Goal: Task Accomplishment & Management: Manage account settings

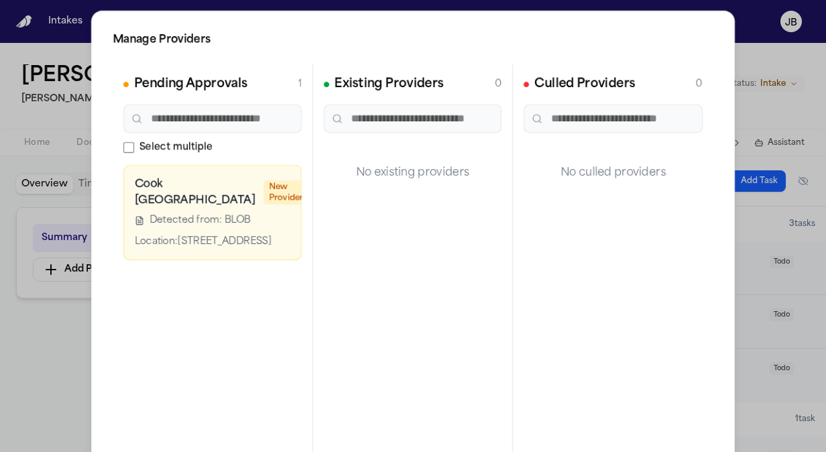
click at [66, 141] on div "Manage Providers Pending Approvals 1 Select multiple Cook Children's [GEOGRAPHI…" at bounding box center [413, 272] width 826 height 544
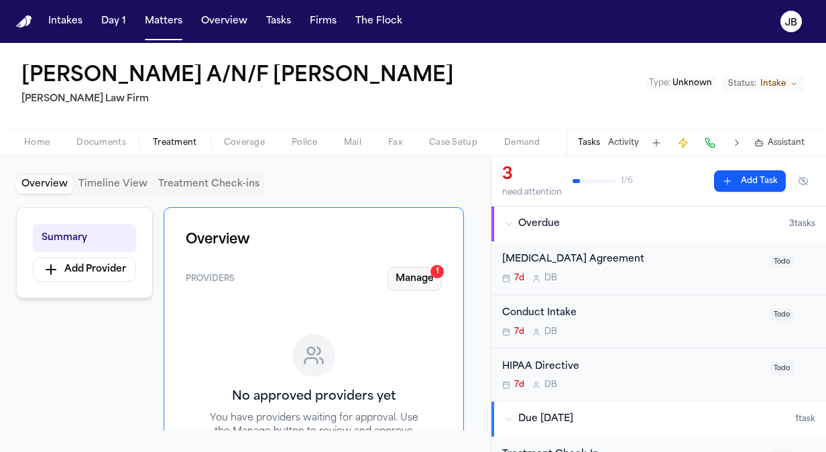
click at [422, 288] on button "Manage 1" at bounding box center [414, 279] width 54 height 24
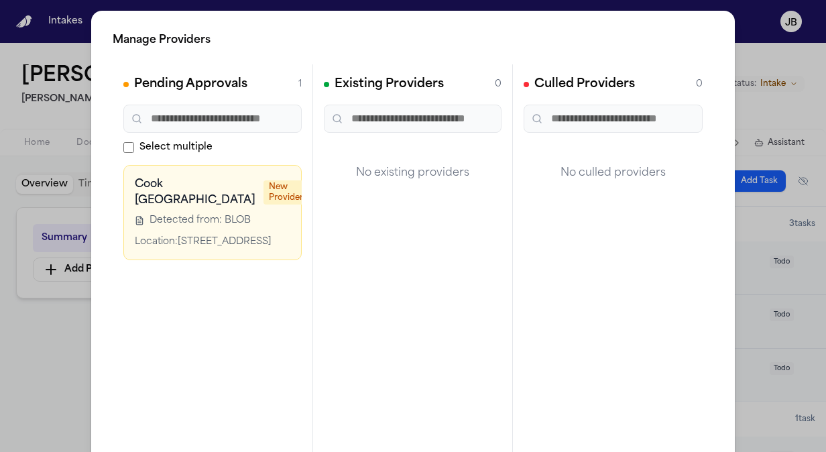
click at [40, 411] on div "Manage Providers Pending Approvals 1 Select multiple Cook Children's [GEOGRAPHI…" at bounding box center [413, 272] width 826 height 544
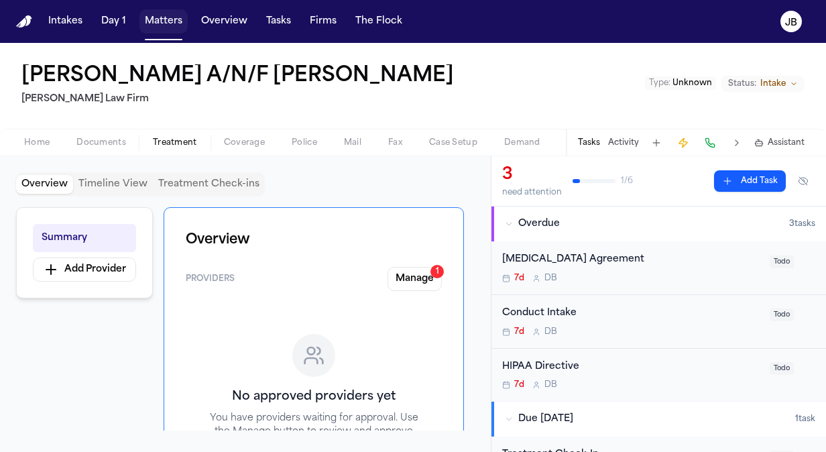
click at [158, 25] on button "Matters" at bounding box center [163, 21] width 48 height 24
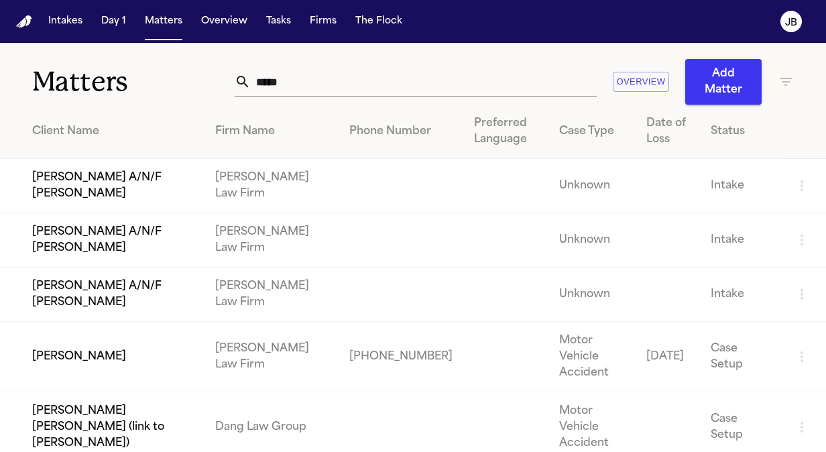
click at [77, 353] on td "Edgar Lucio" at bounding box center [102, 357] width 204 height 70
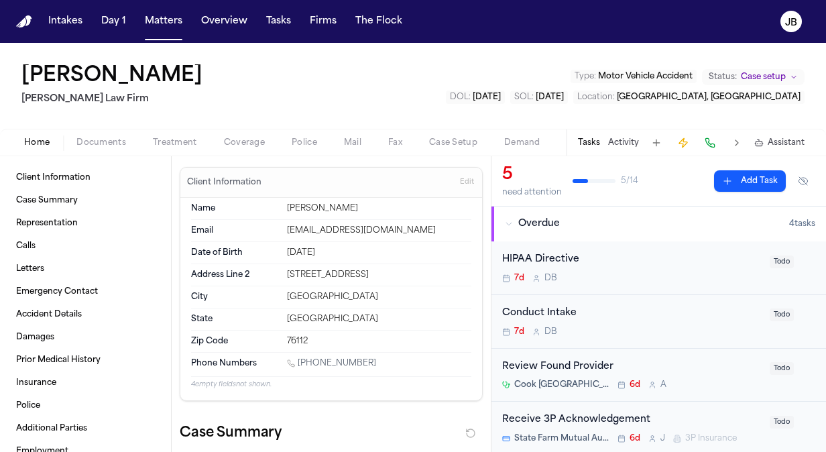
click at [164, 146] on span "Treatment" at bounding box center [175, 142] width 44 height 11
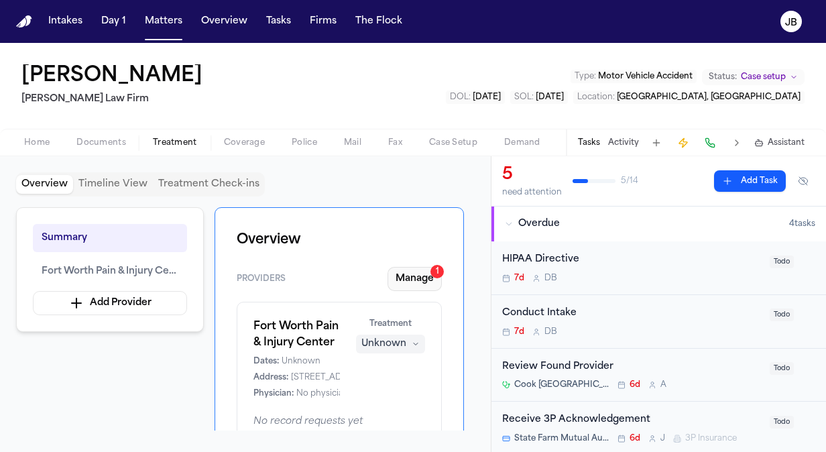
click at [418, 277] on button "Manage 1" at bounding box center [414, 279] width 54 height 24
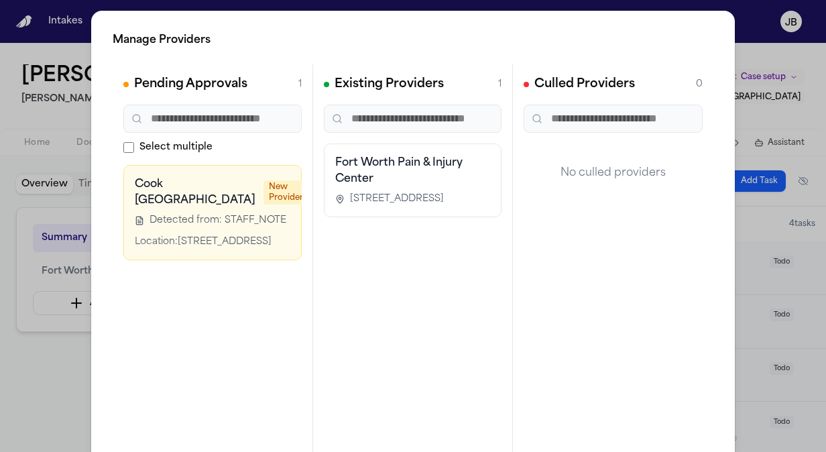
click at [340, 184] on button "button" at bounding box center [353, 185] width 27 height 19
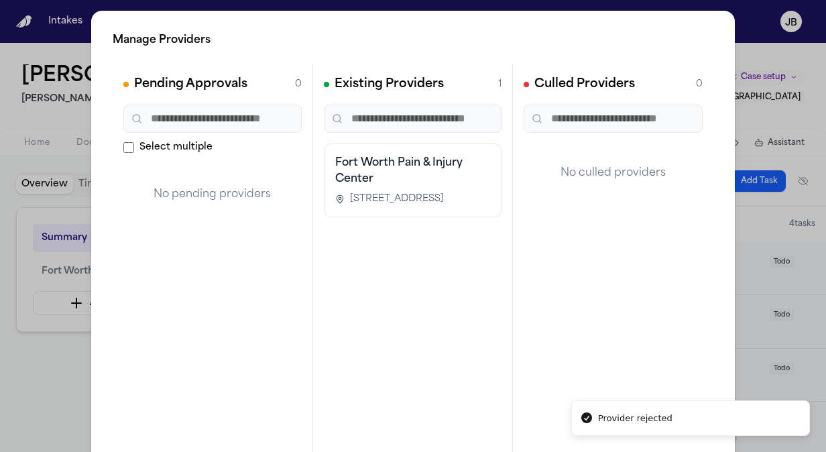
click at [47, 371] on div "Manage Providers Pending Approvals 0 Select multiple No pending providers Exist…" at bounding box center [413, 272] width 826 height 544
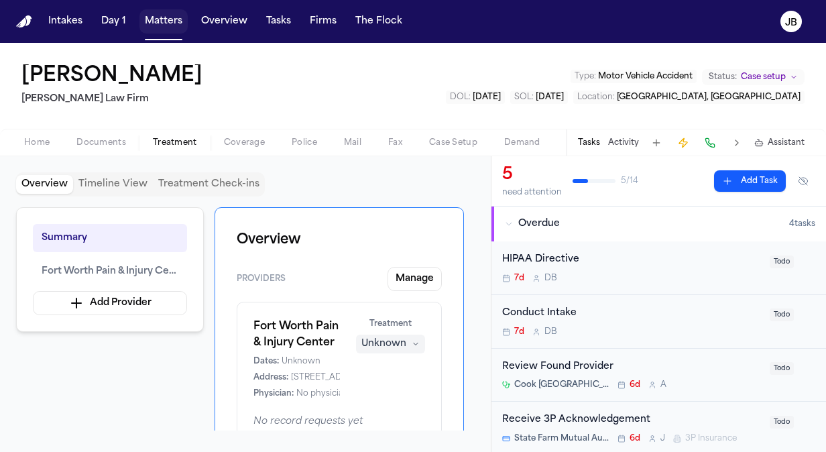
click at [158, 21] on button "Matters" at bounding box center [163, 21] width 48 height 24
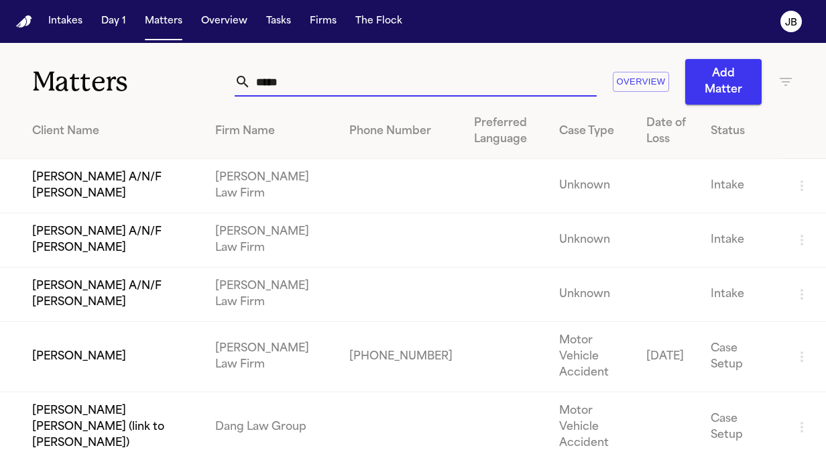
drag, startPoint x: 300, startPoint y: 80, endPoint x: 214, endPoint y: 75, distance: 86.6
click at [214, 75] on div "Matters ***** Overview Add Matter" at bounding box center [413, 74] width 826 height 62
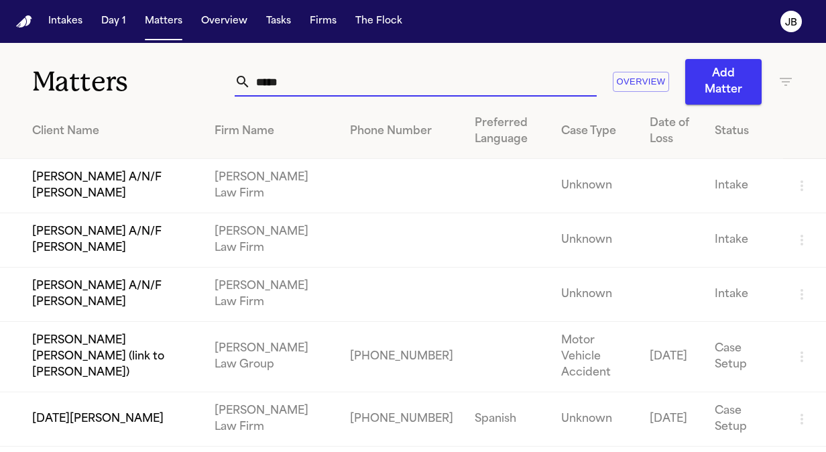
type input "*****"
click at [126, 413] on td "Lucia Mendoza" at bounding box center [102, 419] width 204 height 54
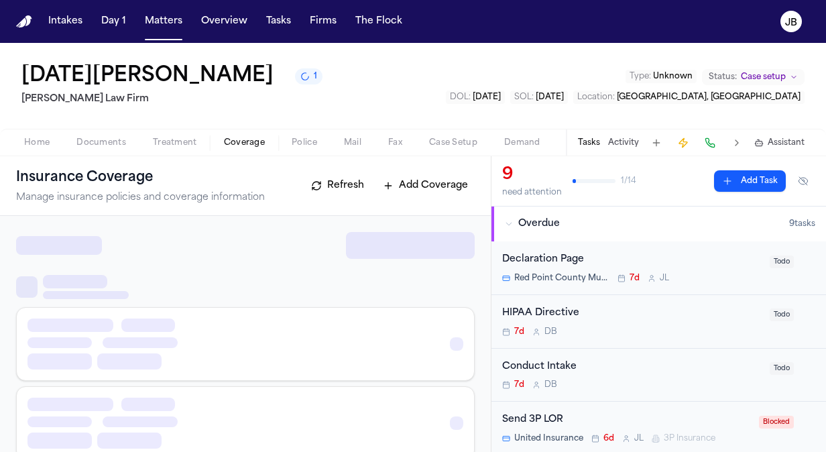
click at [252, 145] on span "Coverage" at bounding box center [244, 142] width 41 height 11
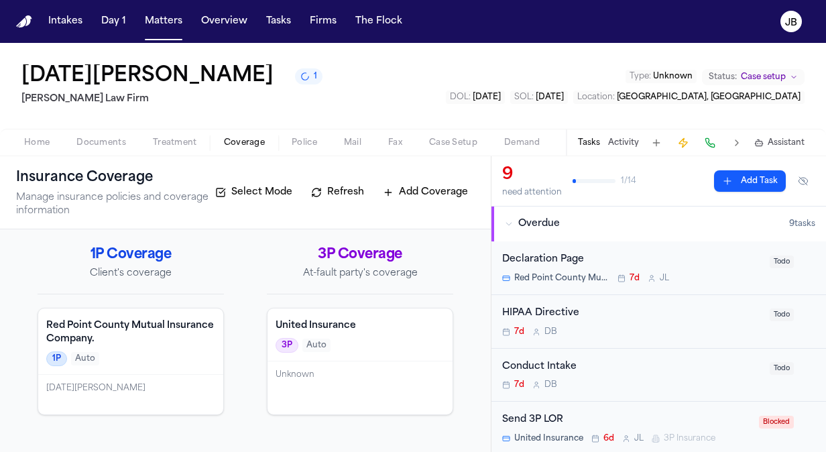
click at [38, 141] on span "Home" at bounding box center [36, 142] width 25 height 11
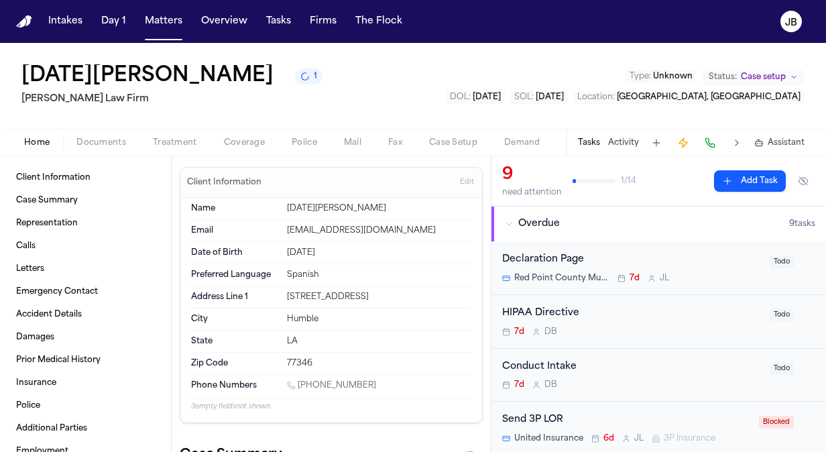
click at [663, 196] on div "9 need attention 1 / 14 Add Task" at bounding box center [658, 181] width 313 height 34
drag, startPoint x: 363, startPoint y: 380, endPoint x: 299, endPoint y: 385, distance: 63.8
click at [299, 385] on div "1 (281) 878-9283" at bounding box center [379, 386] width 184 height 13
copy link "(281) 878-9283"
click at [6, 68] on div "Lucia Mendoza 1 Ruy Mireles Law Firm Type : Unknown Status: Case setup DOL : 20…" at bounding box center [413, 86] width 826 height 86
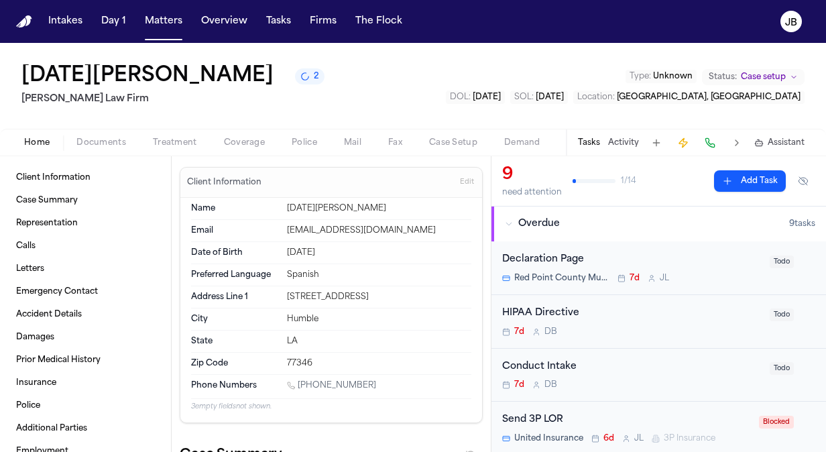
click at [762, 69] on button "Status: Case setup" at bounding box center [753, 77] width 103 height 16
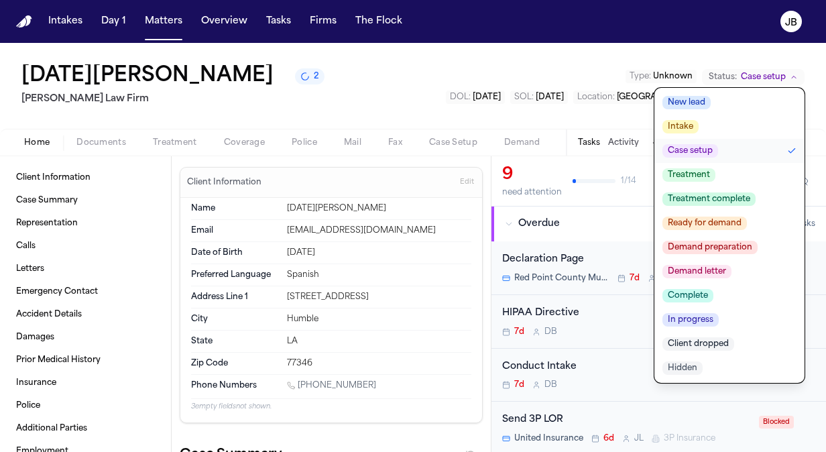
click at [685, 175] on span "Treatment" at bounding box center [688, 174] width 53 height 13
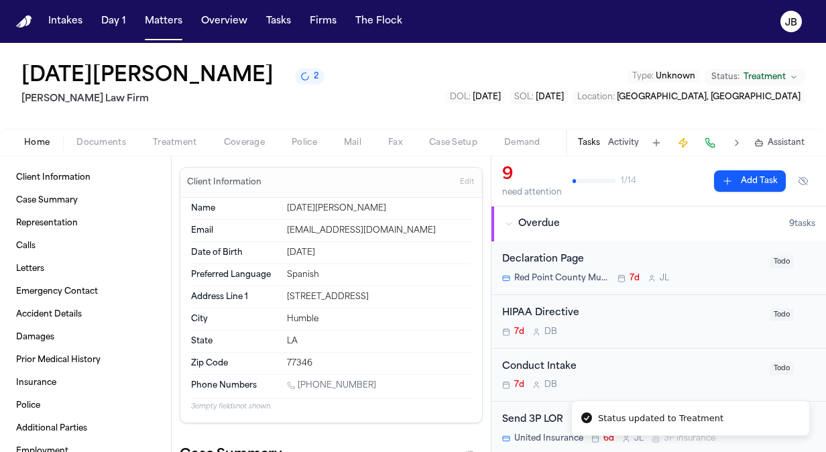
click at [628, 145] on button "Activity" at bounding box center [623, 142] width 31 height 11
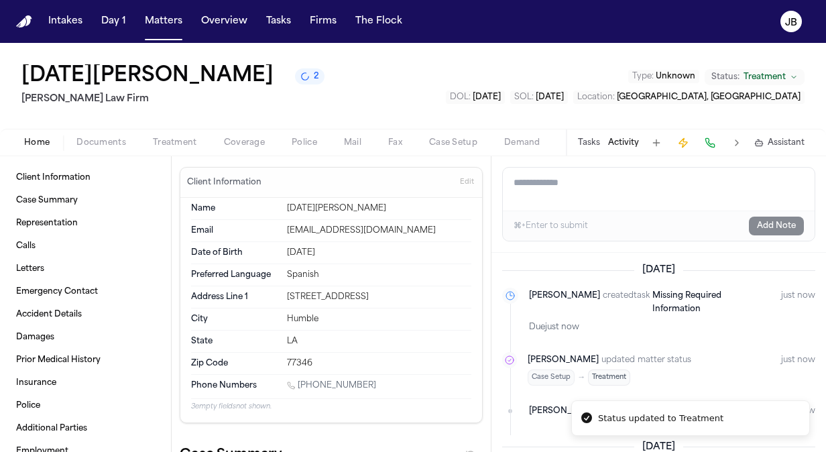
click at [566, 193] on textarea "Add a note to this matter" at bounding box center [659, 189] width 312 height 43
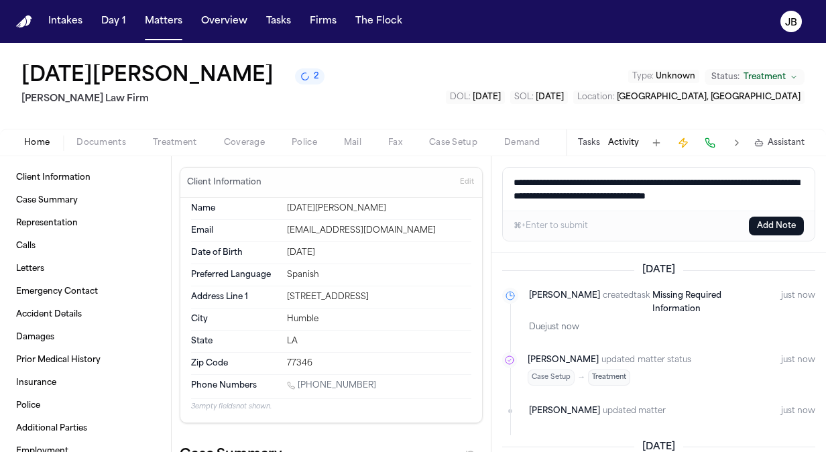
type textarea "**********"
click at [775, 224] on button "Add Note" at bounding box center [776, 225] width 55 height 19
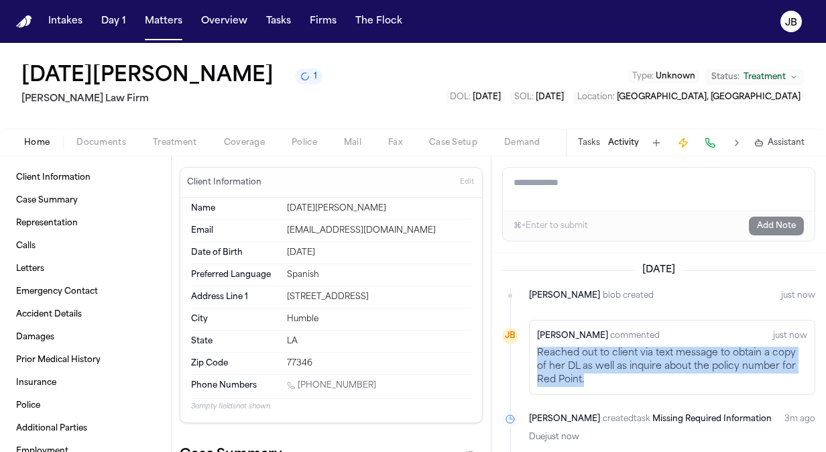
drag, startPoint x: 597, startPoint y: 381, endPoint x: 537, endPoint y: 351, distance: 66.5
click at [537, 351] on p "Reached out to client via text message to obtain a copy of her DL as well as in…" at bounding box center [672, 366] width 270 height 40
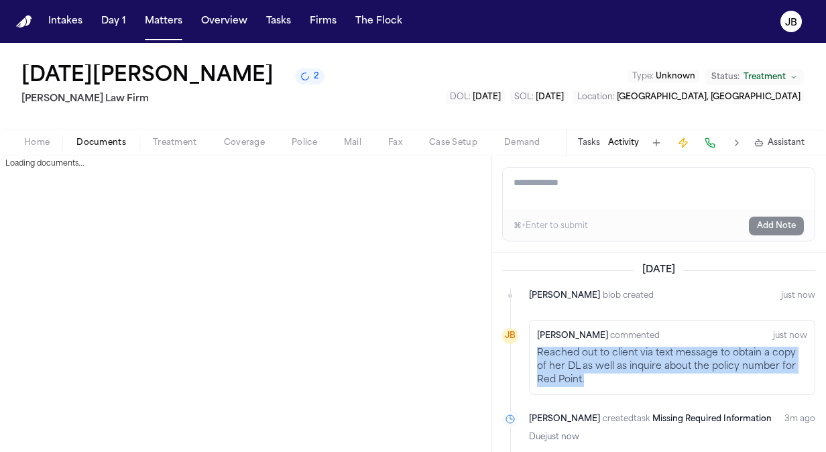
click at [114, 135] on button "Documents" at bounding box center [101, 143] width 76 height 16
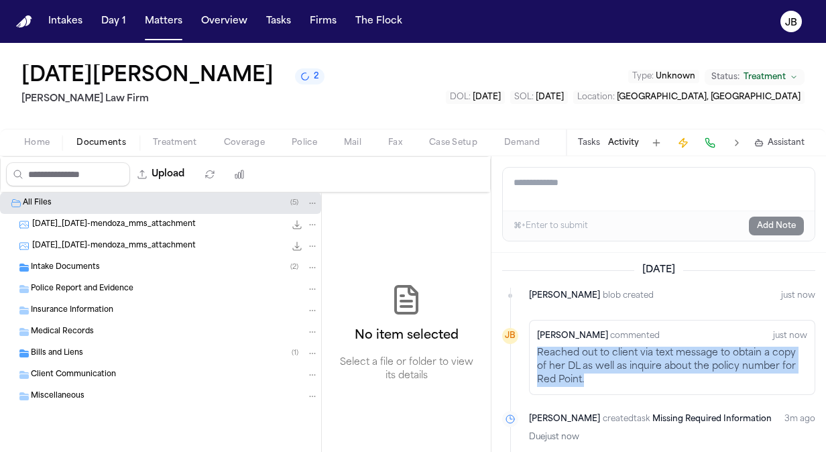
click at [70, 227] on span "2025-08-13_lucia-mendoza_mms_attachment" at bounding box center [114, 224] width 164 height 11
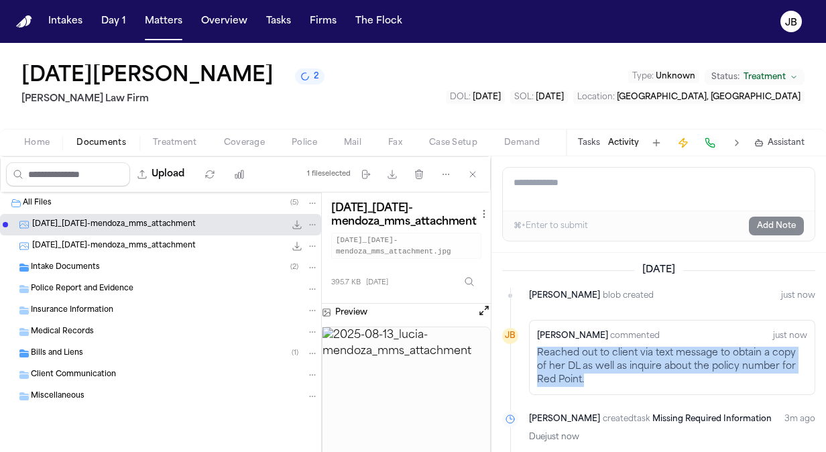
click at [65, 264] on span "Intake Documents" at bounding box center [65, 267] width 69 height 11
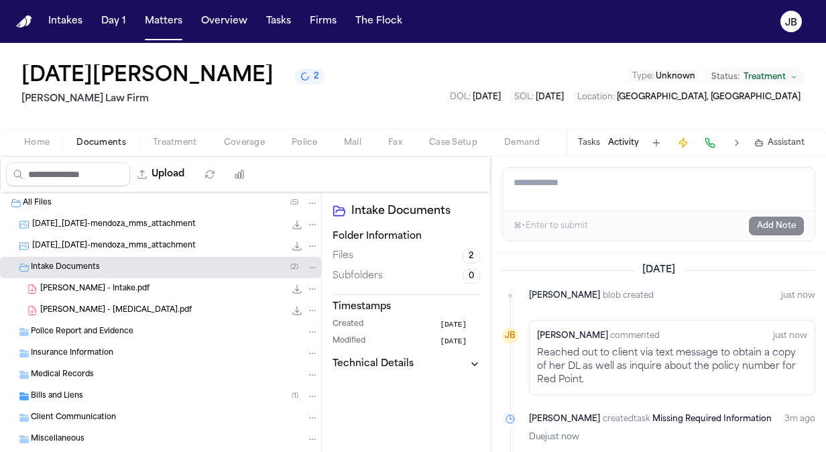
click at [95, 295] on div "L. Mendoza - Intake.pdf 2.0 MB • PDF" at bounding box center [160, 288] width 321 height 21
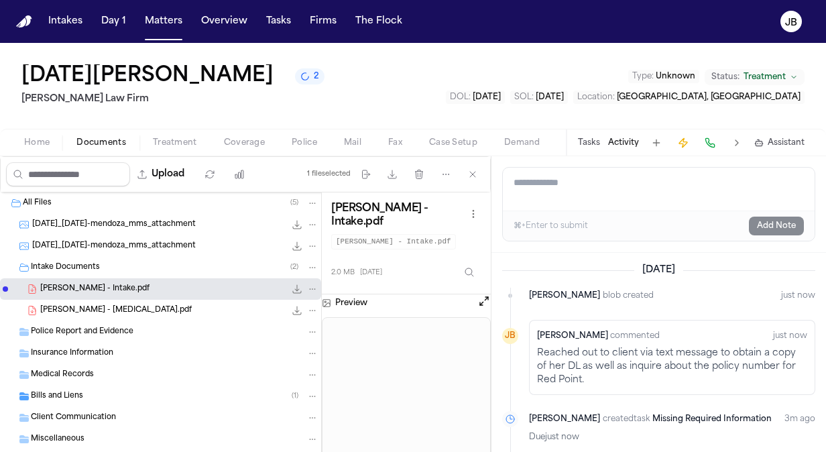
click at [480, 294] on button "Open preview" at bounding box center [483, 300] width 13 height 13
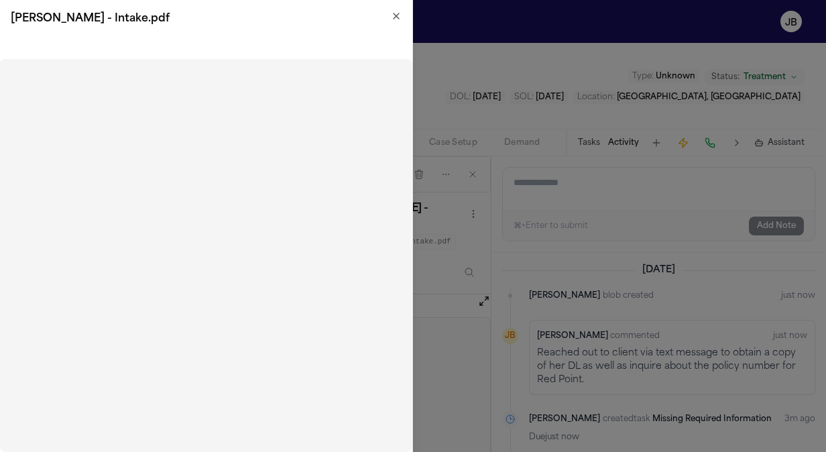
click at [390, 24] on h2 "L. Mendoza - Intake.pdf" at bounding box center [206, 19] width 391 height 16
click at [401, 16] on div "L. Mendoza - Intake.pdf" at bounding box center [206, 19] width 412 height 38
click at [387, 14] on h2 "L. Mendoza - Intake.pdf" at bounding box center [206, 19] width 391 height 16
click at [395, 16] on icon "button" at bounding box center [395, 15] width 5 height 5
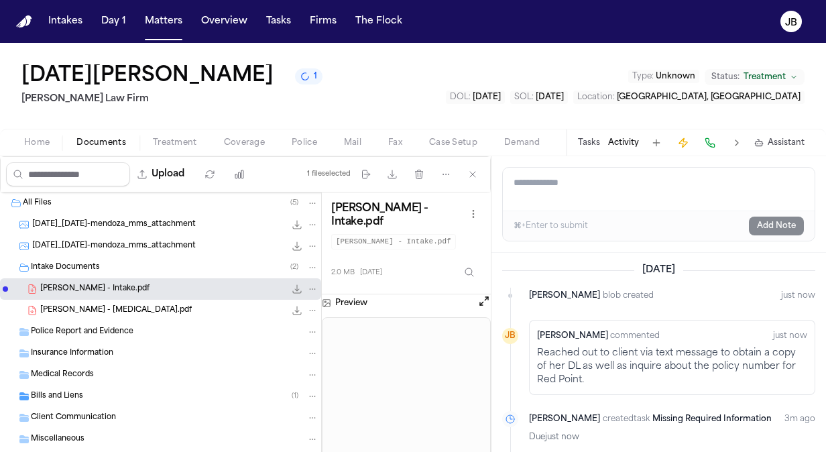
click at [59, 268] on span "Intake Documents" at bounding box center [65, 267] width 69 height 11
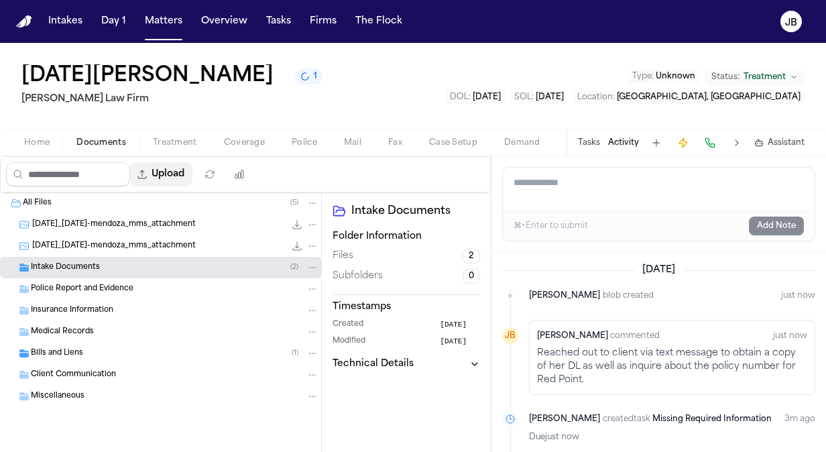
click at [185, 169] on button "Upload" at bounding box center [161, 174] width 62 height 24
select select "**********"
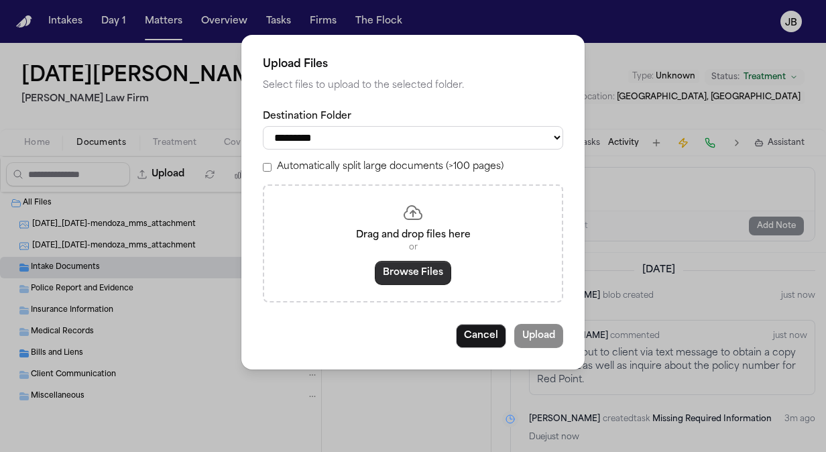
click at [409, 287] on div "Drag and drop files here or Browse Files" at bounding box center [413, 243] width 300 height 118
click at [432, 265] on button "Browse Files" at bounding box center [413, 273] width 76 height 24
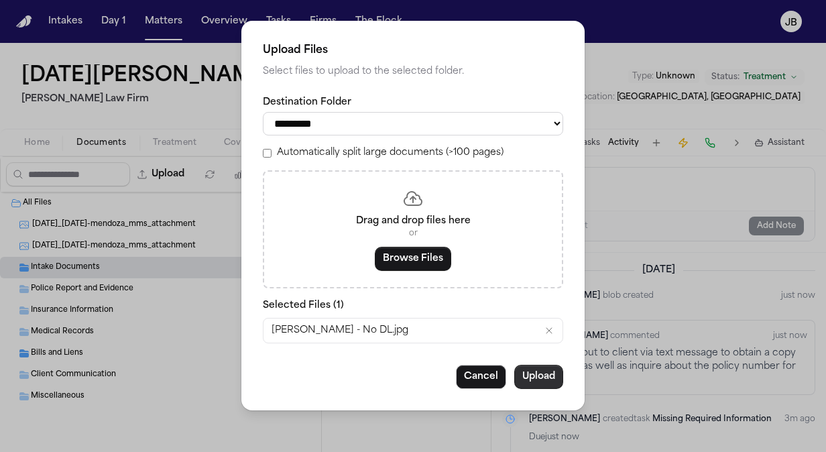
click at [543, 381] on button "Upload" at bounding box center [538, 377] width 49 height 24
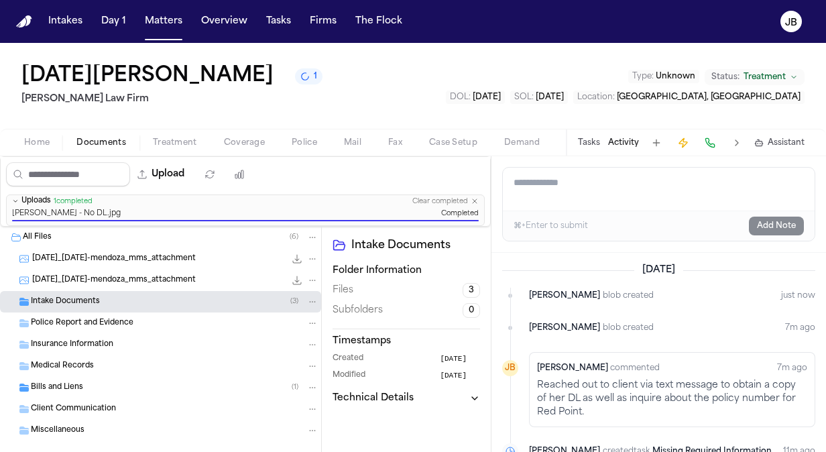
click at [109, 139] on span "Documents" at bounding box center [101, 142] width 50 height 11
click at [24, 132] on div "Home Documents Treatment Coverage Police Mail Fax Case Setup Demand Workspaces …" at bounding box center [413, 142] width 826 height 27
click at [27, 139] on span "Home" at bounding box center [36, 142] width 25 height 11
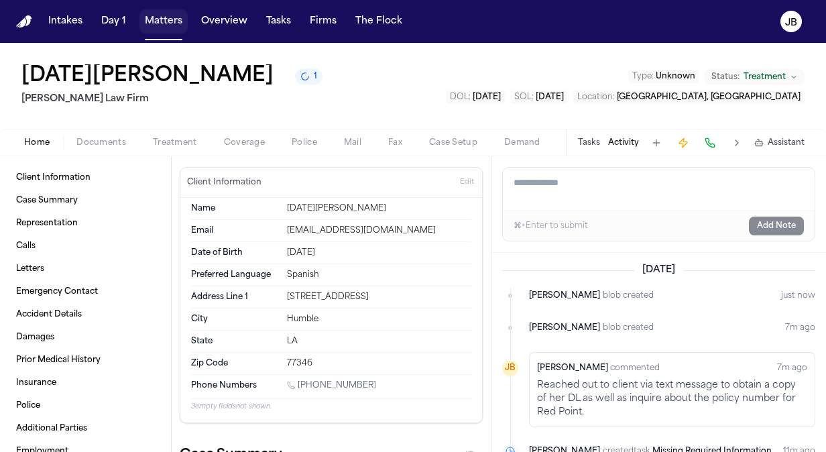
click at [174, 19] on button "Matters" at bounding box center [163, 21] width 48 height 24
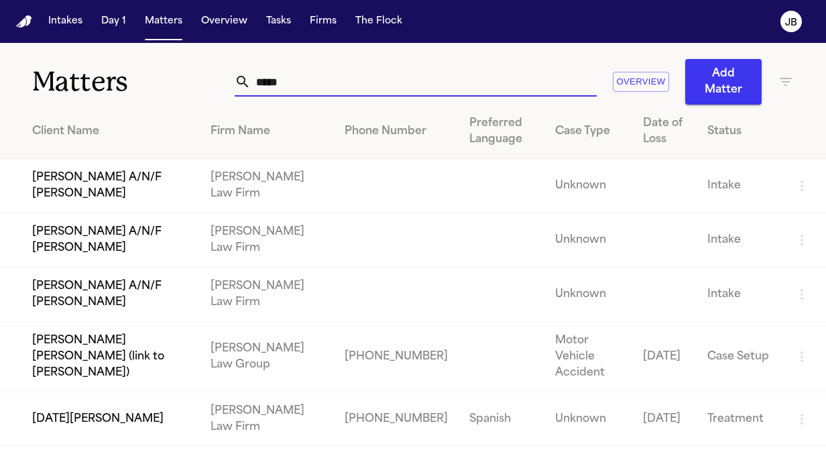
drag, startPoint x: 222, startPoint y: 92, endPoint x: 169, endPoint y: 99, distance: 54.0
click at [169, 99] on div "Matters ***** Overview Add Matter" at bounding box center [413, 74] width 826 height 62
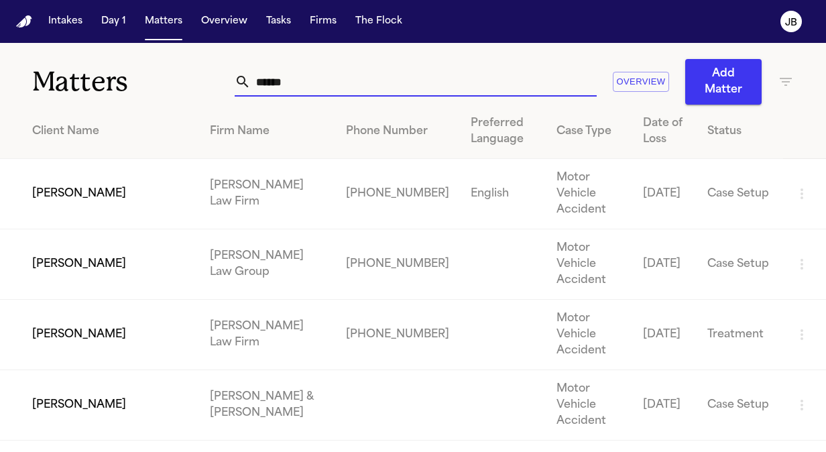
type input "******"
click at [111, 342] on td "Linda Parson" at bounding box center [99, 335] width 199 height 70
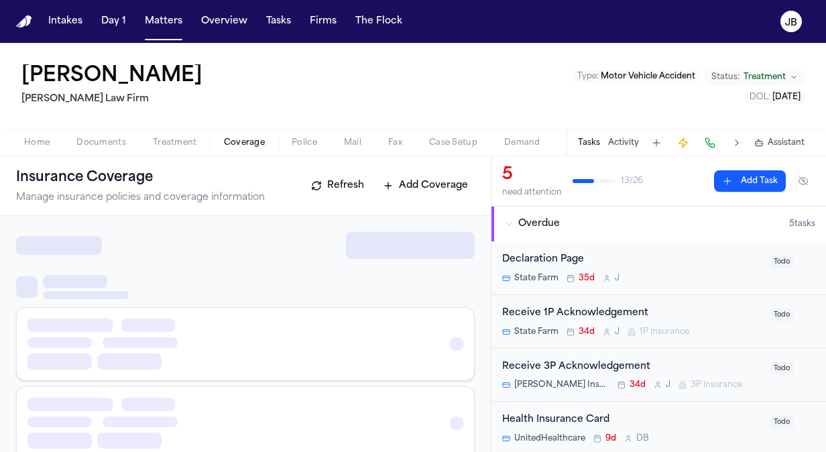
click at [241, 137] on span "Coverage" at bounding box center [244, 142] width 41 height 11
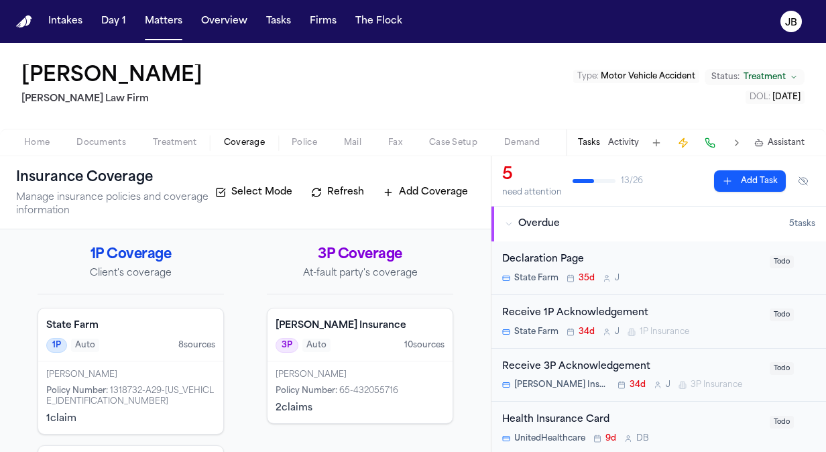
click at [145, 338] on div "1P Auto 8 source s" at bounding box center [130, 345] width 169 height 15
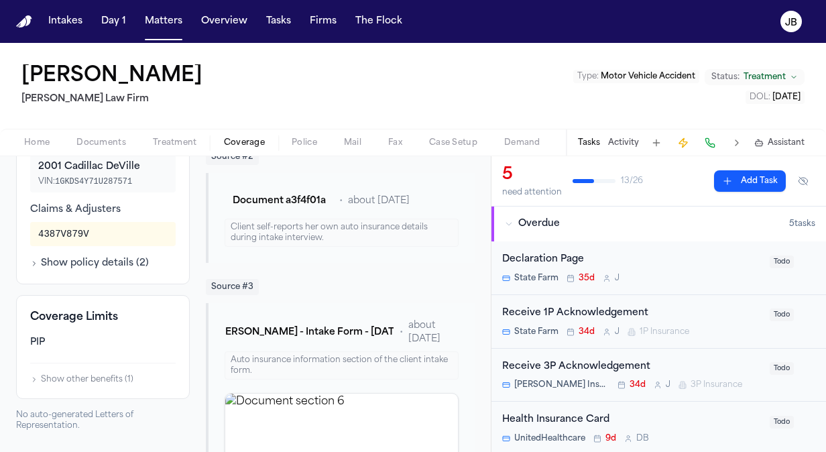
scroll to position [424, 0]
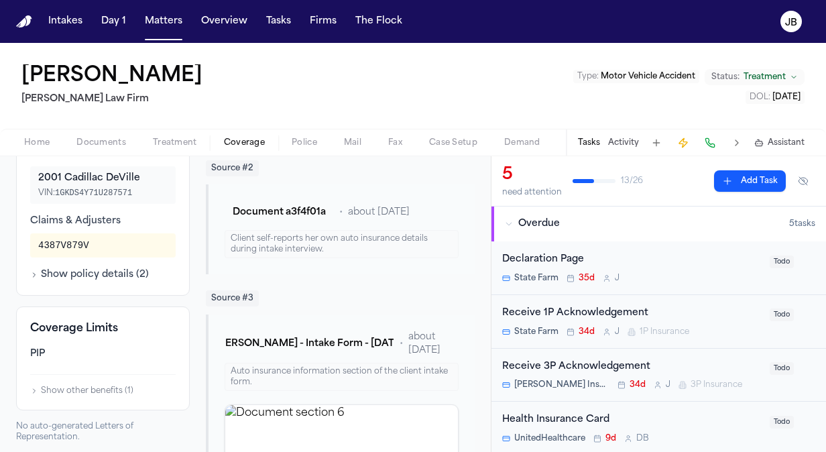
click at [116, 410] on div "Coverage Limits PIP Show other benefits ( 1 )" at bounding box center [103, 358] width 174 height 104
click at [119, 396] on button "Show other benefits ( 1 )" at bounding box center [81, 390] width 103 height 11
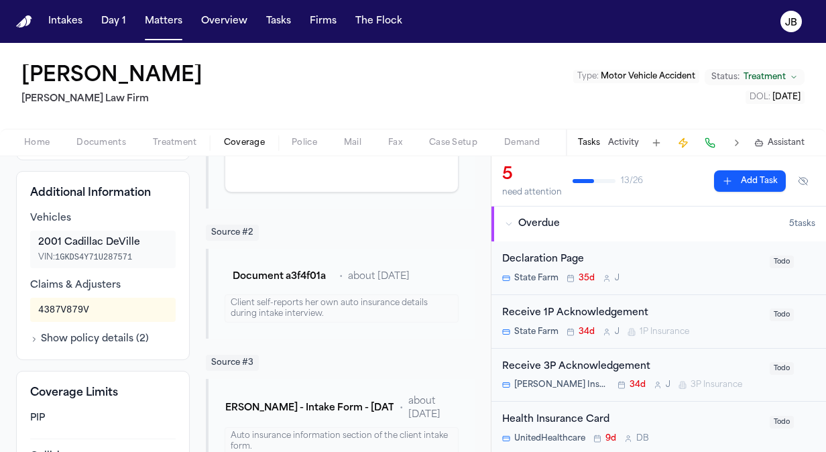
scroll to position [367, 0]
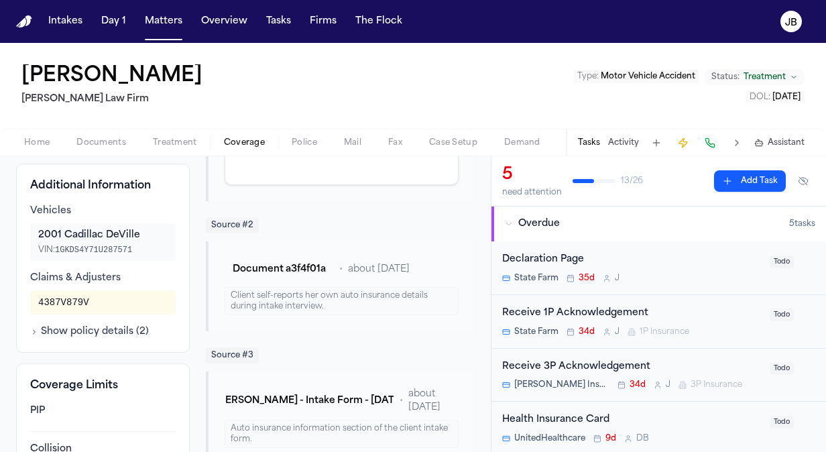
click at [78, 338] on button "Show policy details ( 2 )" at bounding box center [89, 331] width 119 height 13
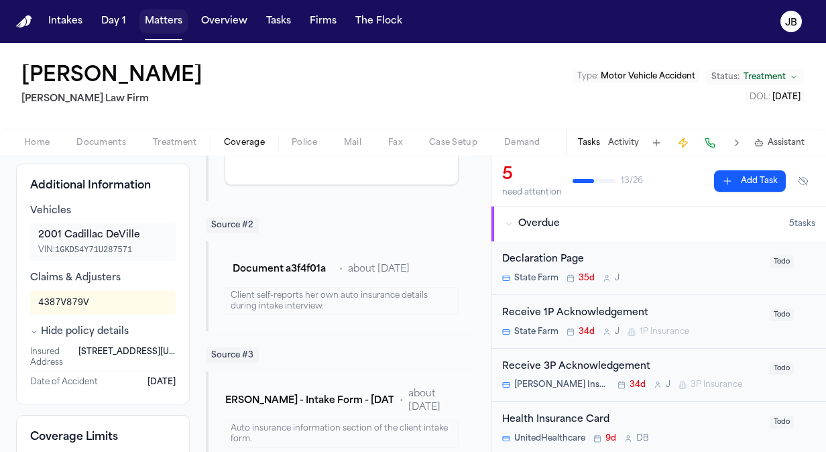
click at [154, 26] on button "Matters" at bounding box center [163, 21] width 48 height 24
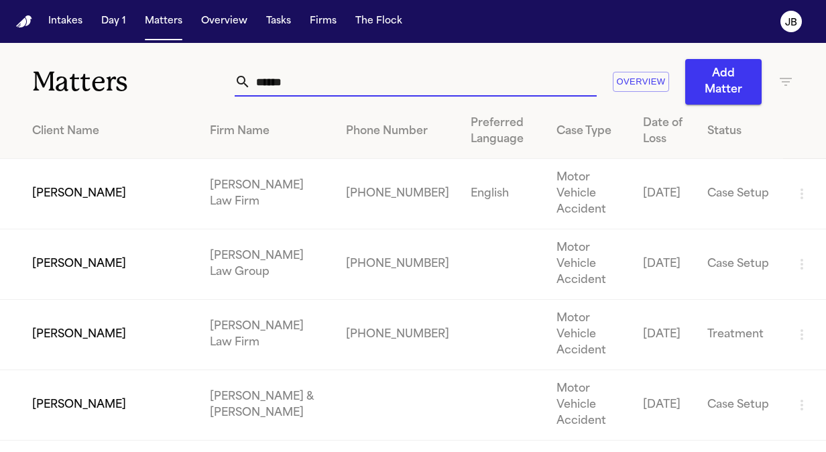
drag, startPoint x: 319, startPoint y: 84, endPoint x: 166, endPoint y: 68, distance: 153.6
click at [166, 68] on div "Matters ****** Overview Add Matter" at bounding box center [413, 74] width 826 height 62
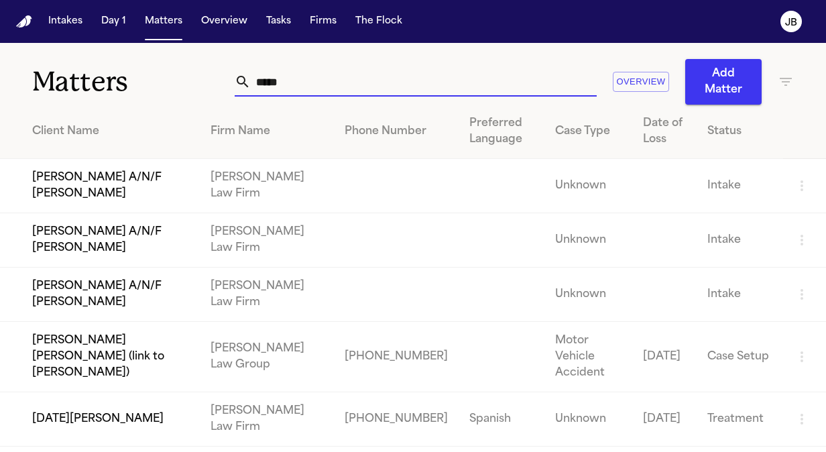
type input "*****"
click at [111, 414] on td "Lucia Mendoza" at bounding box center [100, 419] width 200 height 54
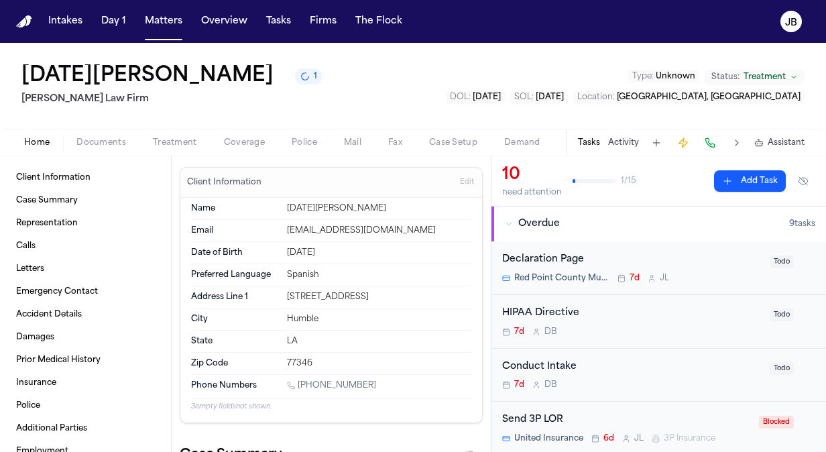
click at [111, 138] on span "Documents" at bounding box center [101, 142] width 50 height 11
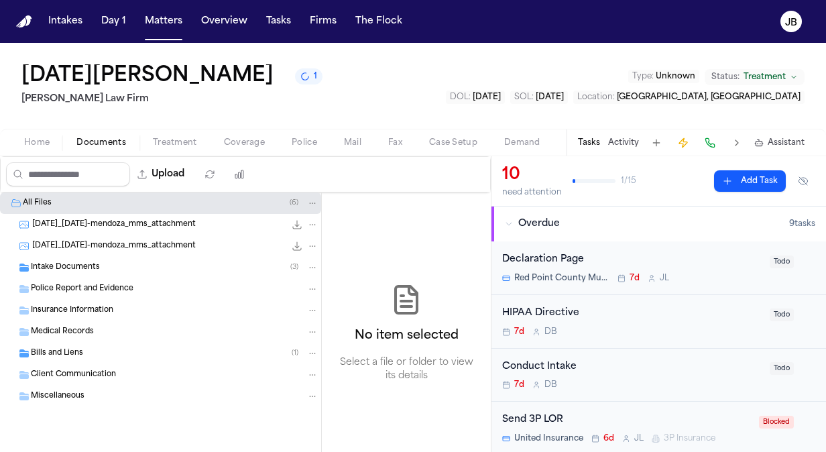
click at [76, 271] on span "Intake Documents" at bounding box center [65, 267] width 69 height 11
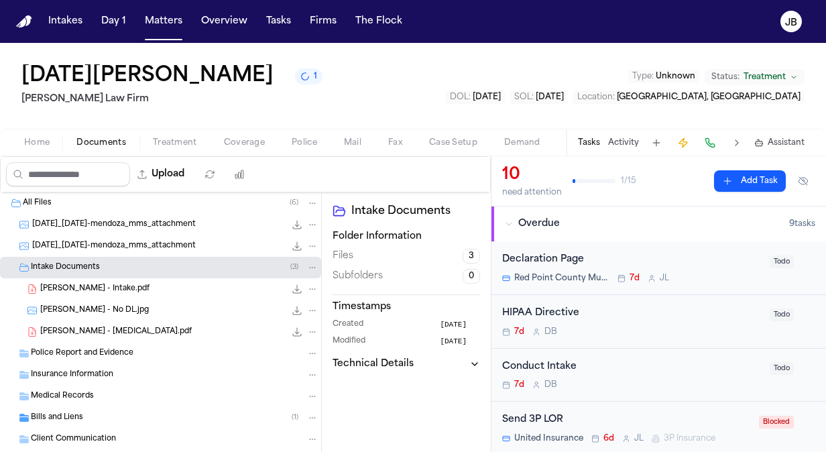
click at [115, 283] on span "L. Mendoza - Intake.pdf" at bounding box center [94, 288] width 109 height 11
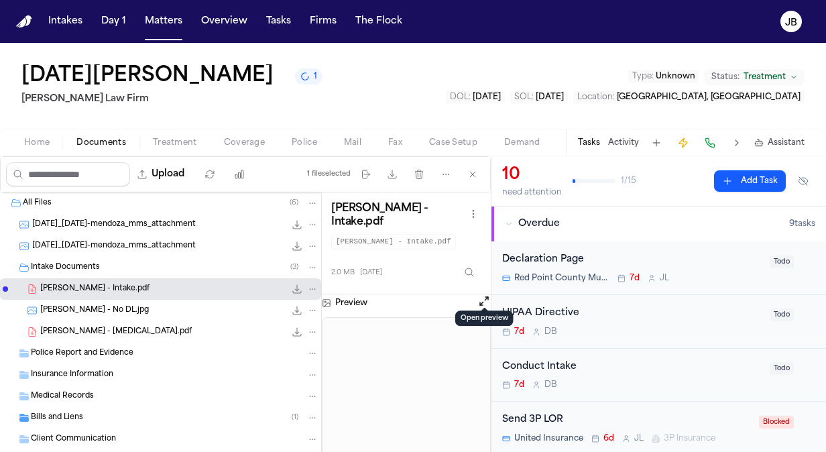
click at [485, 294] on button "Open preview" at bounding box center [483, 300] width 13 height 13
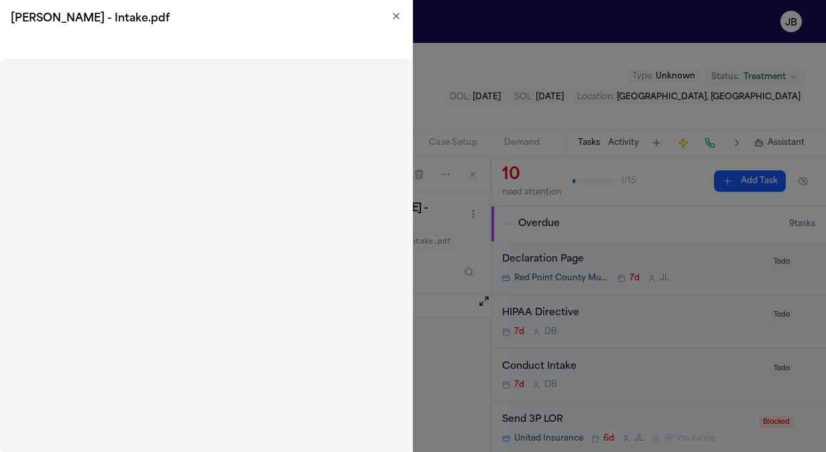
click at [393, 9] on div "L. Mendoza - Intake.pdf" at bounding box center [206, 19] width 412 height 38
click at [398, 22] on h2 "L. Mendoza - Intake.pdf" at bounding box center [206, 19] width 391 height 16
click at [394, 16] on icon "button" at bounding box center [396, 16] width 11 height 11
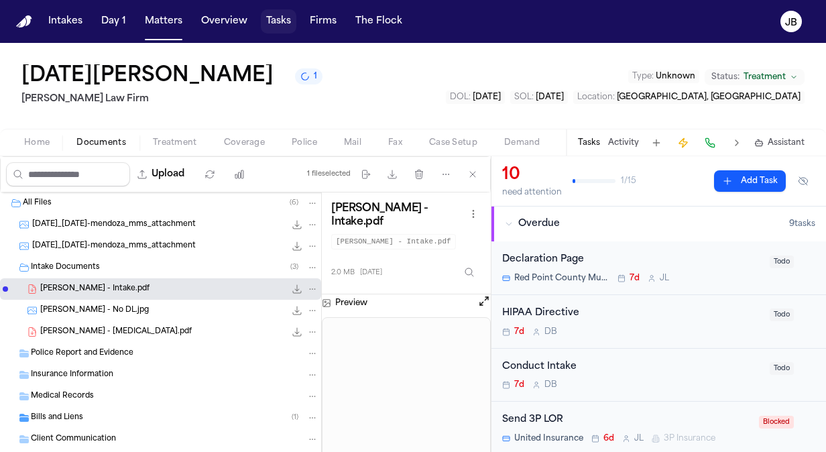
click at [271, 15] on button "Tasks" at bounding box center [279, 21] width 36 height 24
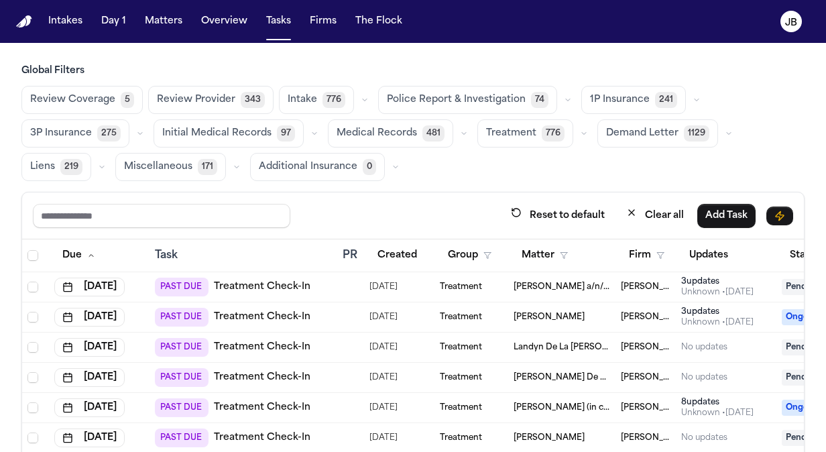
click at [245, 314] on link "Treatment Check-In" at bounding box center [262, 316] width 97 height 13
click at [277, 19] on button "Tasks" at bounding box center [279, 21] width 36 height 24
click at [150, 20] on button "Matters" at bounding box center [163, 21] width 48 height 24
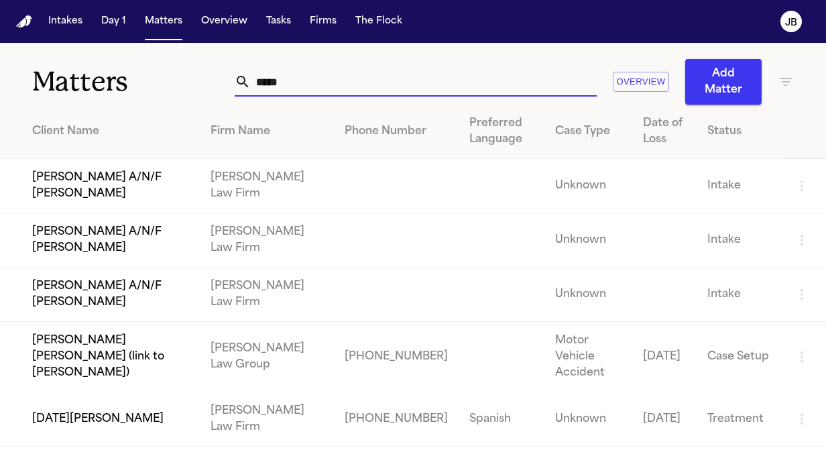
drag, startPoint x: 202, startPoint y: 88, endPoint x: 131, endPoint y: 93, distance: 70.5
click at [131, 93] on div "Matters ***** Overview Add Matter" at bounding box center [413, 74] width 826 height 62
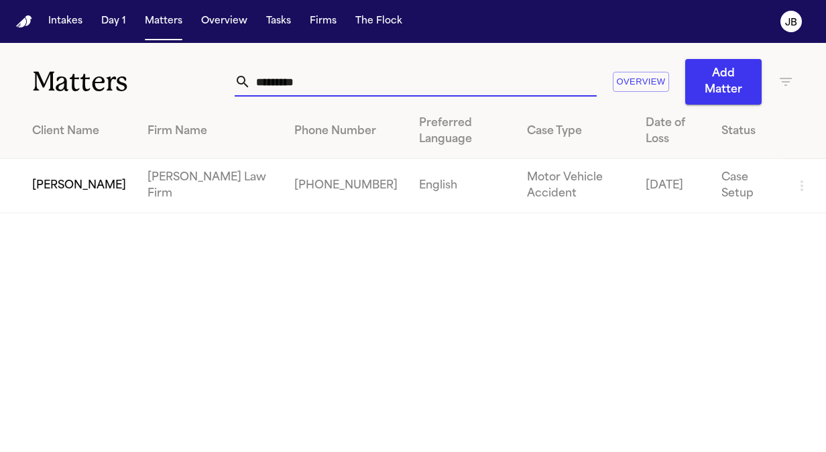
type input "*********"
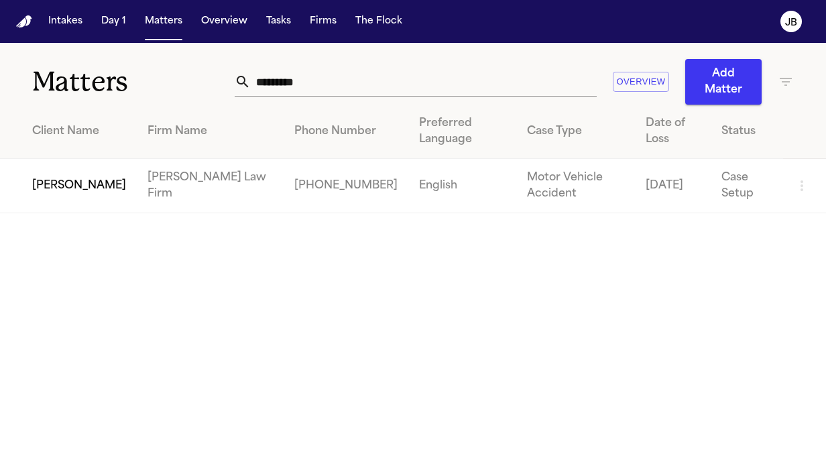
click at [62, 175] on td "Amber Parker" at bounding box center [68, 186] width 137 height 54
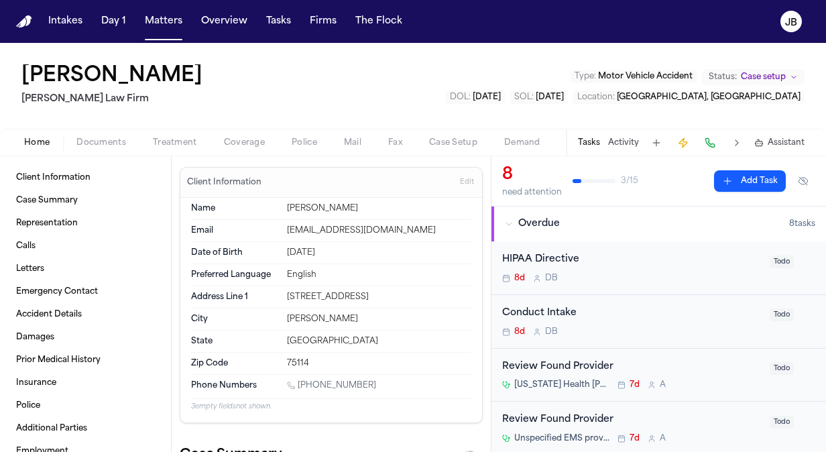
click at [107, 142] on span "Documents" at bounding box center [101, 142] width 50 height 11
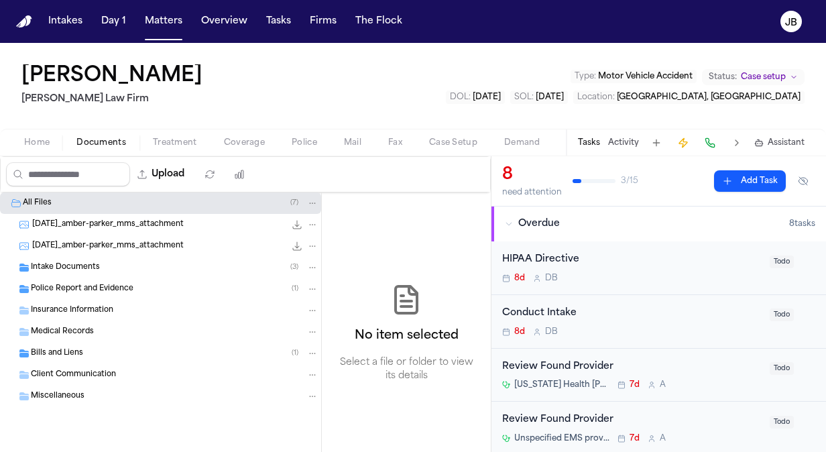
click at [70, 294] on div "Police Report and Evidence ( 1 )" at bounding box center [174, 289] width 287 height 12
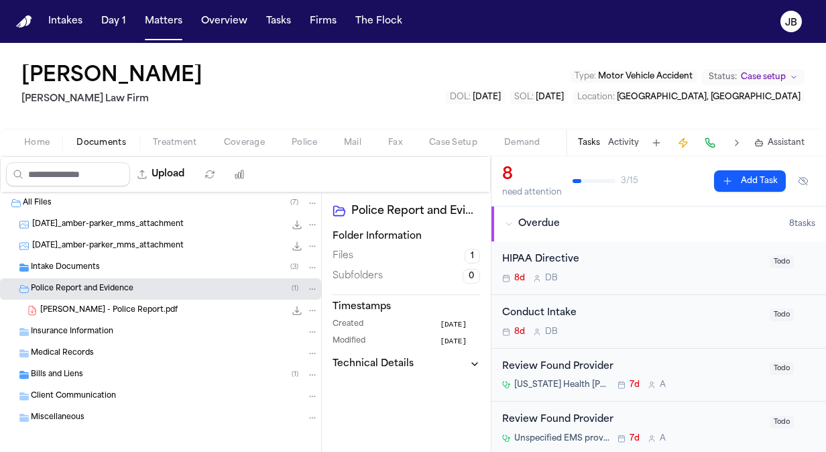
click at [83, 310] on span "Parker, Amber - Police Report.pdf" at bounding box center [108, 310] width 137 height 11
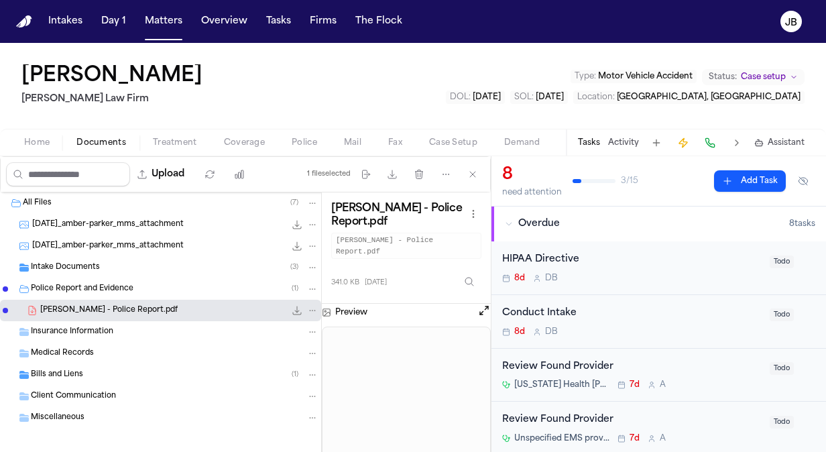
click at [35, 141] on span "Home" at bounding box center [36, 142] width 25 height 11
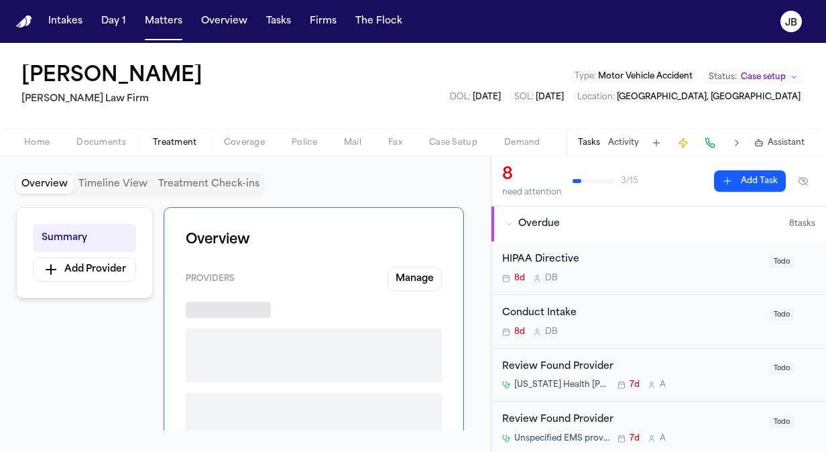
click at [178, 143] on span "Treatment" at bounding box center [175, 142] width 44 height 11
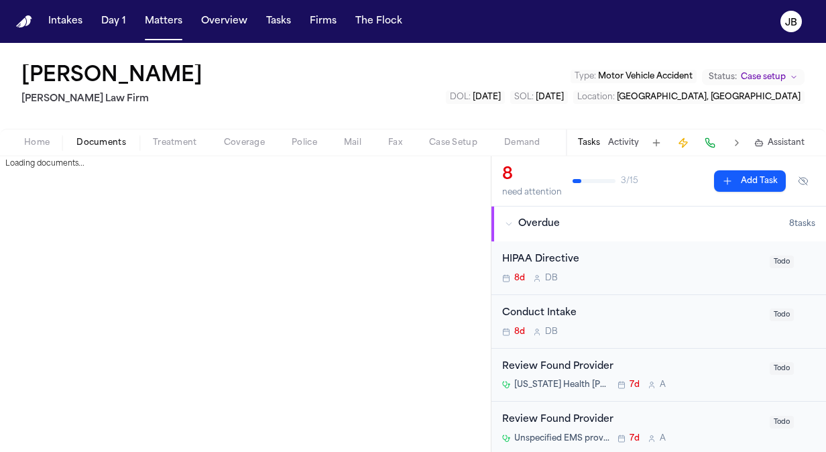
click at [116, 141] on span "Documents" at bounding box center [101, 142] width 50 height 11
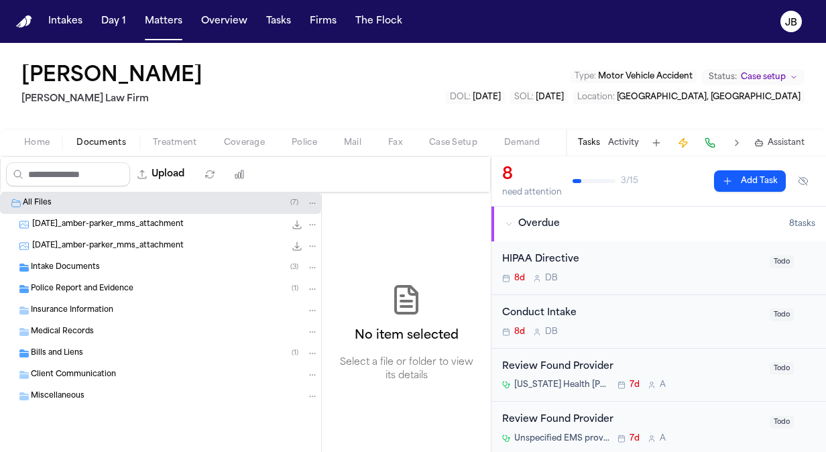
click at [101, 283] on span "Police Report and Evidence" at bounding box center [82, 288] width 103 height 11
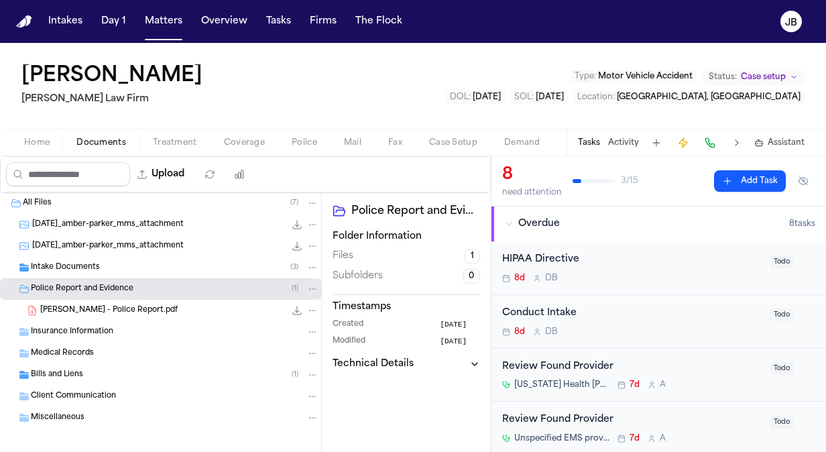
click at [292, 310] on icon "File: Parker, Amber - Police Report.pdf" at bounding box center [297, 310] width 11 height 11
click at [283, 20] on button "Tasks" at bounding box center [279, 21] width 36 height 24
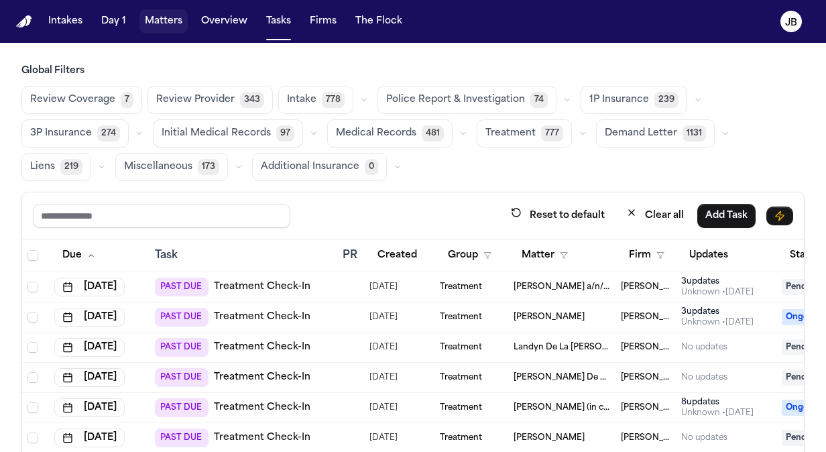
click at [176, 16] on button "Matters" at bounding box center [163, 21] width 48 height 24
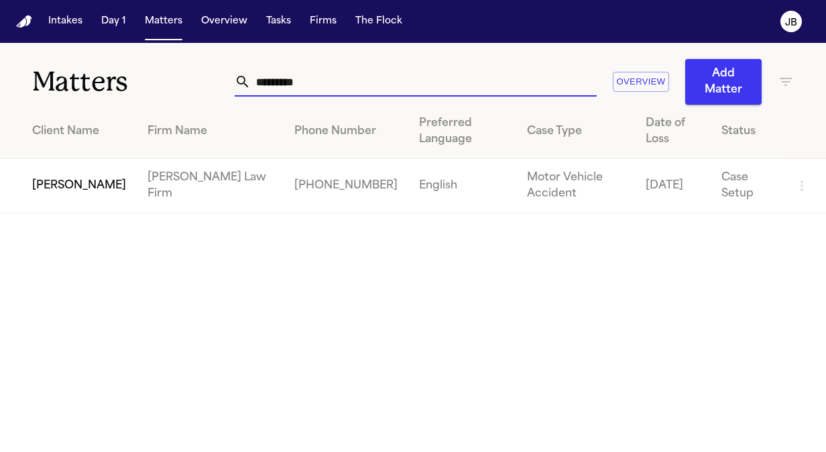
drag, startPoint x: 327, startPoint y: 82, endPoint x: 118, endPoint y: 83, distance: 209.1
click at [118, 83] on div "Matters ********* Overview Add Matter" at bounding box center [413, 74] width 826 height 62
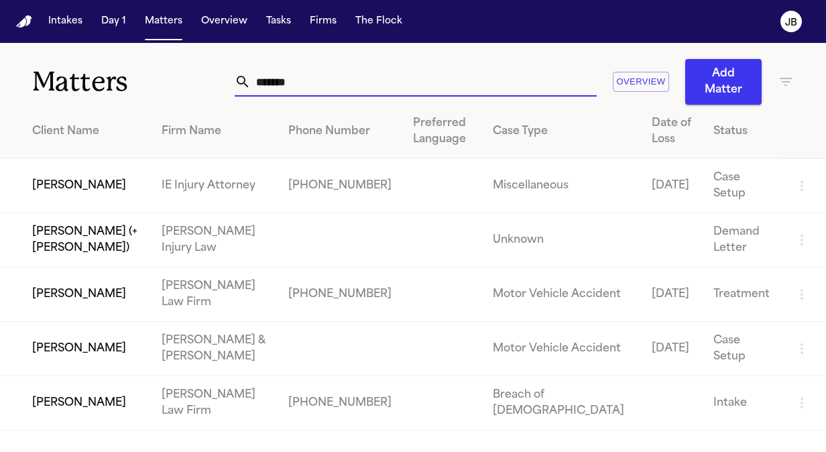
type input "*******"
click at [79, 298] on td "Jeffrey Pickering" at bounding box center [75, 294] width 151 height 54
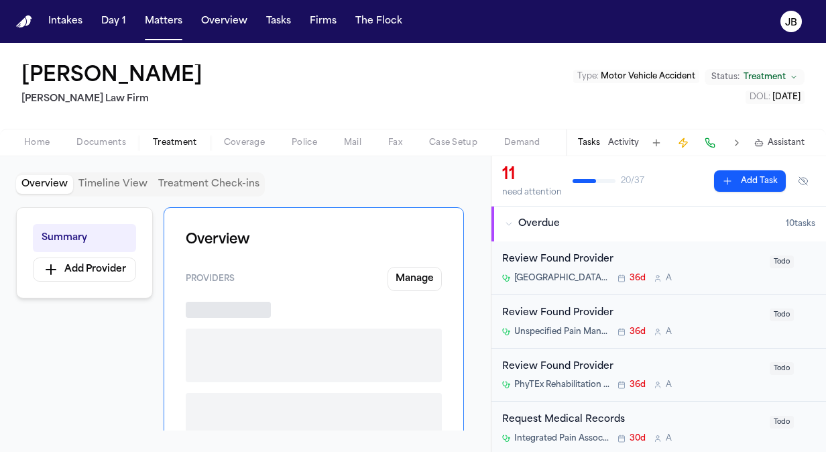
click at [169, 137] on span "Treatment" at bounding box center [175, 142] width 44 height 11
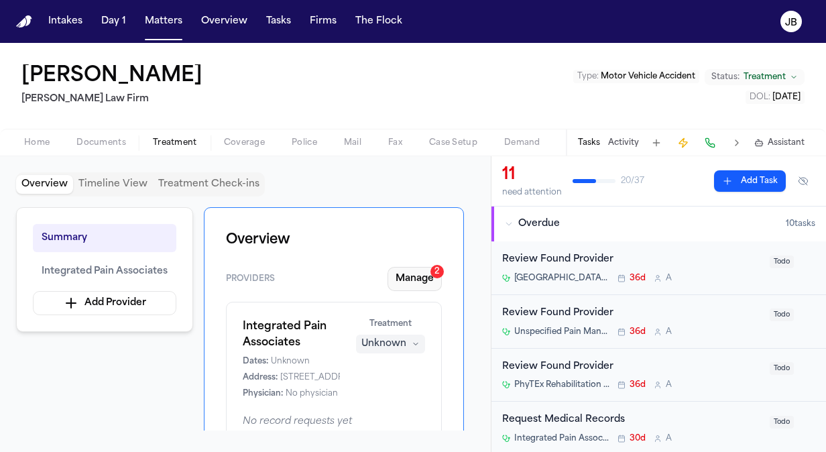
click at [428, 269] on button "Manage 2" at bounding box center [414, 279] width 54 height 24
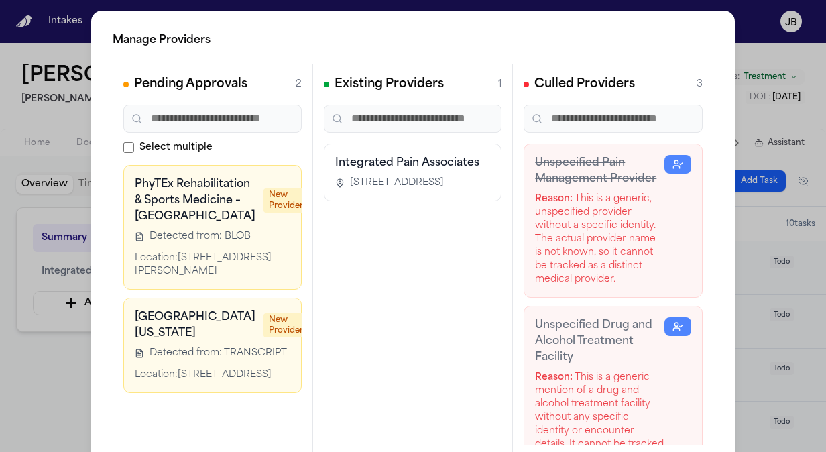
click at [317, 182] on icon at bounding box center [321, 185] width 9 height 6
click at [23, 135] on div "Manage Providers Pending Approvals 2 Select multiple PhyTEx Rehabilitation & Sp…" at bounding box center [413, 272] width 826 height 544
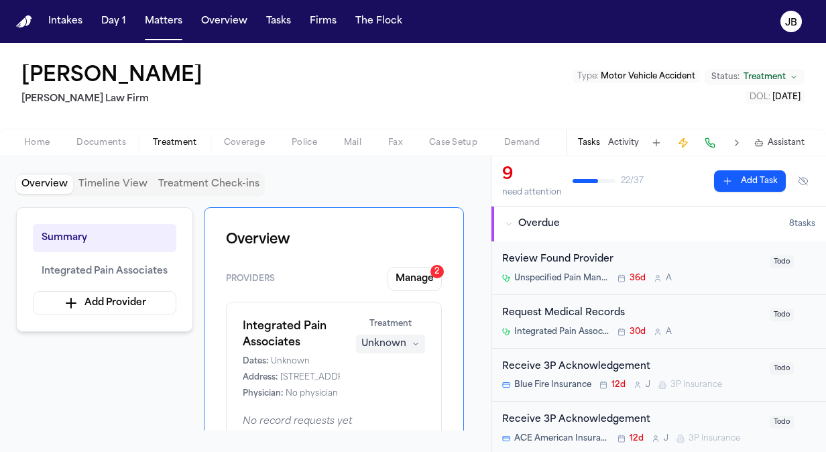
click at [17, 269] on div "Summary Integrated Pain Associates Add Provider" at bounding box center [104, 269] width 177 height 125
click at [113, 140] on span "Documents" at bounding box center [101, 142] width 50 height 11
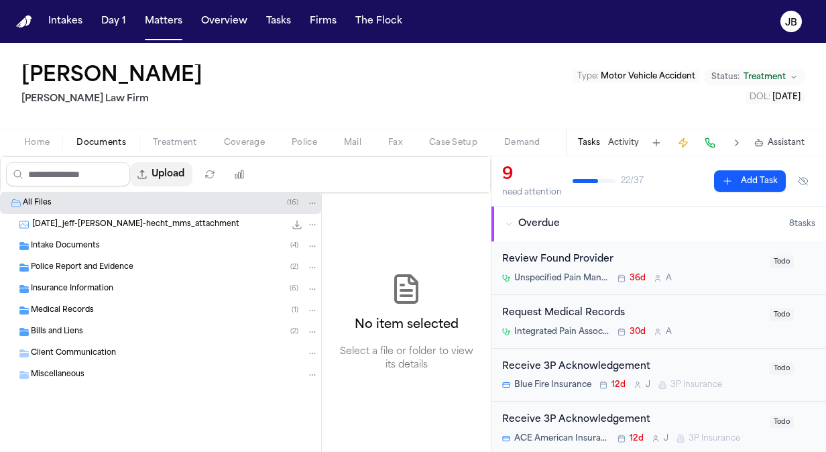
click at [174, 171] on button "Upload" at bounding box center [161, 174] width 62 height 24
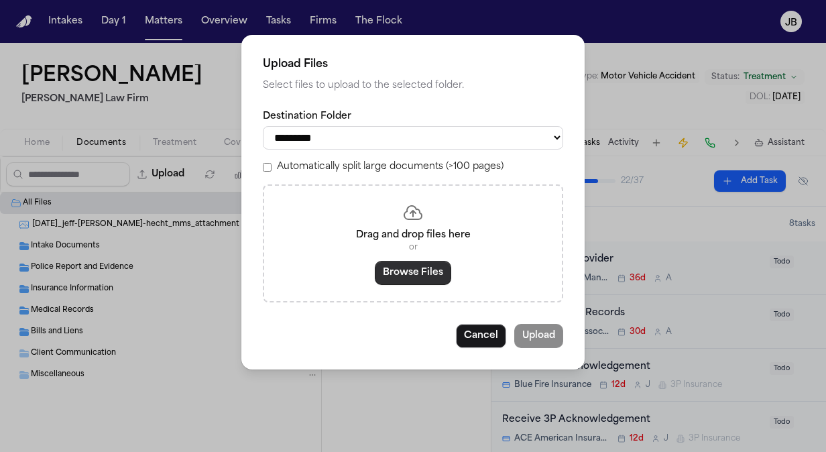
click at [384, 273] on button "Browse Files" at bounding box center [413, 273] width 76 height 24
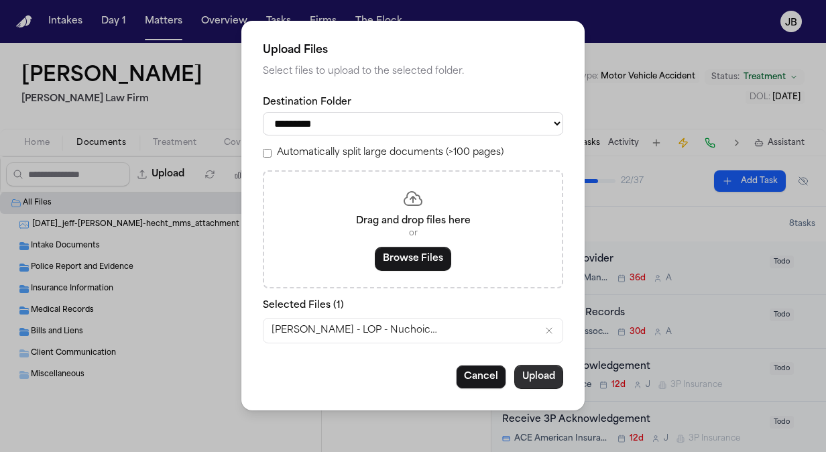
click at [532, 370] on button "Upload" at bounding box center [538, 377] width 49 height 24
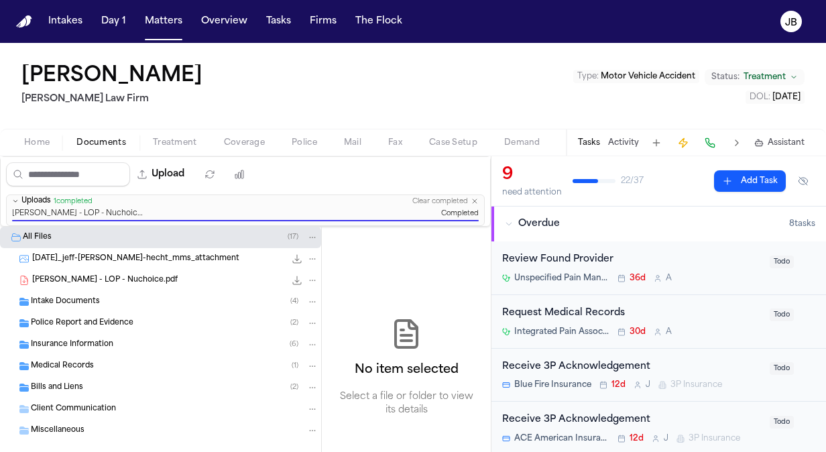
click at [54, 138] on button "Home" at bounding box center [37, 143] width 52 height 16
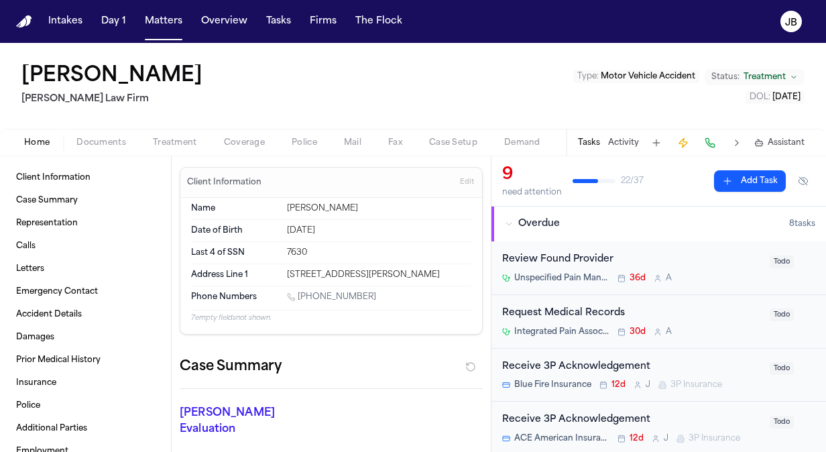
click at [260, 228] on div "Date of Birth Dec 26, 1969" at bounding box center [331, 231] width 280 height 22
copy div "Dec 26, 1969"
drag, startPoint x: 378, startPoint y: 290, endPoint x: 300, endPoint y: 302, distance: 78.6
click at [300, 302] on div "1 (432) 967-7674" at bounding box center [379, 298] width 184 height 13
drag, startPoint x: 358, startPoint y: 287, endPoint x: 298, endPoint y: 293, distance: 59.9
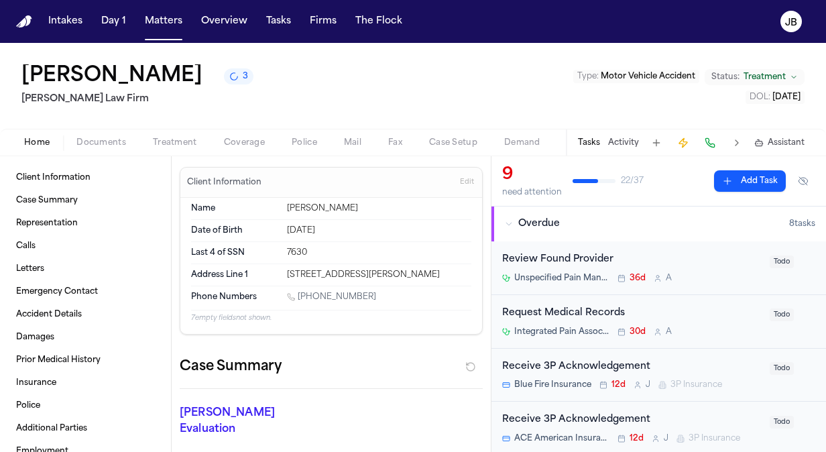
click at [298, 293] on div "Phone Numbers 1 (432) 967-7674" at bounding box center [331, 297] width 280 height 23
copy link "(432) 967-7674"
drag, startPoint x: 436, startPoint y: 273, endPoint x: 283, endPoint y: 275, distance: 152.8
click at [287, 275] on div "3408 Boyd Ave, Midland TX, 79707" at bounding box center [379, 274] width 184 height 11
copy div "3408 Boyd Ave, Midland TX, 79707"
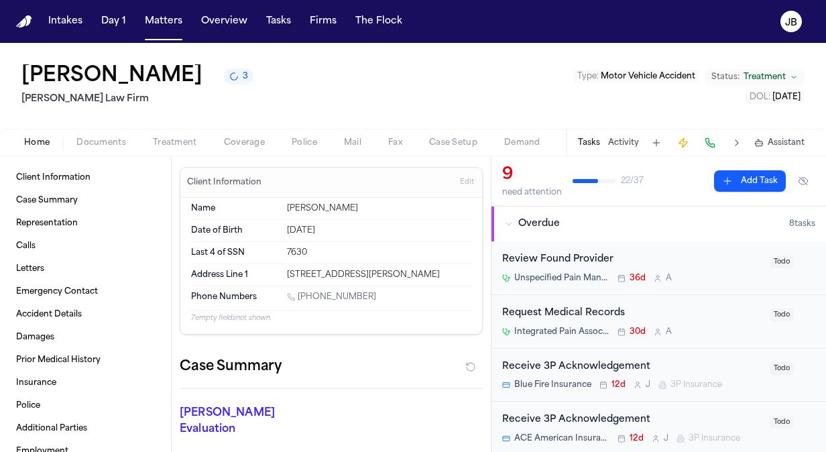
drag, startPoint x: 355, startPoint y: 222, endPoint x: 279, endPoint y: 228, distance: 75.9
click at [279, 228] on div "Date of Birth Dec 26, 1969" at bounding box center [331, 231] width 280 height 22
copy div "Dec 26, 1969"
drag, startPoint x: 370, startPoint y: 294, endPoint x: 300, endPoint y: 296, distance: 69.7
click at [300, 296] on div "1 (432) 967-7674" at bounding box center [379, 298] width 184 height 13
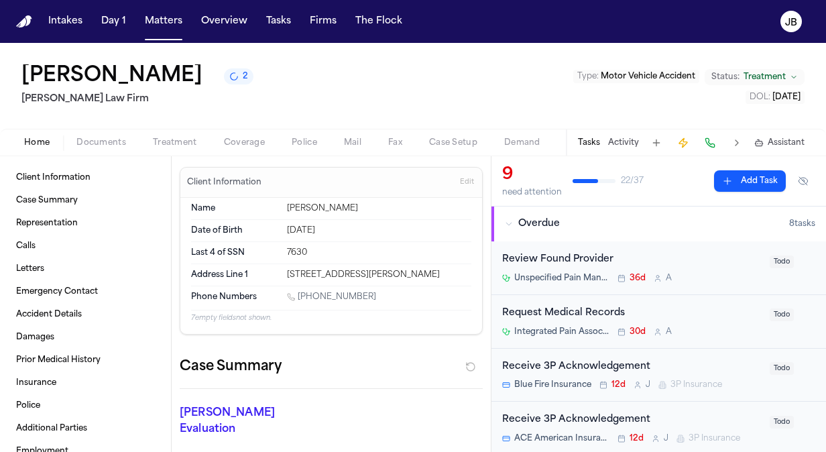
copy link "432) 967-7674"
click at [162, 21] on button "Matters" at bounding box center [163, 21] width 48 height 24
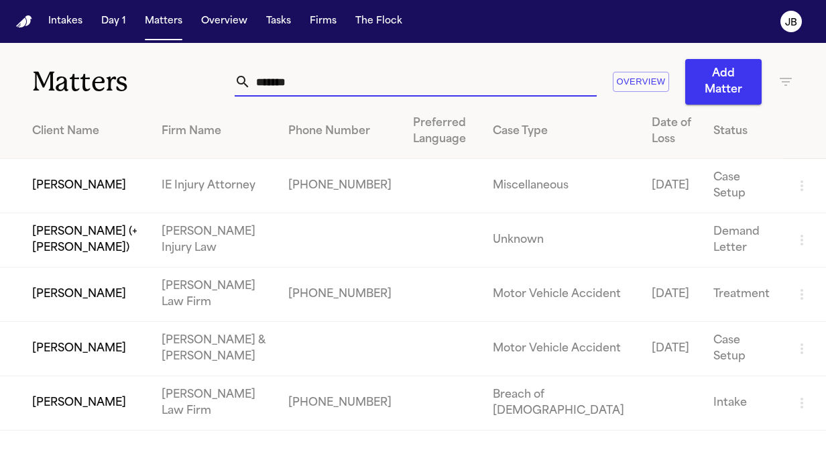
drag, startPoint x: 334, startPoint y: 80, endPoint x: 125, endPoint y: 94, distance: 210.2
click at [125, 94] on div "Matters ******* Overview Add Matter" at bounding box center [413, 74] width 826 height 62
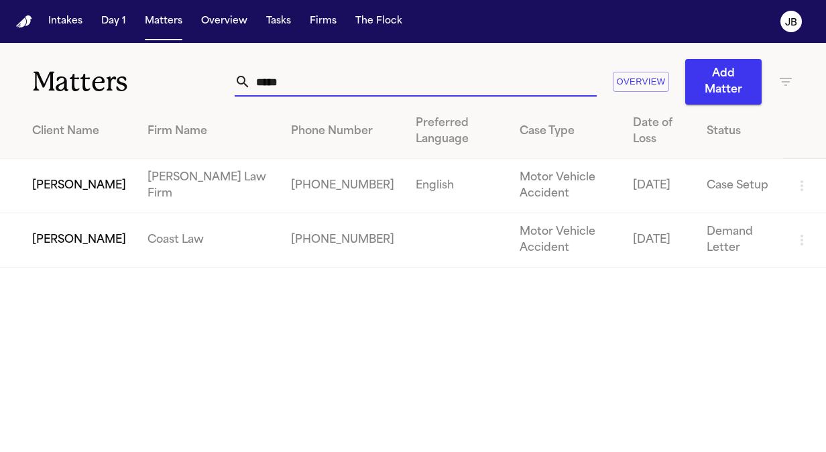
type input "*****"
click at [80, 242] on td "Peggy Chen" at bounding box center [68, 240] width 137 height 54
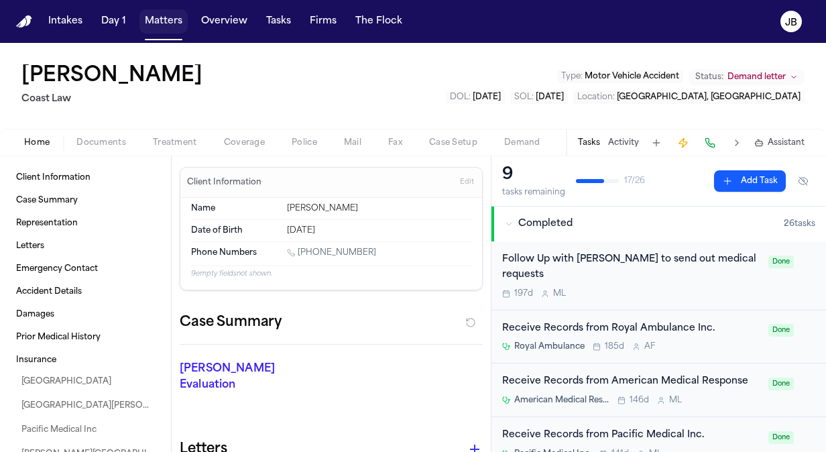
click at [144, 24] on button "Matters" at bounding box center [163, 21] width 48 height 24
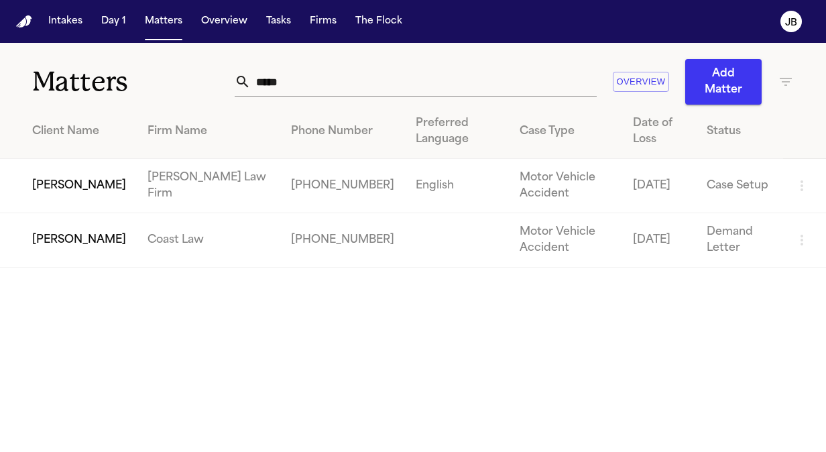
click at [62, 186] on td "Peggy Jamerson" at bounding box center [68, 186] width 137 height 54
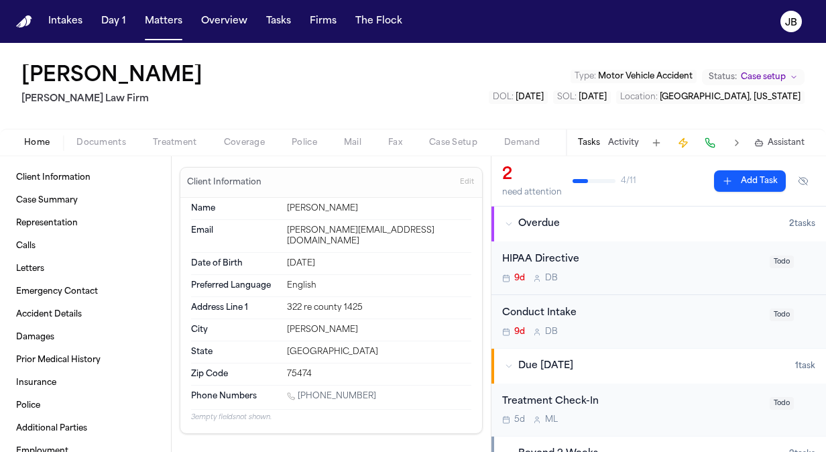
click at [113, 135] on button "Documents" at bounding box center [101, 143] width 76 height 16
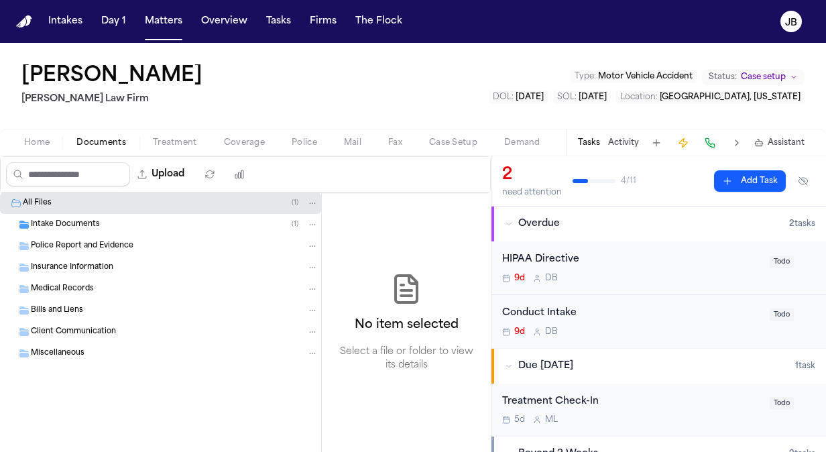
click at [175, 149] on button "Treatment" at bounding box center [174, 143] width 71 height 16
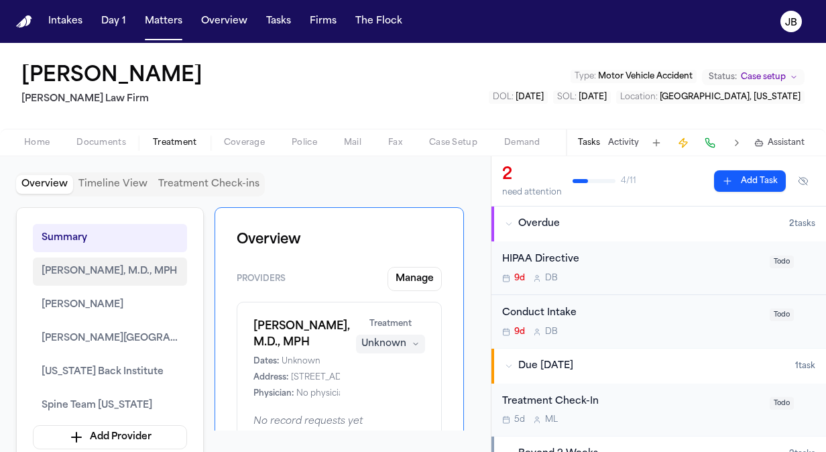
click at [105, 277] on span "Shiela Haffar, M.D., MPH" at bounding box center [109, 271] width 135 height 16
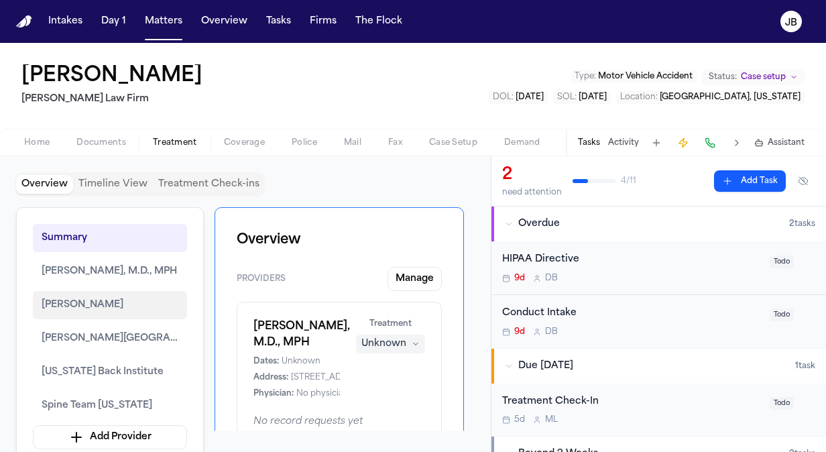
click at [88, 313] on button "Dr. Richard Bellinger" at bounding box center [110, 305] width 154 height 28
click at [105, 297] on span "Dr. Richard Bellinger" at bounding box center [83, 305] width 82 height 16
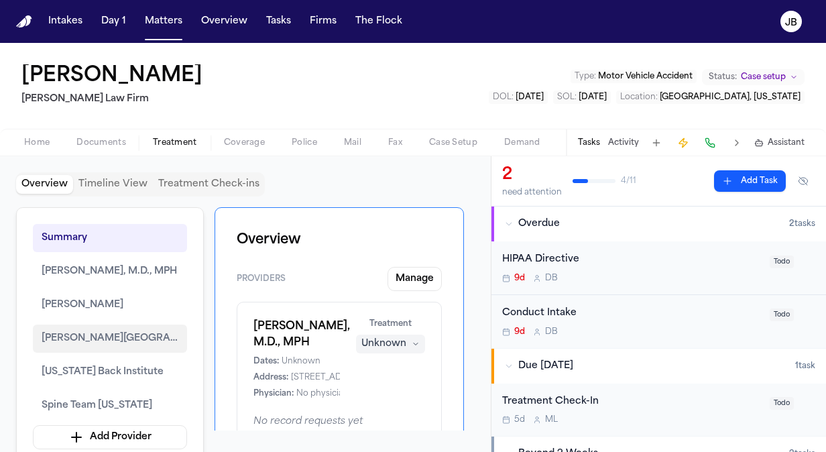
click at [92, 331] on span "Hunt Regional Medical Center" at bounding box center [110, 338] width 137 height 16
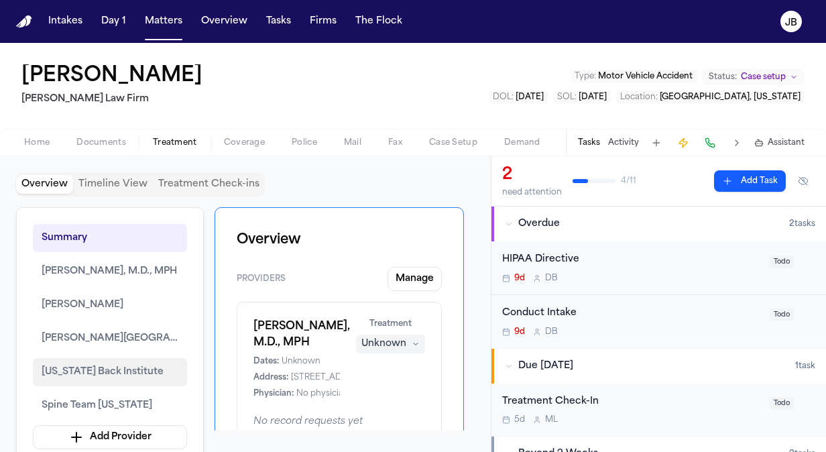
click at [88, 360] on button "Texas Back Institute" at bounding box center [110, 372] width 154 height 28
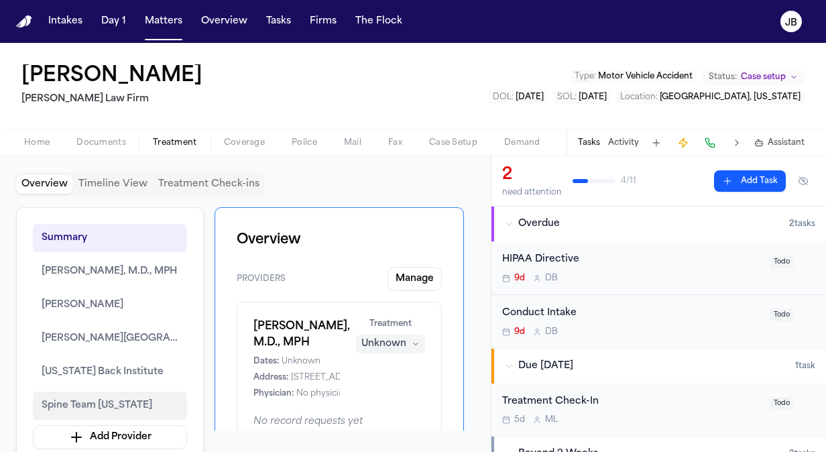
click at [80, 391] on button "Spine Team Texas" at bounding box center [110, 405] width 154 height 28
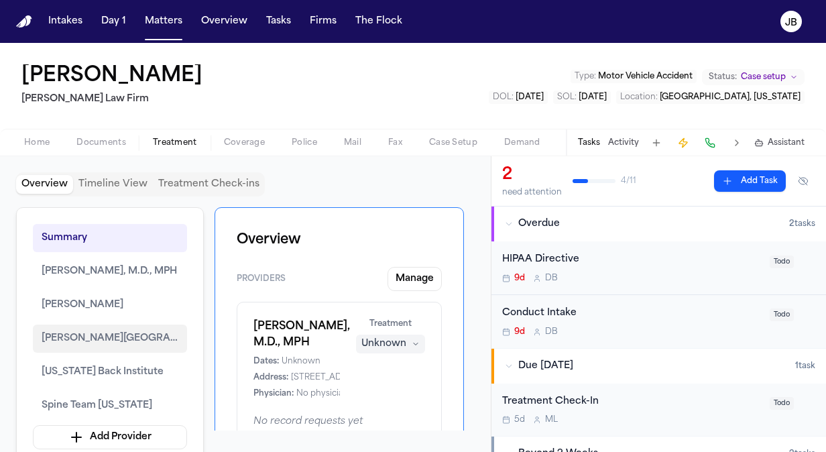
click at [92, 334] on span "Hunt Regional Medical Center" at bounding box center [110, 338] width 137 height 16
click at [747, 178] on button "Add Task" at bounding box center [750, 180] width 72 height 21
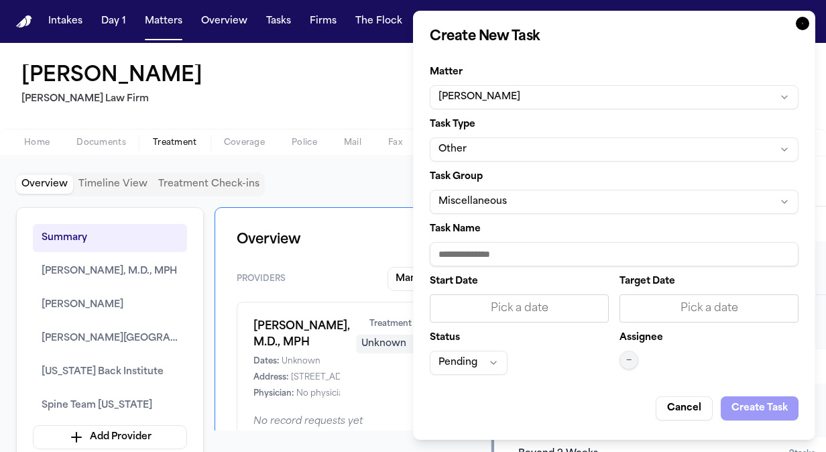
click at [503, 257] on input "Task Name" at bounding box center [614, 254] width 369 height 24
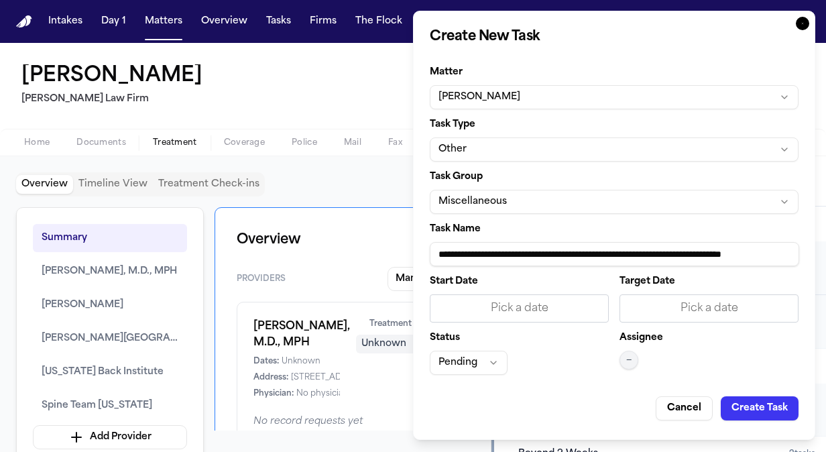
drag, startPoint x: 793, startPoint y: 252, endPoint x: 359, endPoint y: 249, distance: 433.6
click at [359, 249] on body "Intakes Day 1 Matters Overview Tasks Firms The Flock JB Peggy Jamerson Ruy Mire…" at bounding box center [413, 226] width 826 height 452
type input "**********"
click at [521, 308] on div "Pick a date" at bounding box center [519, 308] width 162 height 16
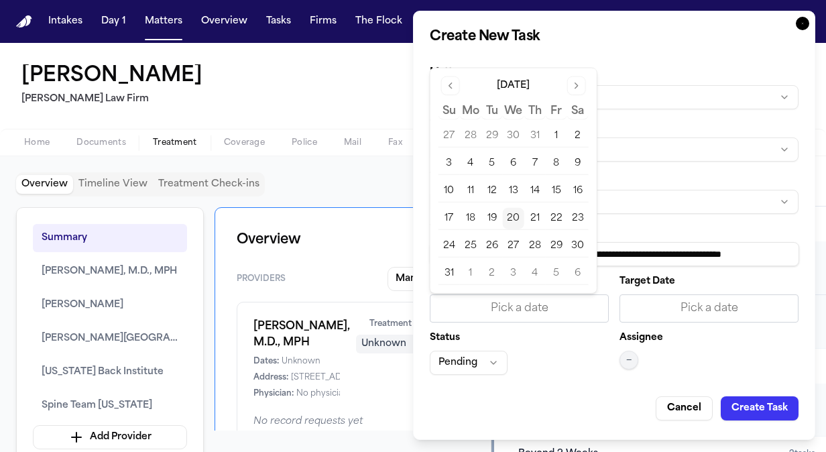
click at [513, 214] on button "20" at bounding box center [513, 218] width 21 height 21
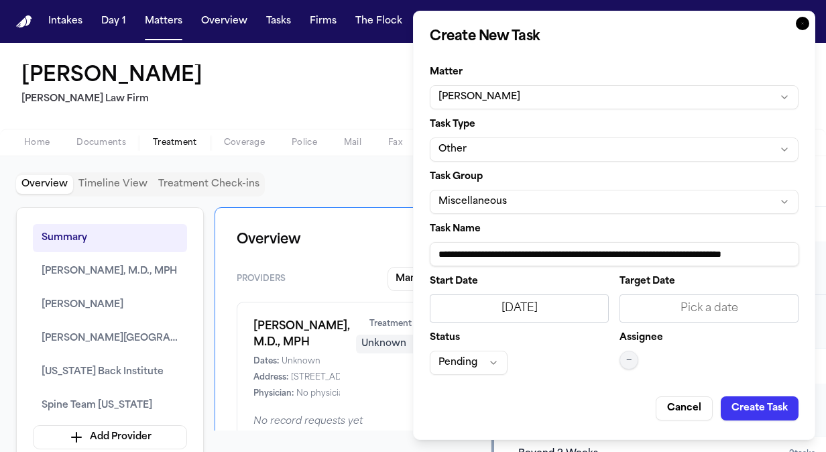
click at [706, 308] on div "Pick a date" at bounding box center [709, 308] width 162 height 16
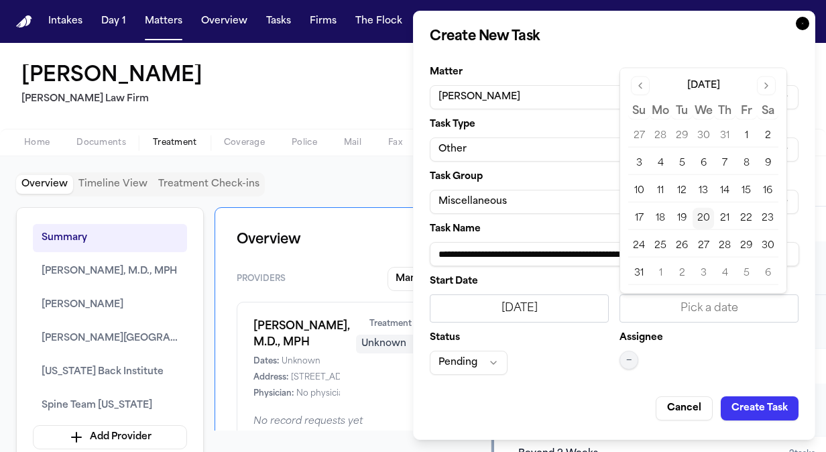
click at [705, 217] on button "20" at bounding box center [702, 218] width 21 height 21
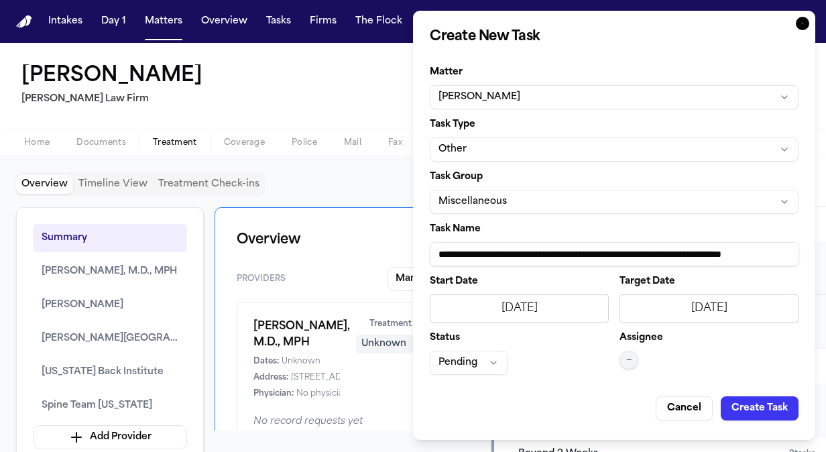
click at [566, 312] on div "8/20/2025" at bounding box center [519, 308] width 162 height 16
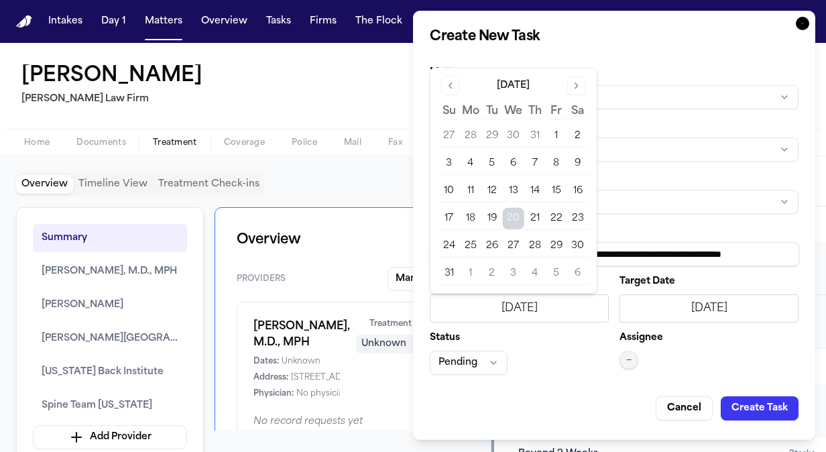
click at [533, 212] on button "21" at bounding box center [534, 218] width 21 height 21
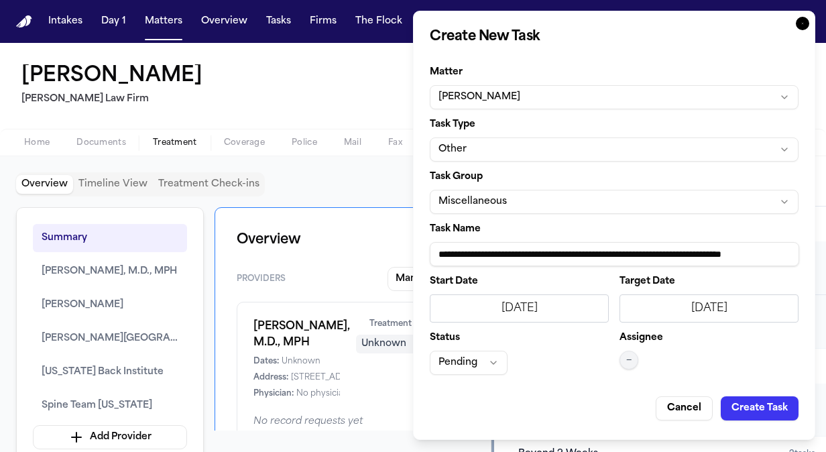
click at [731, 322] on div "Start Date 8/21/2025 Target Date 8/20/2025 Status Pending Assignee —" at bounding box center [614, 326] width 369 height 98
click at [734, 302] on div "8/20/2025" at bounding box center [709, 308] width 162 height 16
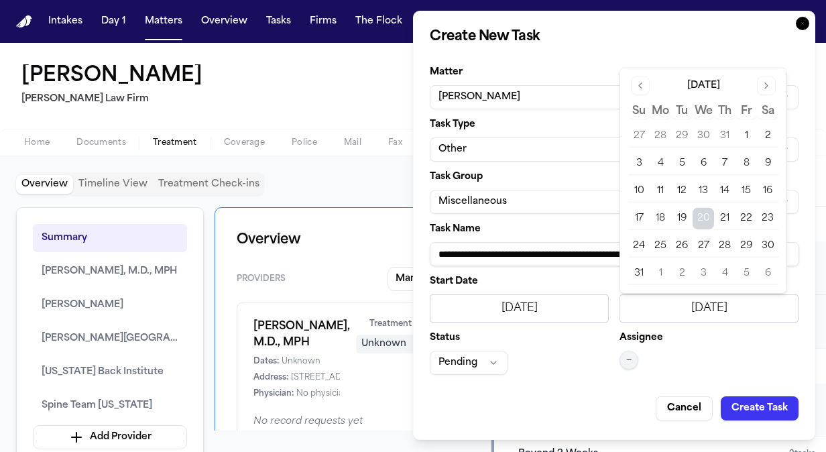
click at [732, 210] on button "21" at bounding box center [724, 218] width 21 height 21
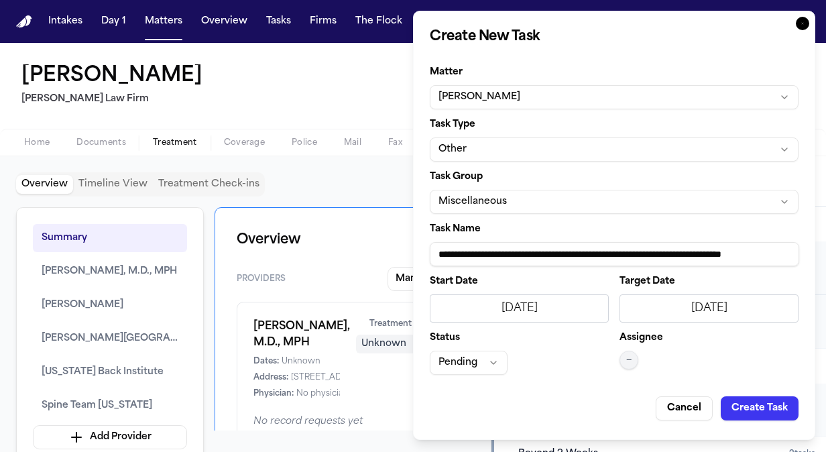
click at [626, 359] on span "—" at bounding box center [628, 360] width 5 height 11
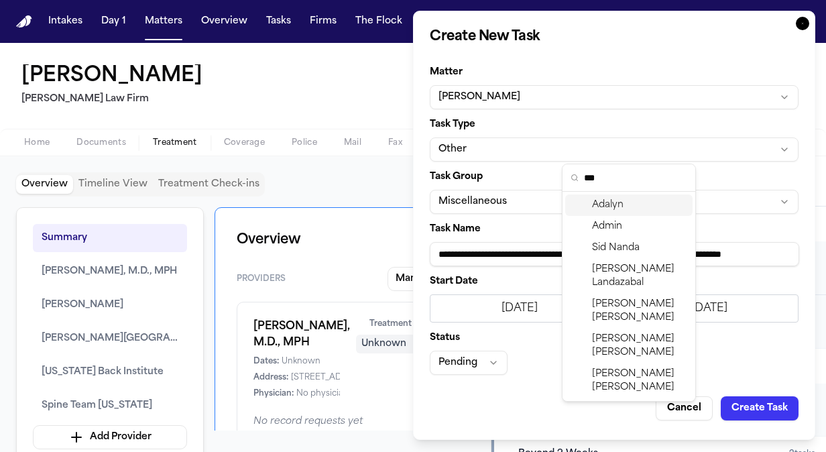
type input "***"
click at [606, 210] on span "Adalyn" at bounding box center [607, 204] width 31 height 13
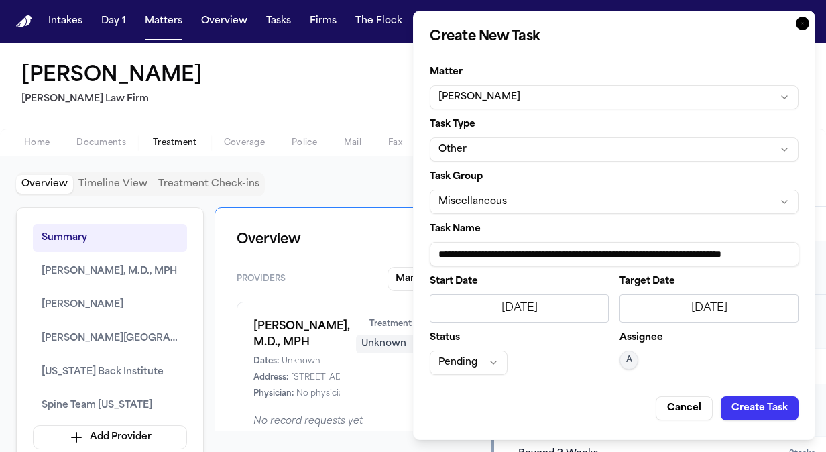
drag, startPoint x: 442, startPoint y: 256, endPoint x: 670, endPoint y: 249, distance: 228.6
click at [670, 249] on input "**********" at bounding box center [614, 254] width 369 height 24
drag, startPoint x: 706, startPoint y: 252, endPoint x: 340, endPoint y: 247, distance: 365.3
click at [340, 247] on body "Intakes Day 1 Matters Overview Tasks Firms The Flock JB Peggy Jamerson Ruy Mire…" at bounding box center [413, 226] width 826 height 452
click at [500, 123] on label "Task Type" at bounding box center [614, 124] width 369 height 9
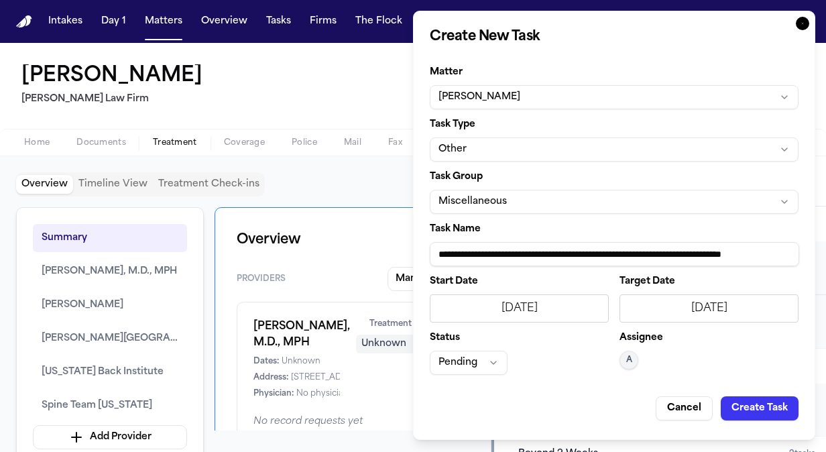
click at [485, 157] on button "Other" at bounding box center [614, 149] width 369 height 24
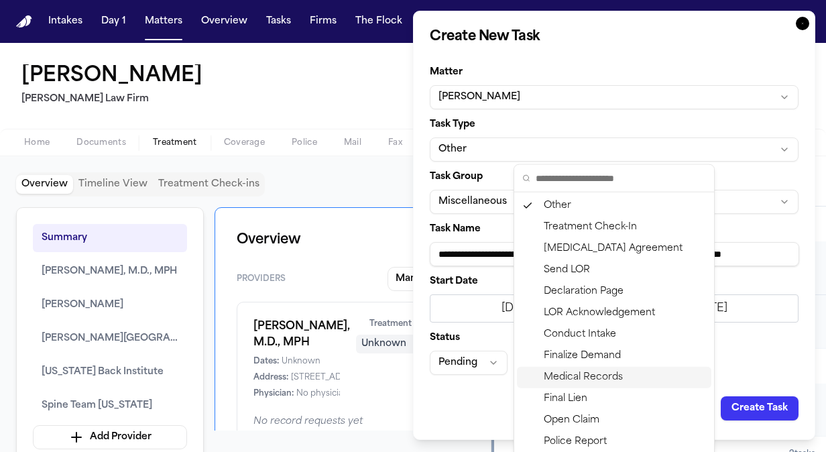
click at [598, 370] on div "Medical Records" at bounding box center [614, 377] width 194 height 21
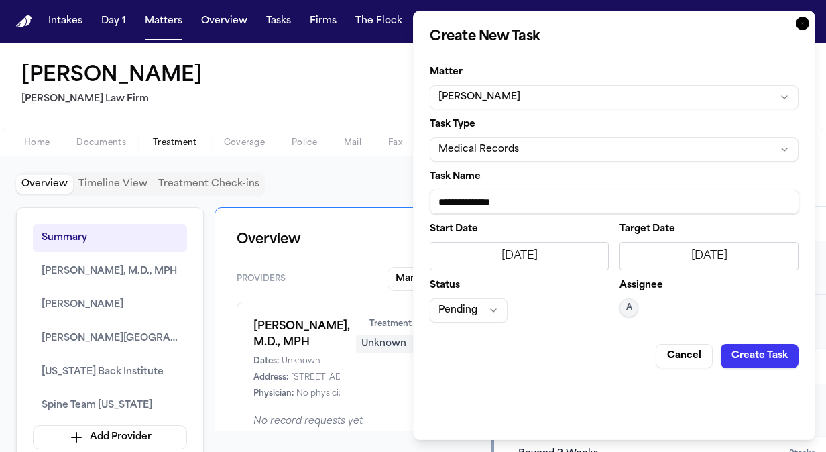
drag, startPoint x: 528, startPoint y: 196, endPoint x: 350, endPoint y: 207, distance: 178.0
click at [350, 207] on body "Intakes Day 1 Matters Overview Tasks Firms The Flock JB Peggy Jamerson Ruy Mire…" at bounding box center [413, 226] width 826 height 452
type input "*"
paste input "**********"
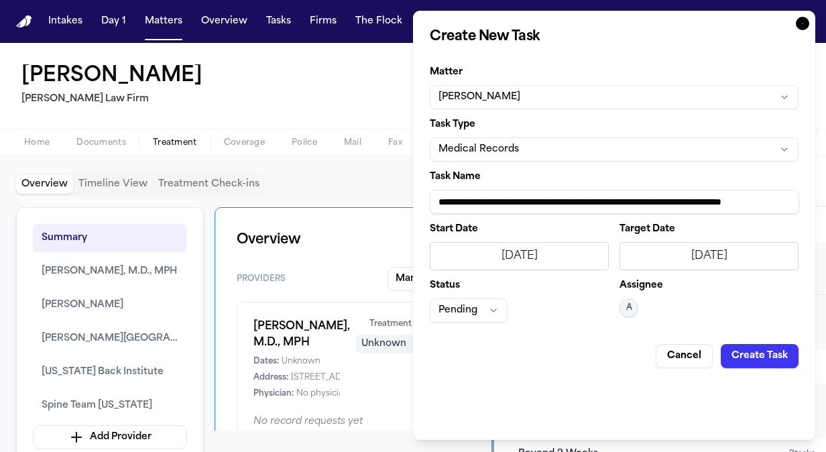
type input "**********"
click at [764, 353] on button "Create Task" at bounding box center [759, 356] width 78 height 24
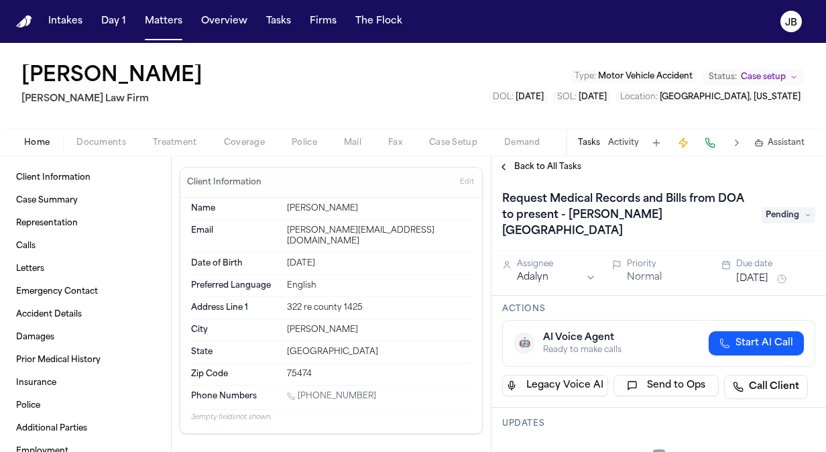
click at [523, 166] on span "Back to All Tasks" at bounding box center [547, 167] width 67 height 11
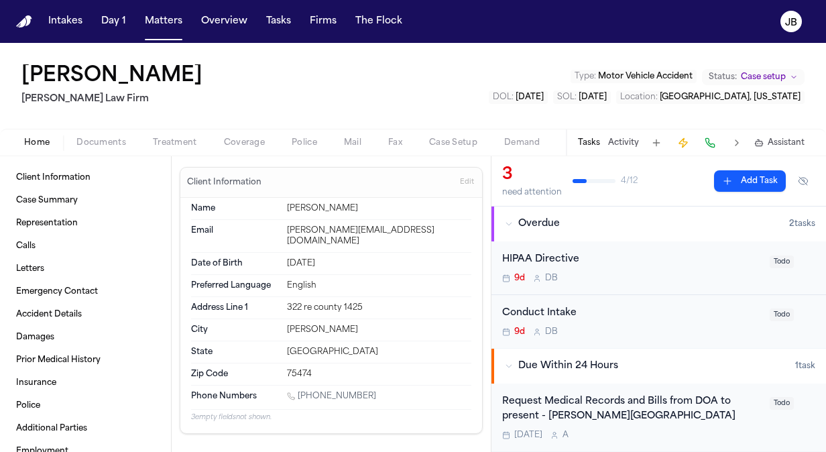
click at [748, 177] on button "Add Task" at bounding box center [750, 180] width 72 height 21
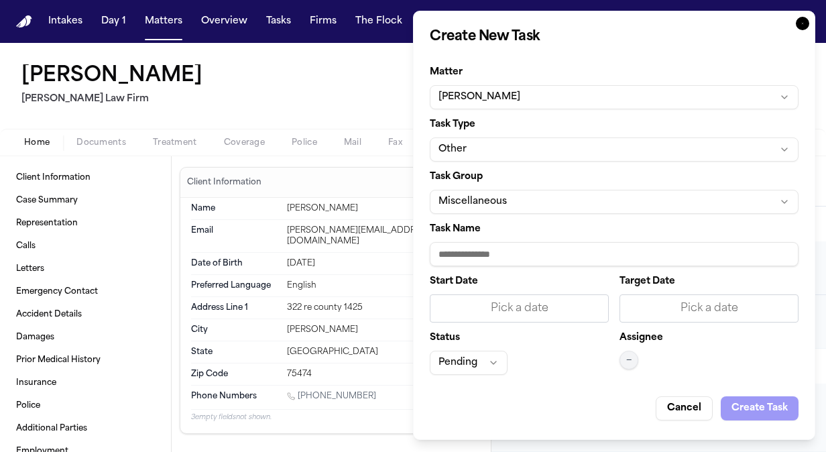
click at [499, 261] on input "Task Name" at bounding box center [614, 254] width 369 height 24
click at [495, 148] on button "Other" at bounding box center [614, 149] width 369 height 24
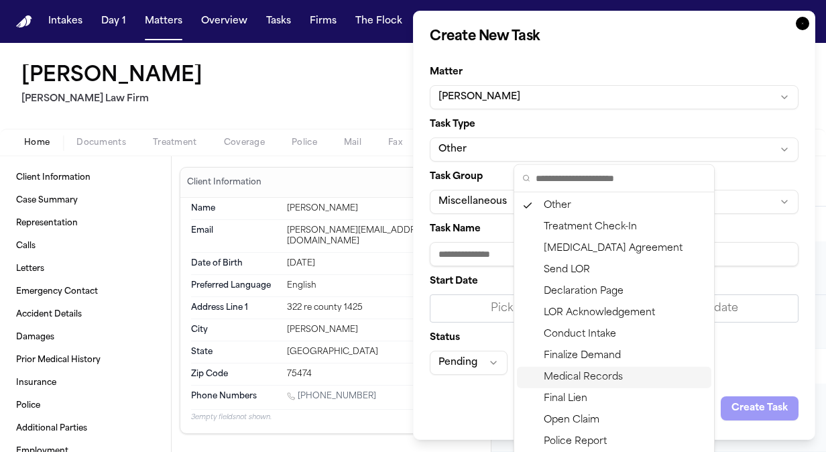
click at [572, 376] on div "Medical Records" at bounding box center [614, 377] width 194 height 21
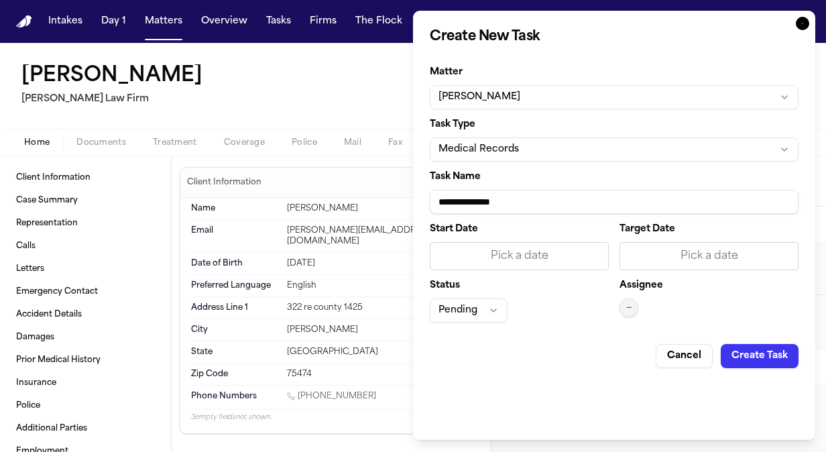
click at [483, 257] on div "Pick a date" at bounding box center [519, 256] width 162 height 16
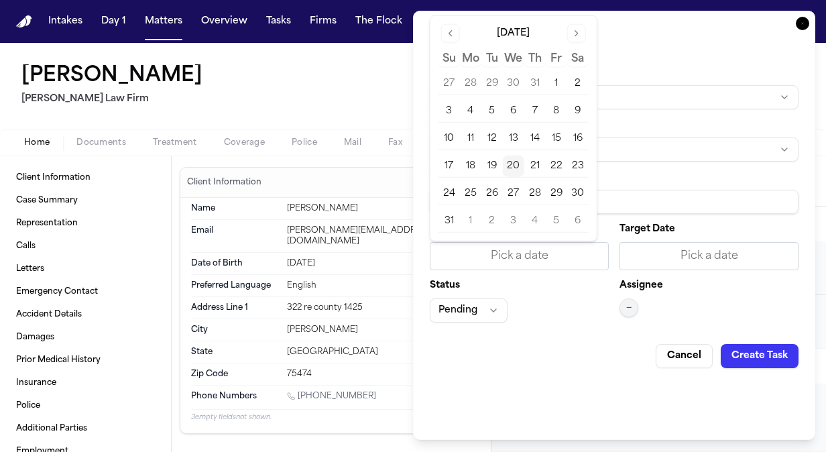
click at [535, 161] on button "21" at bounding box center [534, 165] width 21 height 21
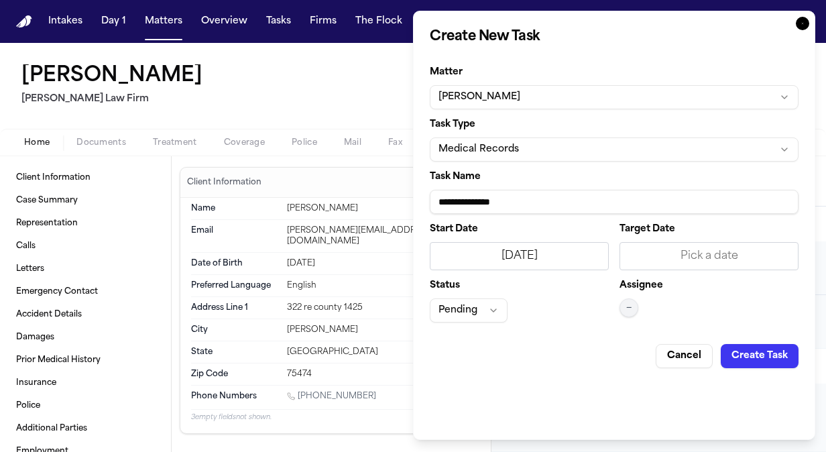
click at [711, 251] on div "Pick a date" at bounding box center [709, 256] width 162 height 16
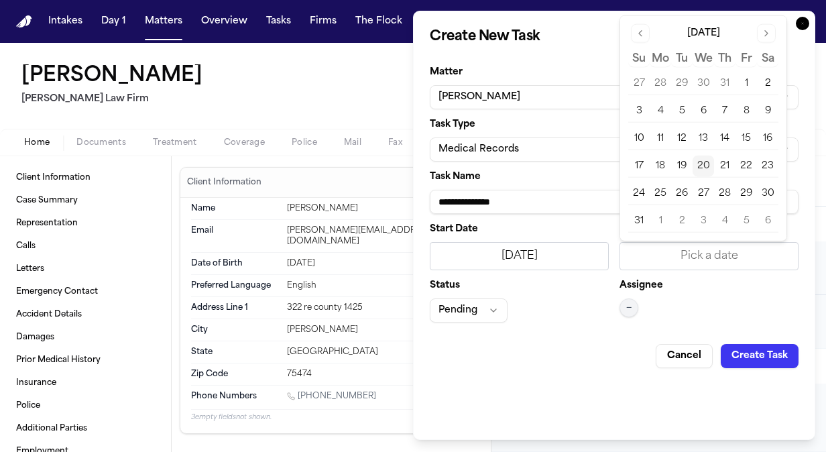
click at [729, 165] on button "21" at bounding box center [724, 165] width 21 height 21
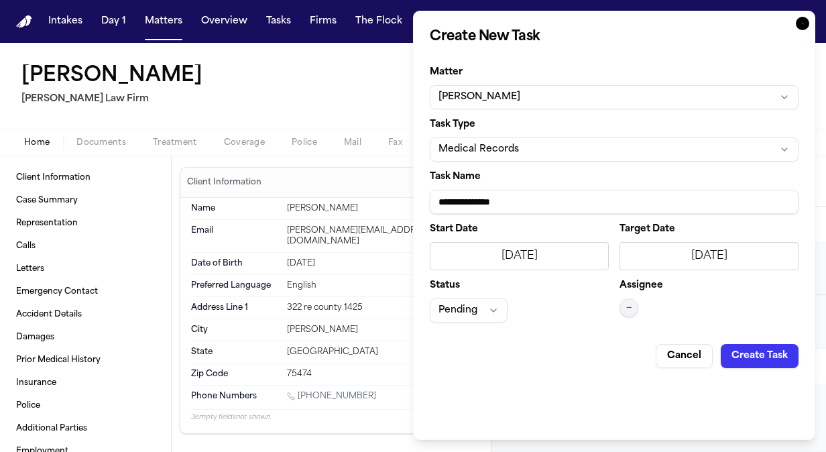
drag, startPoint x: 536, startPoint y: 201, endPoint x: 388, endPoint y: 198, distance: 148.1
click at [388, 198] on body "Intakes Day 1 Matters Overview Tasks Firms The Flock JB Peggy Jamerson Ruy Mire…" at bounding box center [413, 226] width 826 height 452
paste input "**********"
type input "**********"
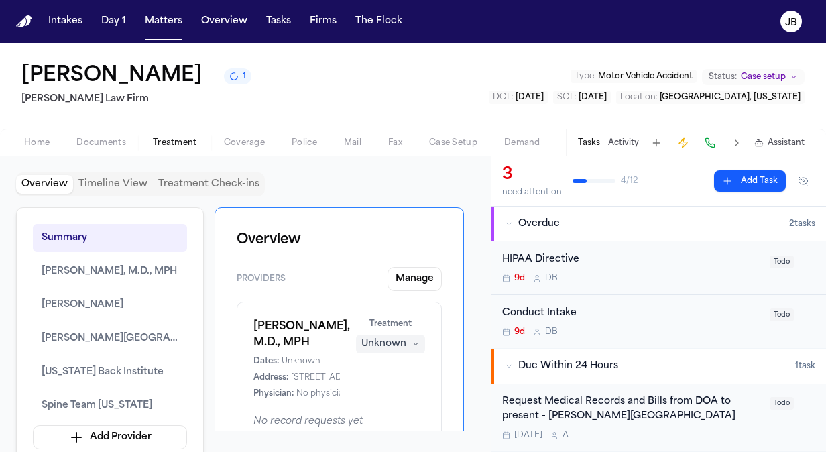
click at [159, 139] on span "Treatment" at bounding box center [175, 142] width 44 height 11
click at [732, 185] on button "Add Task" at bounding box center [750, 180] width 72 height 21
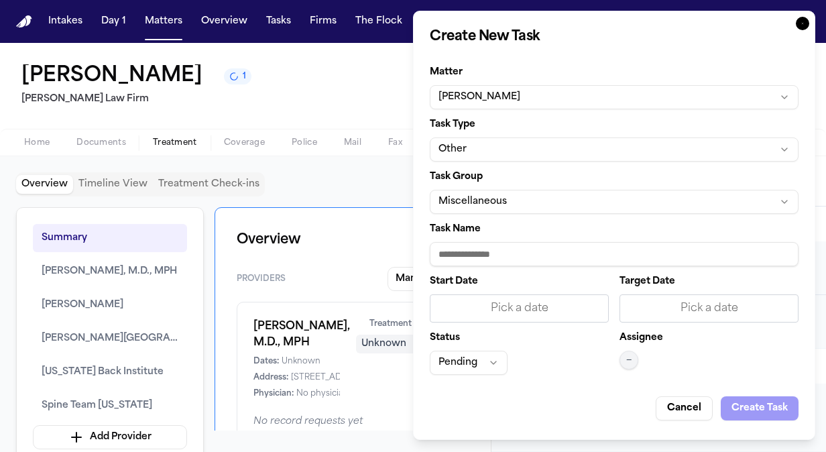
click at [476, 147] on button "Other" at bounding box center [614, 149] width 369 height 24
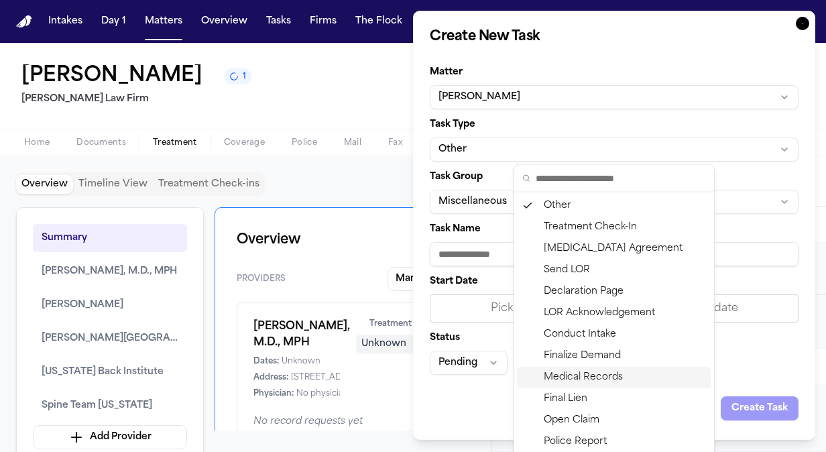
click at [576, 383] on div "Medical Records" at bounding box center [614, 377] width 194 height 21
type input "**********"
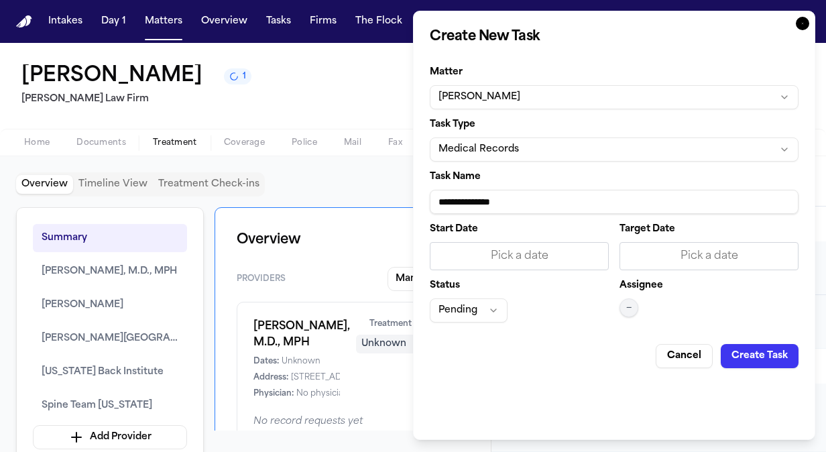
click at [505, 249] on div "Pick a date" at bounding box center [519, 256] width 162 height 16
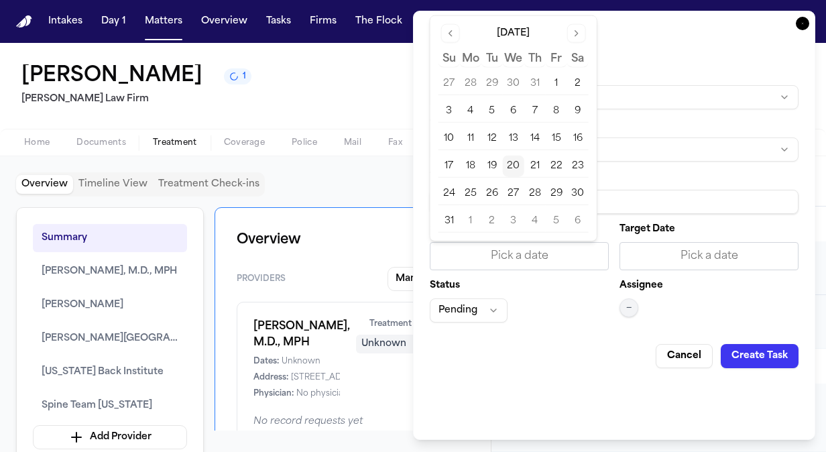
click at [533, 168] on button "21" at bounding box center [534, 165] width 21 height 21
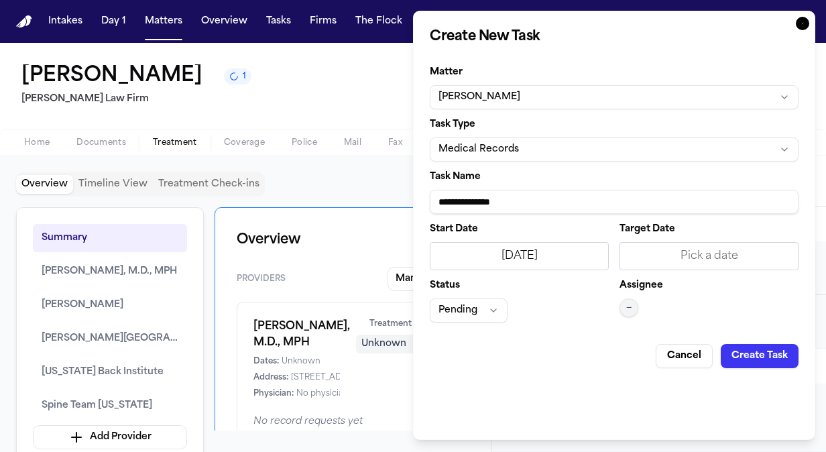
click at [698, 267] on div "Pick a date" at bounding box center [708, 256] width 179 height 28
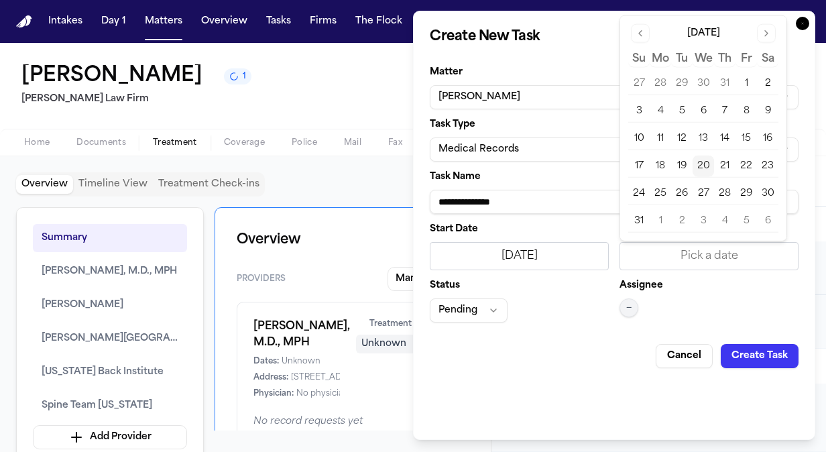
click at [725, 164] on button "21" at bounding box center [724, 165] width 21 height 21
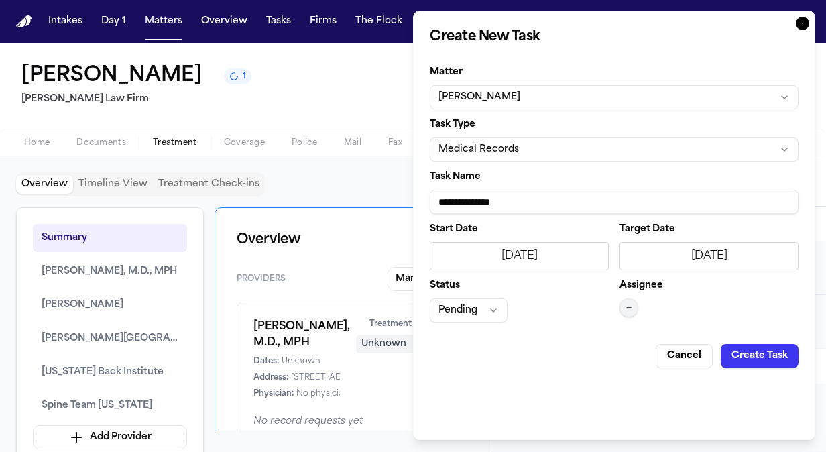
click at [524, 198] on input "**********" at bounding box center [614, 202] width 369 height 24
drag, startPoint x: 524, startPoint y: 198, endPoint x: 353, endPoint y: 198, distance: 170.9
click at [353, 198] on body "Intakes Day 1 Matters Overview Tasks Firms The Flock JB Peggy Jamerson 1 Ruy Mi…" at bounding box center [413, 226] width 826 height 452
paste input "**********"
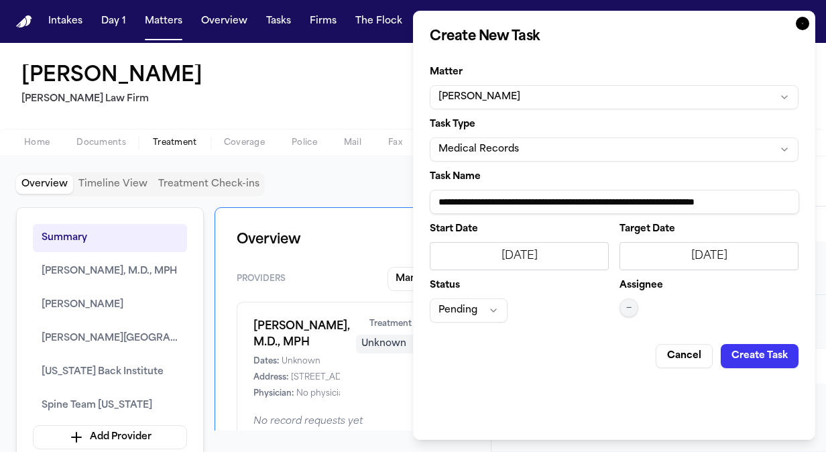
type input "**********"
click at [764, 359] on button "Create Task" at bounding box center [759, 356] width 78 height 24
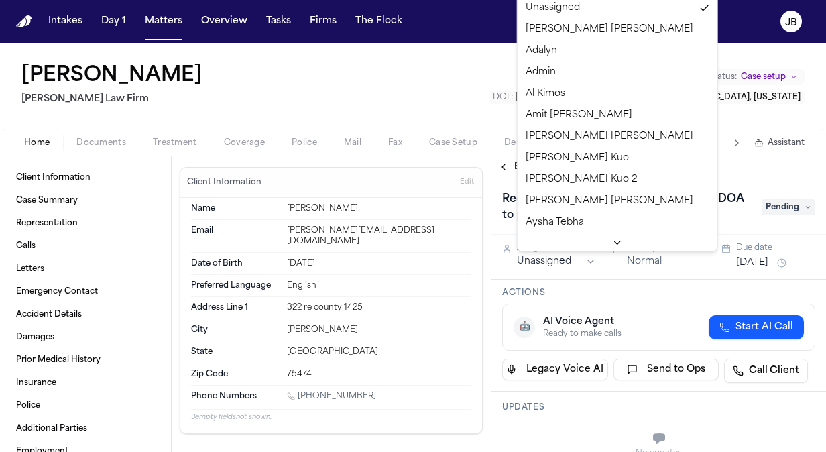
click at [552, 265] on html "Intakes Day 1 Matters Overview Tasks Firms The Flock JB Peggy Jamerson Ruy Mire…" at bounding box center [413, 226] width 826 height 452
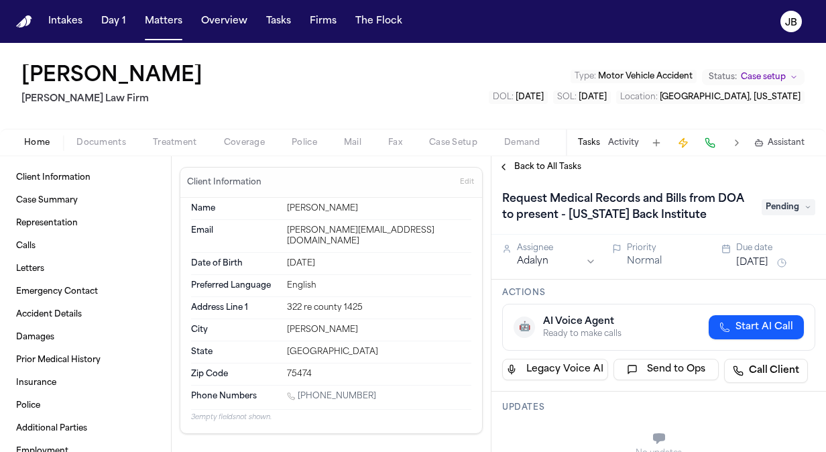
click at [452, 102] on div "Peggy Jamerson Ruy Mireles Law Firm Type : Motor Vehicle Accident Status: Case …" at bounding box center [413, 86] width 826 height 86
click at [537, 166] on span "Back to All Tasks" at bounding box center [547, 167] width 67 height 11
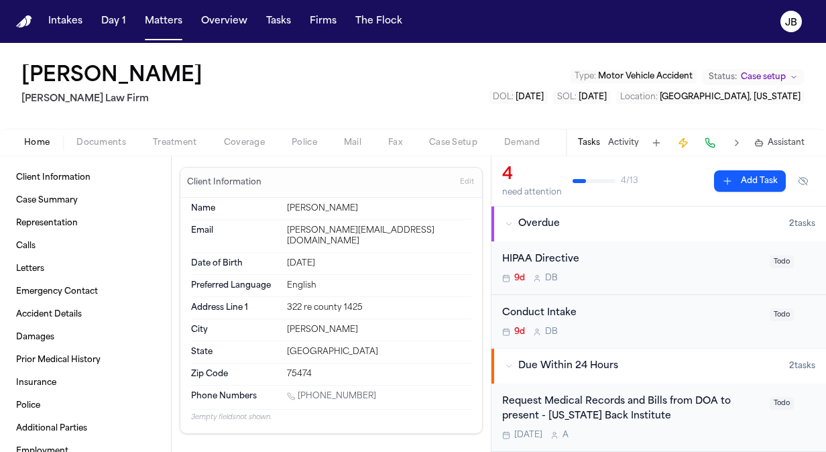
click at [172, 142] on span "Treatment" at bounding box center [175, 142] width 44 height 11
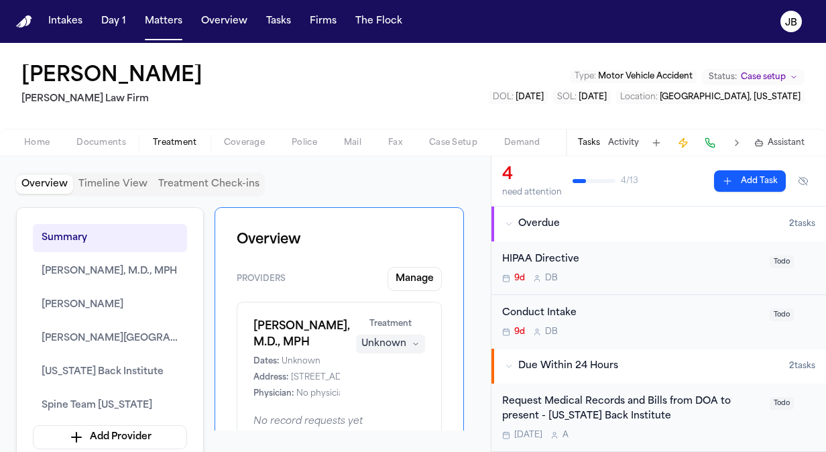
click at [743, 176] on button "Add Task" at bounding box center [750, 180] width 72 height 21
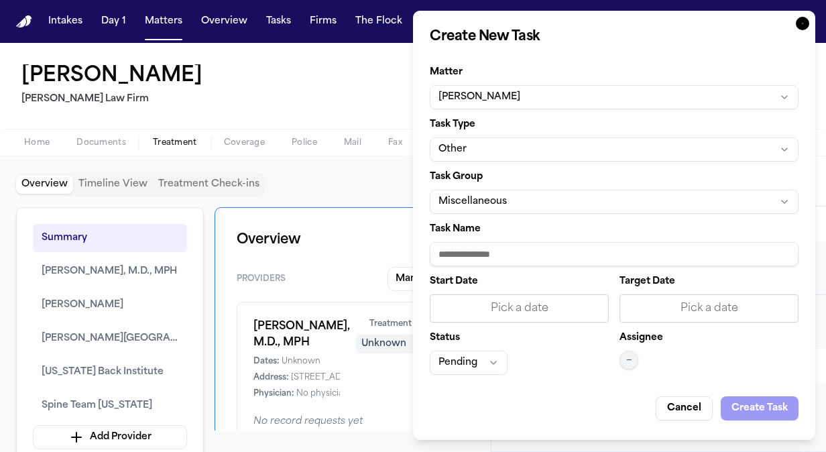
click at [459, 154] on button "Other" at bounding box center [614, 149] width 369 height 24
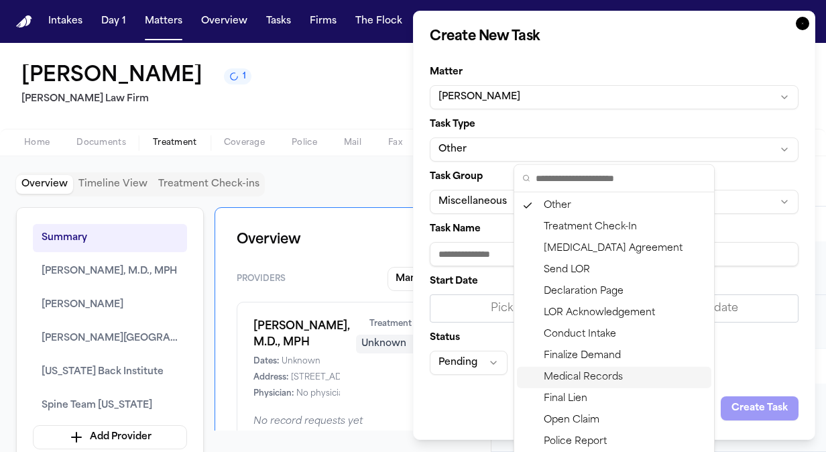
click at [604, 380] on div "Medical Records" at bounding box center [614, 377] width 194 height 21
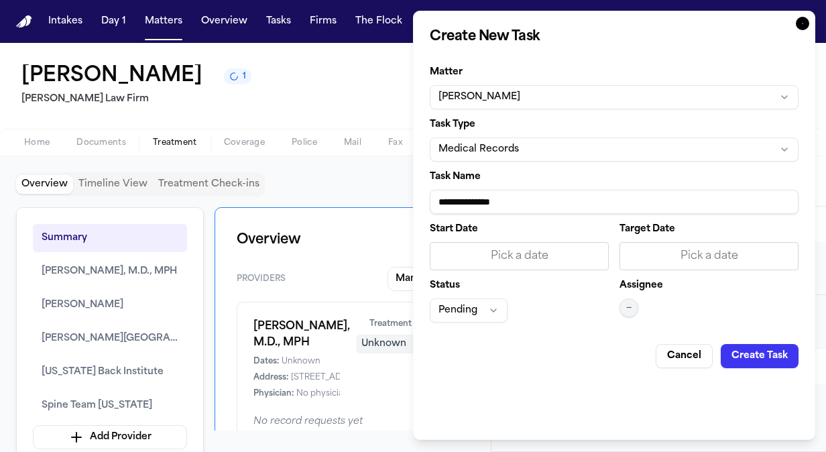
drag, startPoint x: 431, startPoint y: 202, endPoint x: 350, endPoint y: 194, distance: 81.4
click at [350, 194] on body "Intakes Day 1 Matters Overview Tasks Firms The Flock JB Peggy Jamerson 1 Ruy Mi…" at bounding box center [413, 226] width 826 height 452
paste input "**********"
type input "**********"
click at [617, 304] on div "Start Date Pick a date Target Date Pick a date Status Pending Assignee —" at bounding box center [614, 274] width 369 height 98
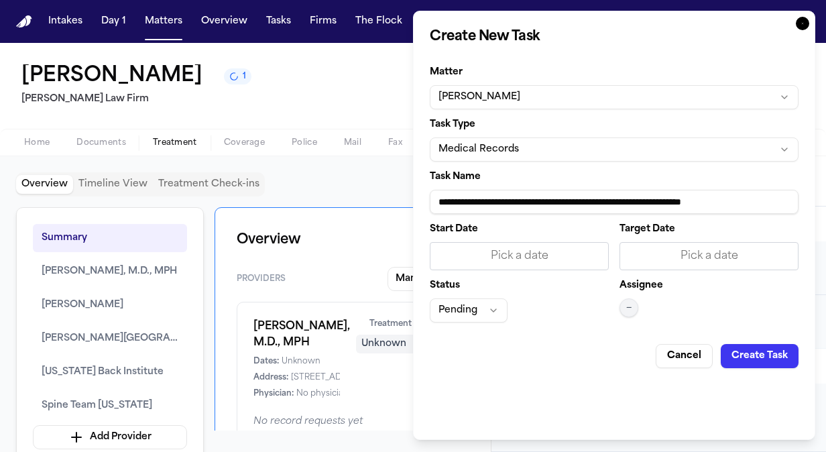
click at [625, 307] on button "—" at bounding box center [628, 307] width 19 height 19
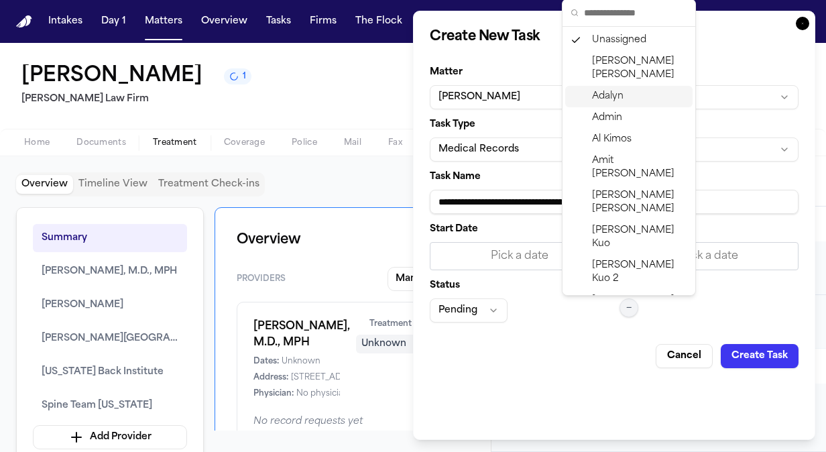
click at [619, 90] on div "Adalyn" at bounding box center [628, 96] width 127 height 21
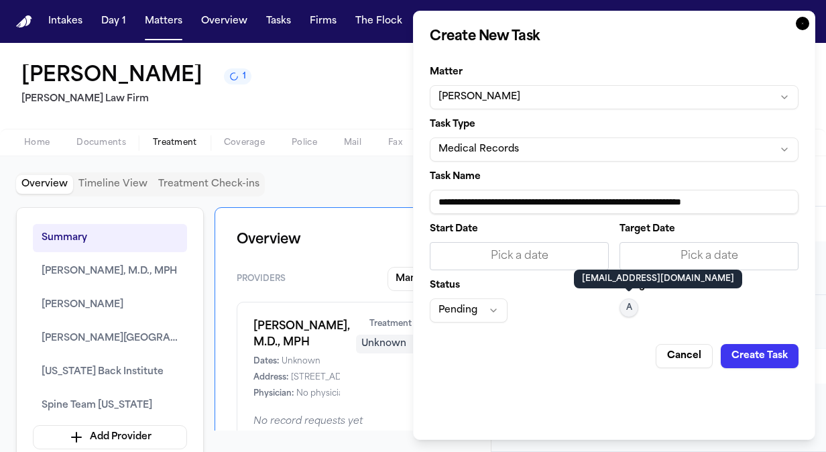
click at [494, 250] on div "Pick a date" at bounding box center [519, 256] width 162 height 16
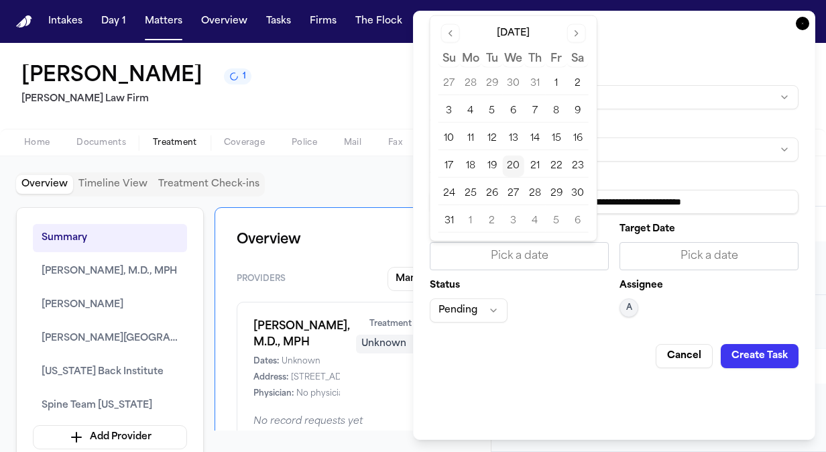
click at [534, 162] on button "21" at bounding box center [534, 165] width 21 height 21
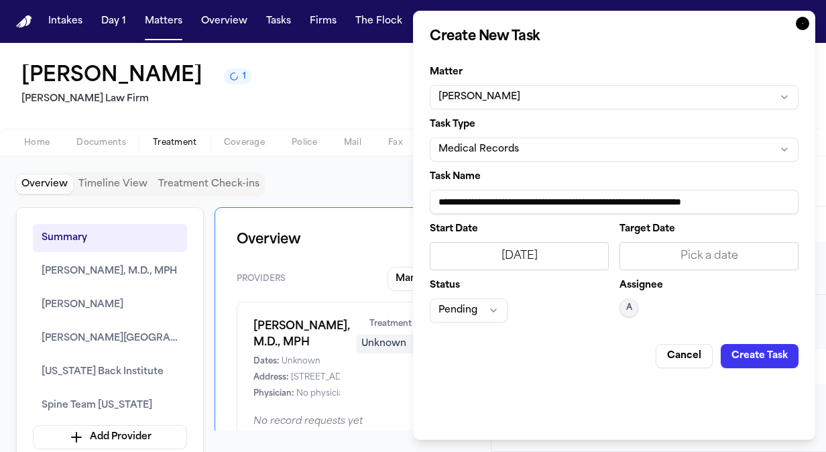
click at [729, 274] on div "Start Date 8/21/2025 Target Date Pick a date Status Pending Assignee A" at bounding box center [614, 274] width 369 height 98
click at [730, 269] on div "Pick a date" at bounding box center [708, 256] width 179 height 28
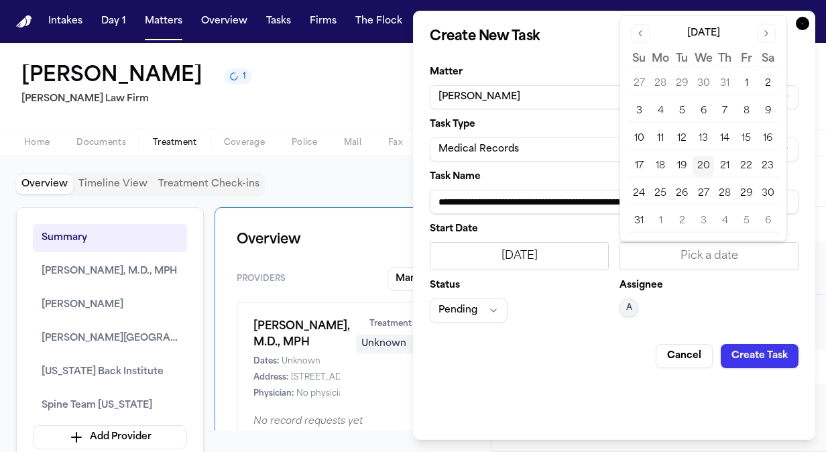
click at [728, 166] on button "21" at bounding box center [724, 165] width 21 height 21
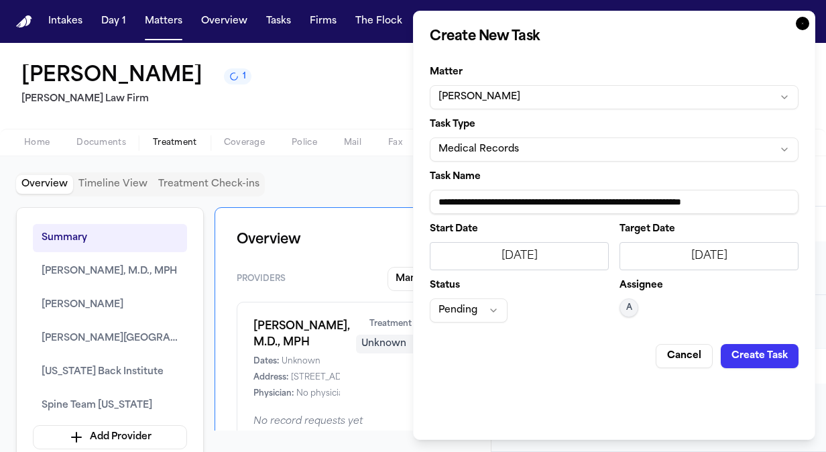
click at [687, 284] on div "Assignee A" at bounding box center [708, 302] width 179 height 42
click at [775, 345] on button "Create Task" at bounding box center [759, 356] width 78 height 24
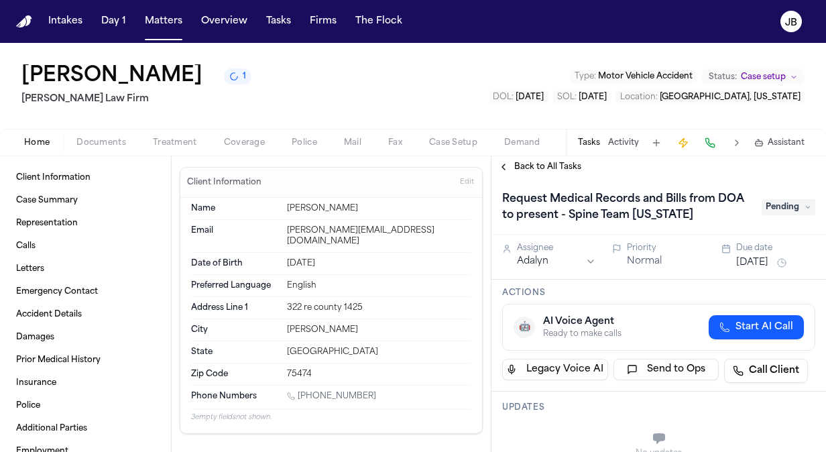
drag, startPoint x: 362, startPoint y: 381, endPoint x: 299, endPoint y: 382, distance: 63.0
click at [299, 391] on div "1 (903) 450-7437" at bounding box center [379, 397] width 184 height 13
copy link "(903) 450-7437"
drag, startPoint x: 395, startPoint y: 229, endPoint x: 248, endPoint y: 224, distance: 147.5
click at [248, 224] on div "Email jamerson.1002@gmail.com" at bounding box center [331, 236] width 280 height 33
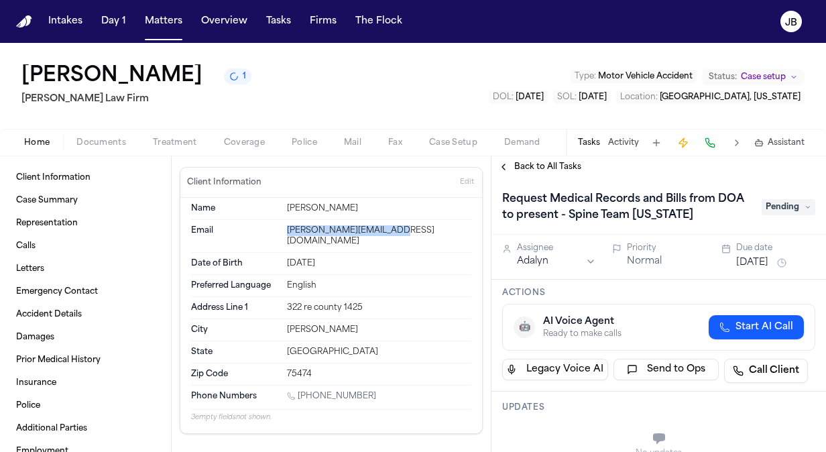
copy div "jamerson.1002@gmail.com"
drag, startPoint x: 371, startPoint y: 287, endPoint x: 275, endPoint y: 288, distance: 96.5
click at [275, 297] on div "Address Line 1 322 re county 1425" at bounding box center [331, 308] width 280 height 22
copy div "322 re county 1425"
click at [158, 19] on button "Matters" at bounding box center [163, 21] width 48 height 24
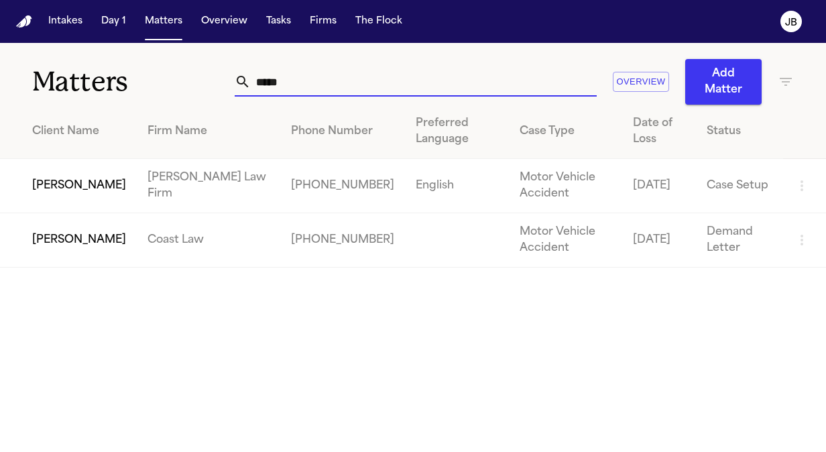
drag, startPoint x: 290, startPoint y: 84, endPoint x: 168, endPoint y: 82, distance: 122.0
click at [168, 82] on div "Matters ***** Overview Add Matter" at bounding box center [413, 74] width 826 height 62
drag, startPoint x: 295, startPoint y: 87, endPoint x: 164, endPoint y: 89, distance: 131.4
click at [164, 89] on div "Matters ***** Overview Add Matter" at bounding box center [413, 74] width 826 height 62
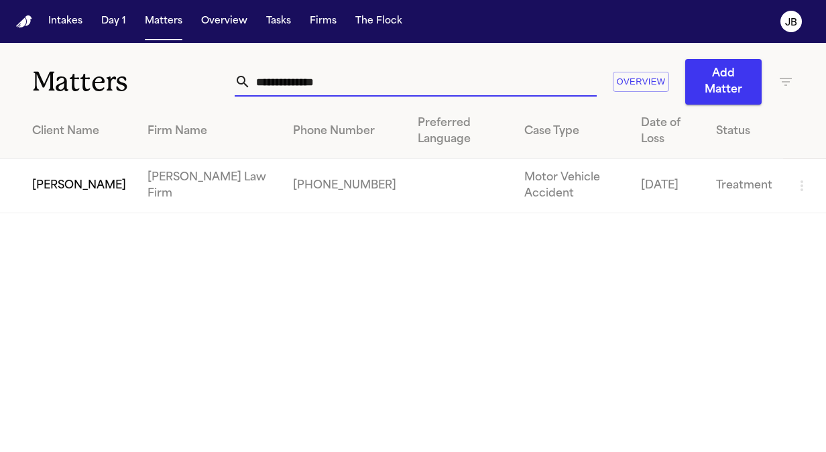
type input "**********"
click at [64, 178] on td "[PERSON_NAME]" at bounding box center [68, 186] width 137 height 54
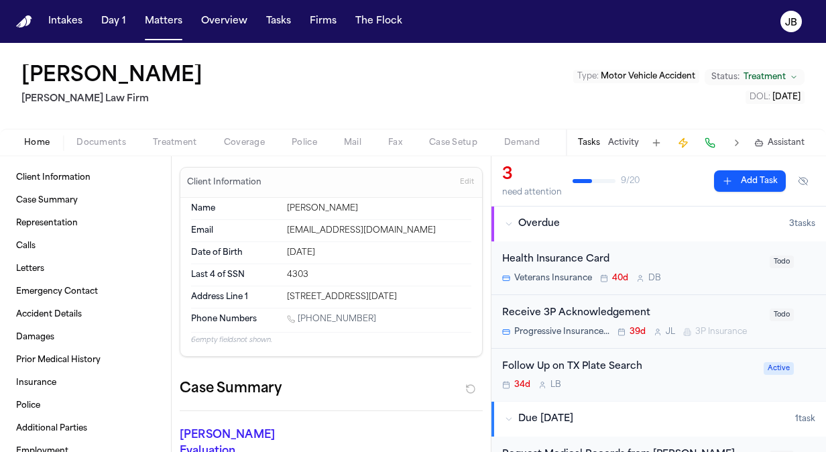
click at [662, 377] on div "Follow Up on TX Plate Search 34d L B" at bounding box center [628, 374] width 253 height 31
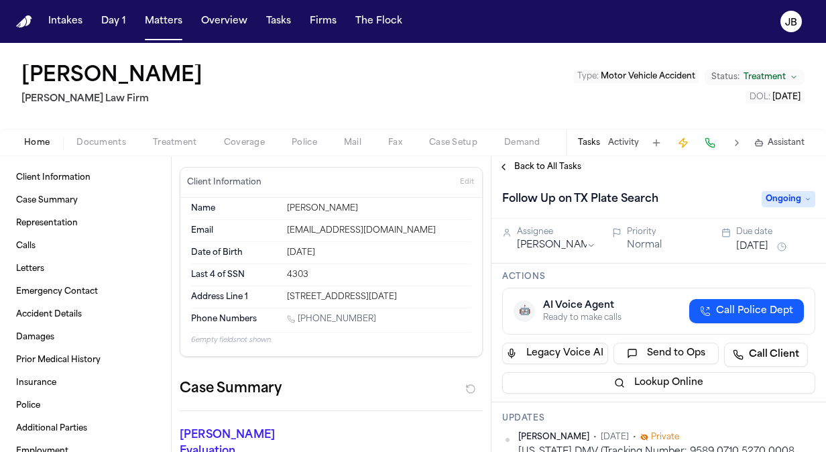
click at [547, 166] on span "Back to All Tasks" at bounding box center [547, 167] width 67 height 11
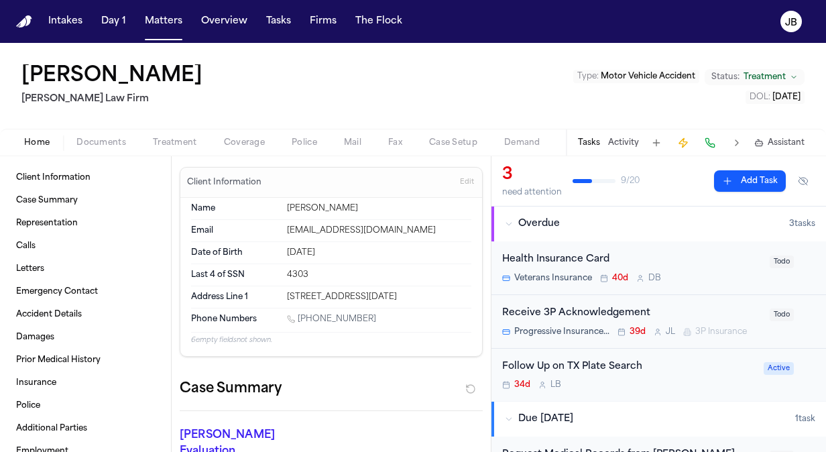
click at [164, 143] on span "Treatment" at bounding box center [175, 142] width 44 height 11
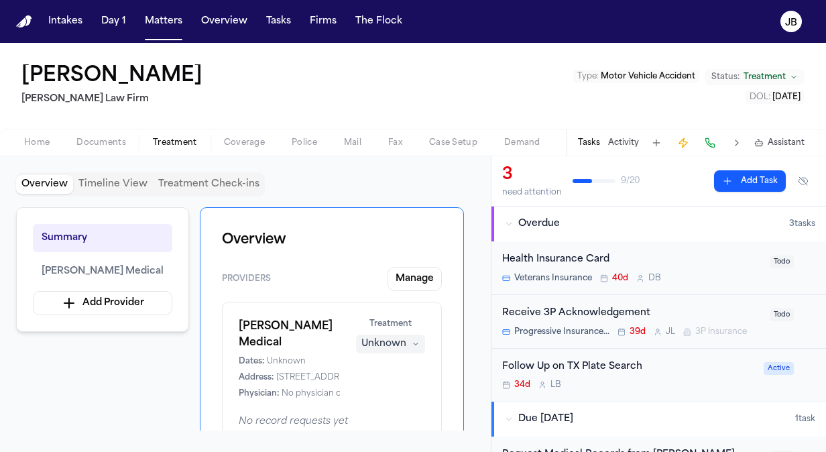
click at [410, 348] on button "Unknown" at bounding box center [390, 343] width 69 height 19
click at [405, 373] on button "Treating" at bounding box center [390, 369] width 107 height 24
click at [38, 135] on button "Home" at bounding box center [37, 143] width 52 height 16
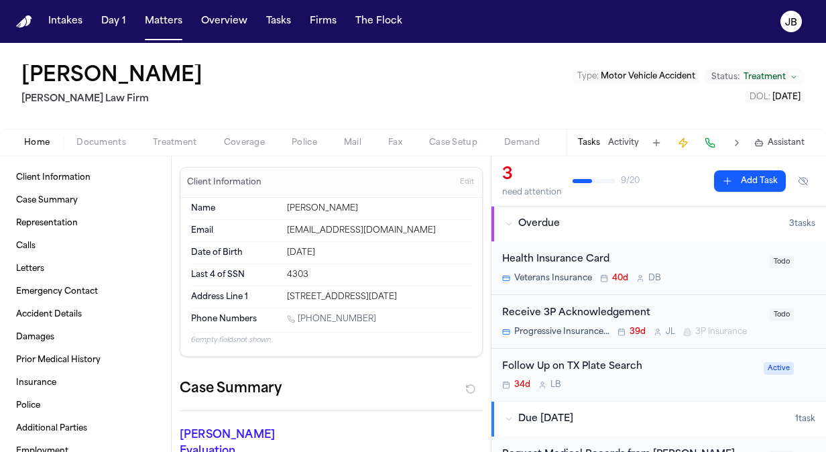
drag, startPoint x: 342, startPoint y: 251, endPoint x: 263, endPoint y: 248, distance: 79.1
click at [263, 248] on div "Date of Birth Mar 7, 1959" at bounding box center [331, 253] width 280 height 22
copy div "[DATE]"
drag, startPoint x: 367, startPoint y: 328, endPoint x: 300, endPoint y: 326, distance: 67.0
click at [300, 326] on div "[PHONE_NUMBER]" at bounding box center [379, 320] width 184 height 13
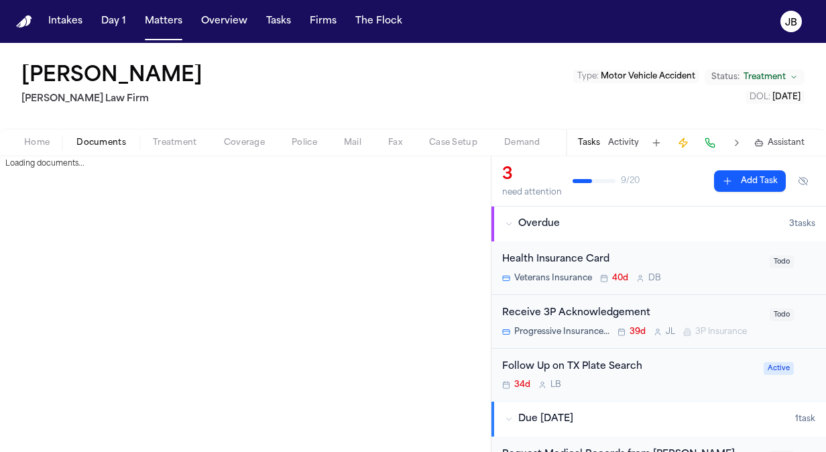
click at [107, 135] on button "Documents" at bounding box center [101, 143] width 76 height 16
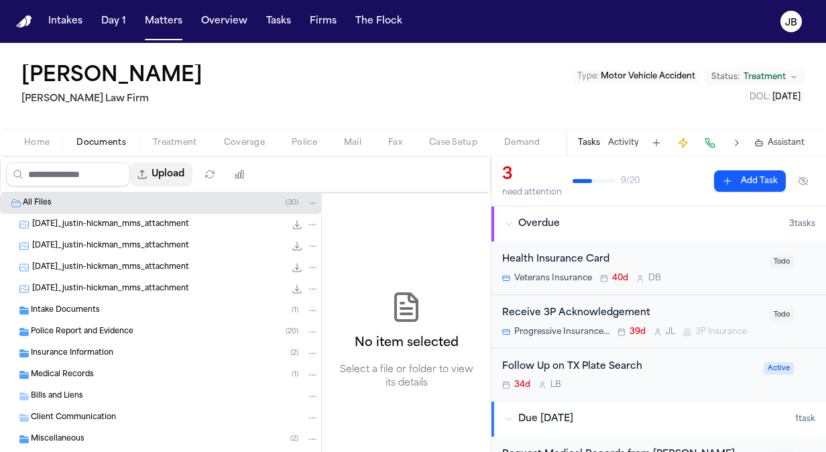
click at [180, 176] on button "Upload" at bounding box center [161, 174] width 62 height 24
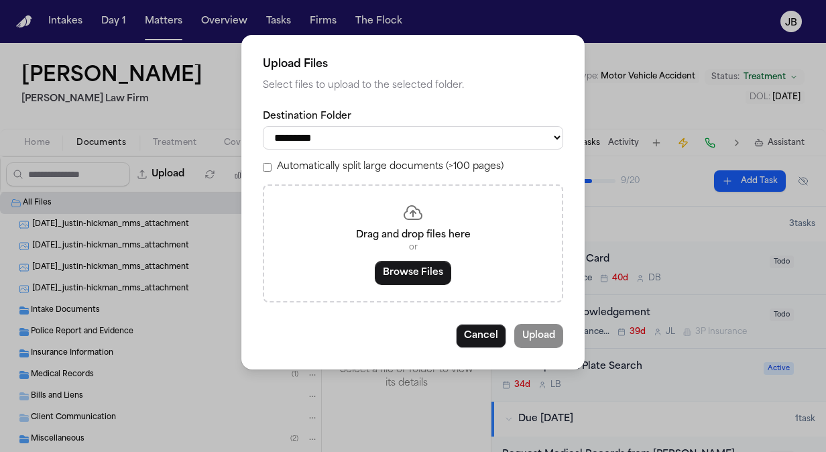
click at [391, 257] on div "Drag and drop files here or Browse Files" at bounding box center [413, 243] width 300 height 118
click at [395, 268] on button "Browse Files" at bounding box center [413, 273] width 76 height 24
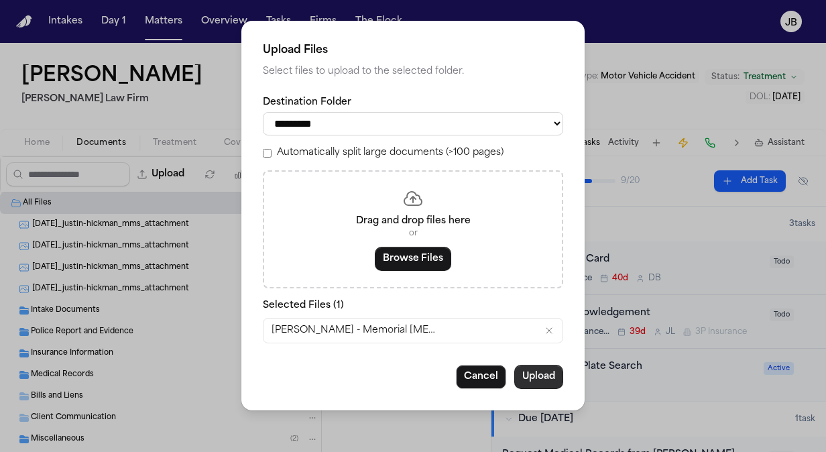
click at [535, 377] on button "Upload" at bounding box center [538, 377] width 49 height 24
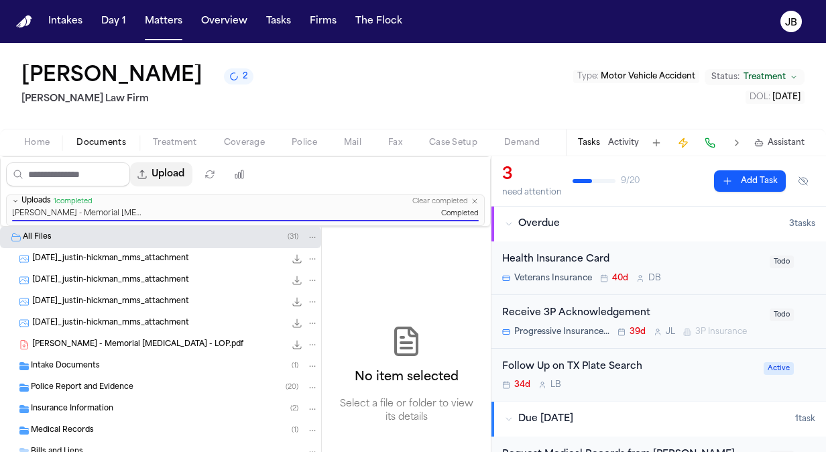
click at [184, 170] on button "Upload" at bounding box center [161, 174] width 62 height 24
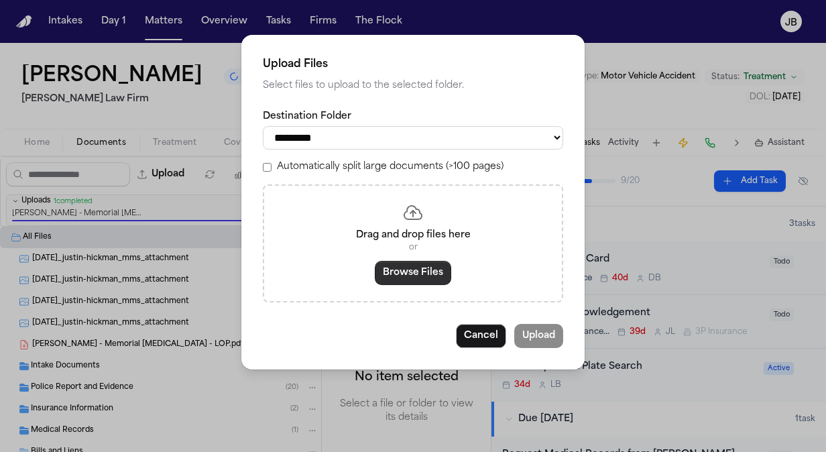
click at [421, 272] on button "Browse Files" at bounding box center [413, 273] width 76 height 24
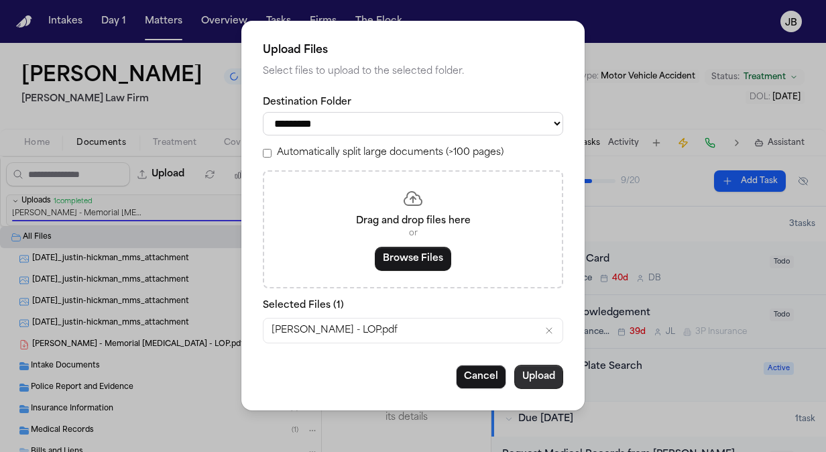
click at [525, 383] on button "Upload" at bounding box center [538, 377] width 49 height 24
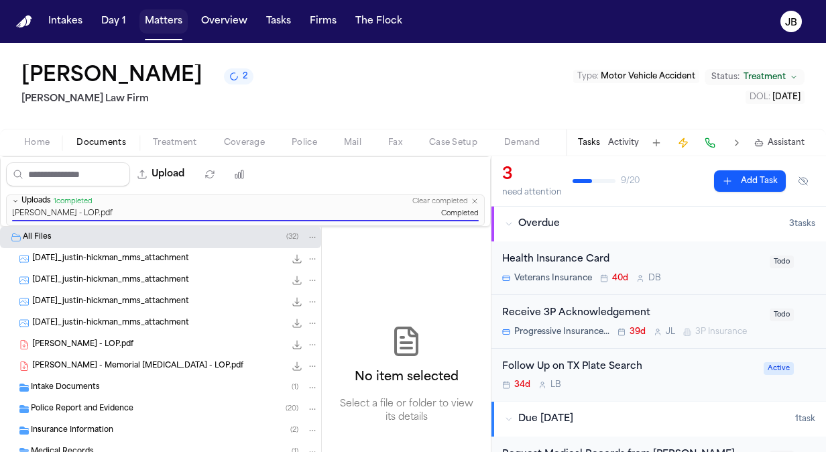
click at [164, 21] on button "Matters" at bounding box center [163, 21] width 48 height 24
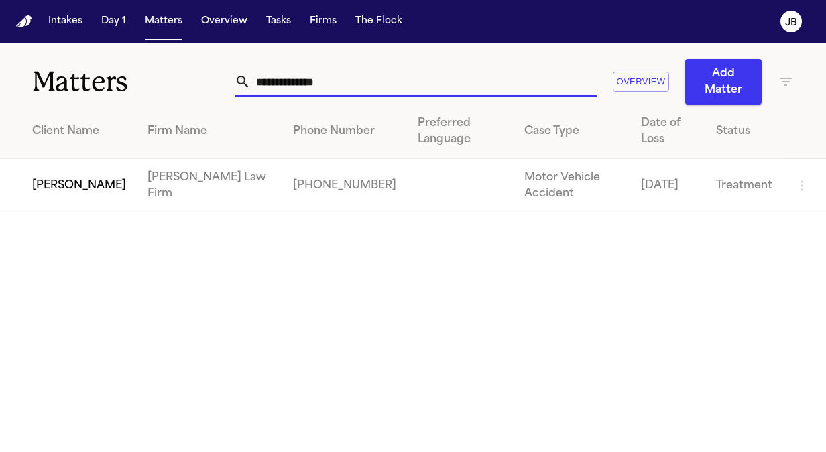
drag, startPoint x: 355, startPoint y: 72, endPoint x: 133, endPoint y: 84, distance: 222.8
click at [133, 84] on div "**********" at bounding box center [413, 74] width 826 height 62
type input "*"
type input "**********"
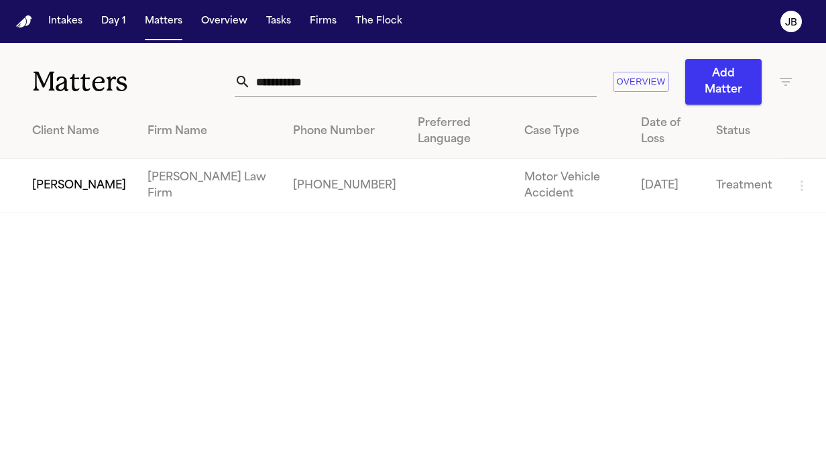
click at [46, 194] on td "Jeffrey Pickering" at bounding box center [68, 186] width 137 height 54
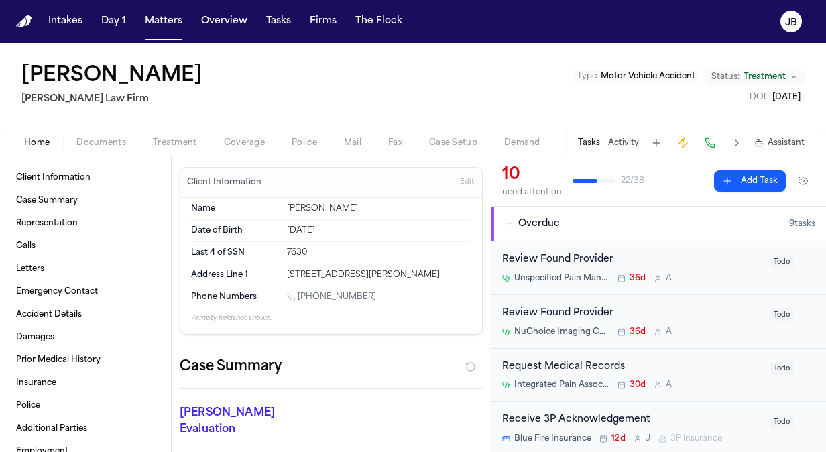
click at [626, 140] on button "Activity" at bounding box center [623, 142] width 31 height 11
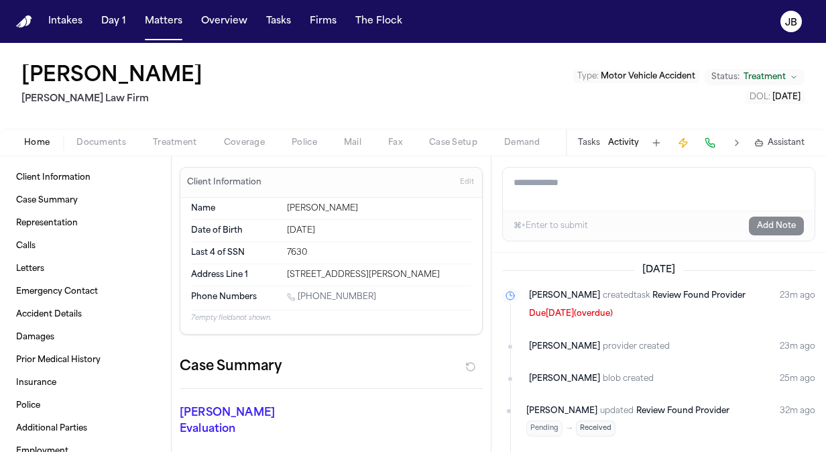
click at [573, 181] on textarea "Add a note to this matter" at bounding box center [659, 189] width 312 height 43
type textarea "*"
click at [744, 176] on textarea "**********" at bounding box center [659, 189] width 312 height 43
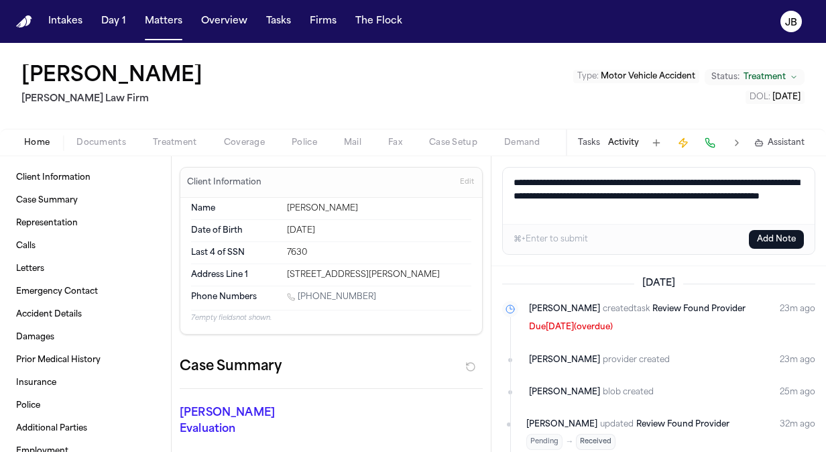
type textarea "**********"
drag, startPoint x: 714, startPoint y: 210, endPoint x: 419, endPoint y: 154, distance: 300.7
click at [419, 154] on div "Jeffrey Pickering Hecht Law Firm Type : Motor Vehicle Accident Status: Treatmen…" at bounding box center [413, 247] width 826 height 409
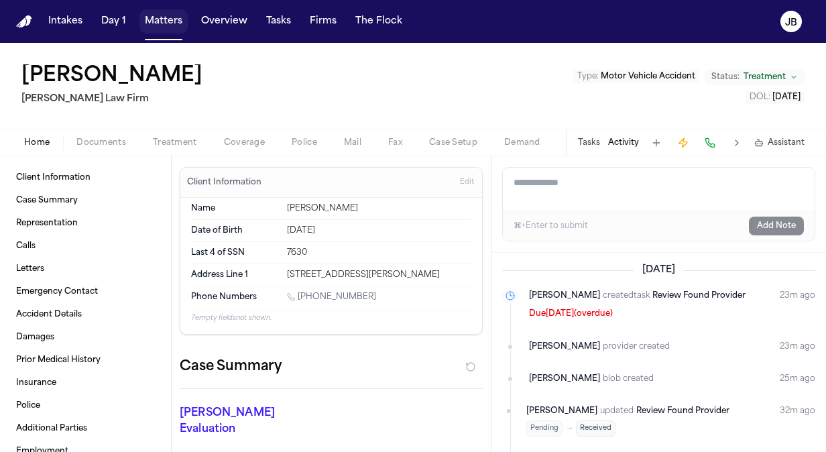
click at [159, 25] on button "Matters" at bounding box center [163, 21] width 48 height 24
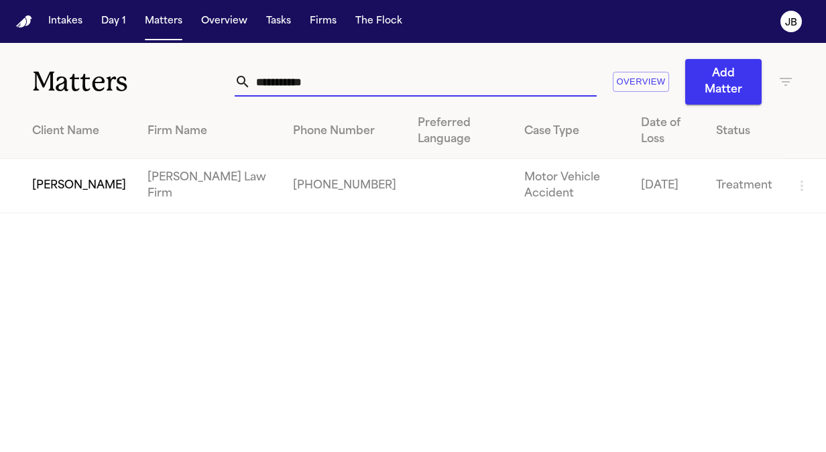
drag, startPoint x: 318, startPoint y: 83, endPoint x: 90, endPoint y: 82, distance: 227.9
click at [90, 82] on div "**********" at bounding box center [413, 74] width 826 height 62
type input "**********"
click at [95, 190] on td "[PERSON_NAME]" at bounding box center [68, 186] width 137 height 54
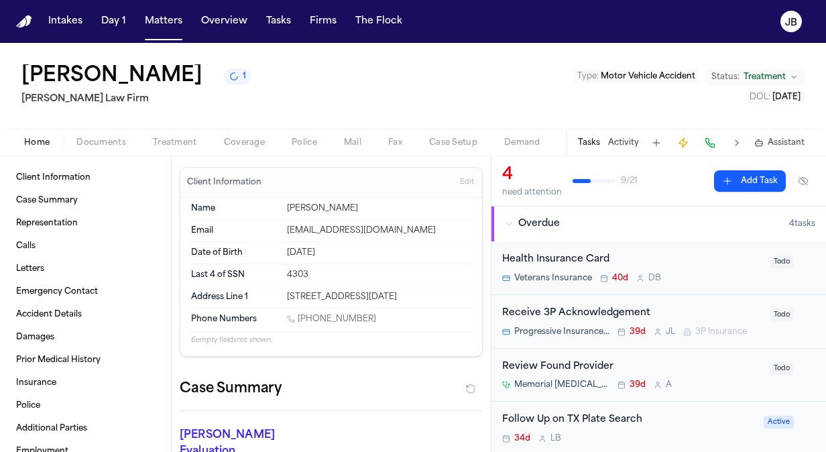
click at [629, 139] on button "Activity" at bounding box center [623, 142] width 31 height 11
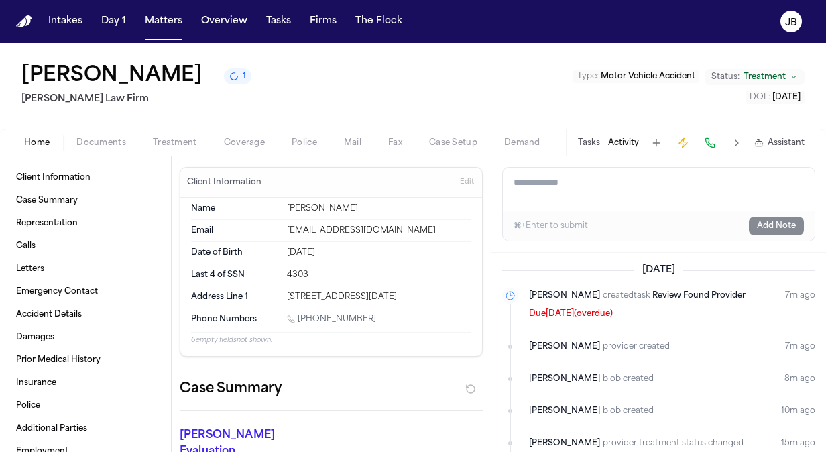
click at [610, 192] on textarea "Add a note to this matter" at bounding box center [659, 189] width 312 height 43
paste textarea "**********"
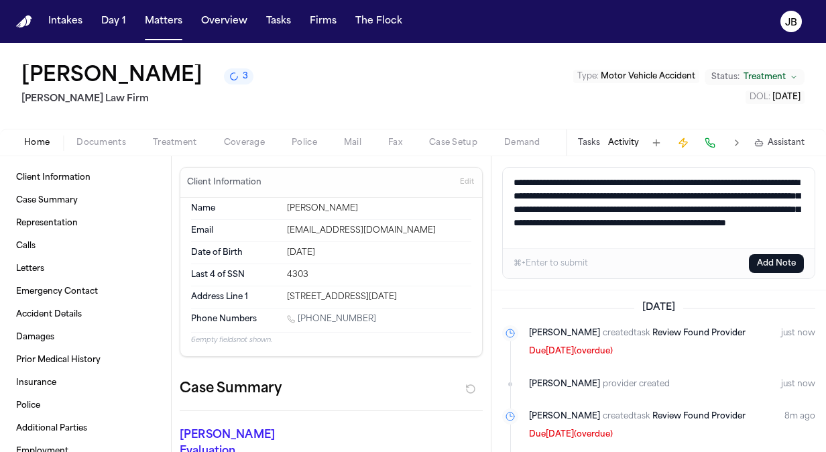
drag, startPoint x: 635, startPoint y: 246, endPoint x: 456, endPoint y: 147, distance: 205.2
click at [456, 147] on div "Justin Hickman 3 Ruy Mireles Law Firm Type : Motor Vehicle Accident Status: Tre…" at bounding box center [413, 247] width 826 height 409
type textarea "**********"
click at [775, 268] on button "Add Note" at bounding box center [776, 263] width 55 height 19
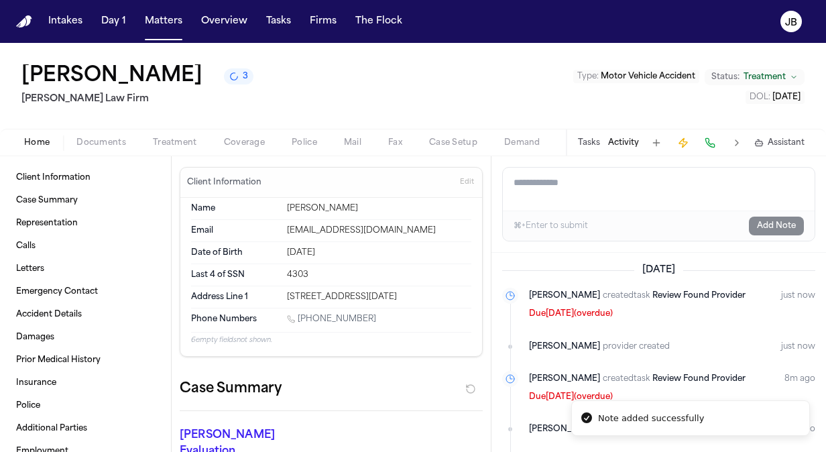
click at [214, 142] on button "Coverage" at bounding box center [244, 143] width 68 height 16
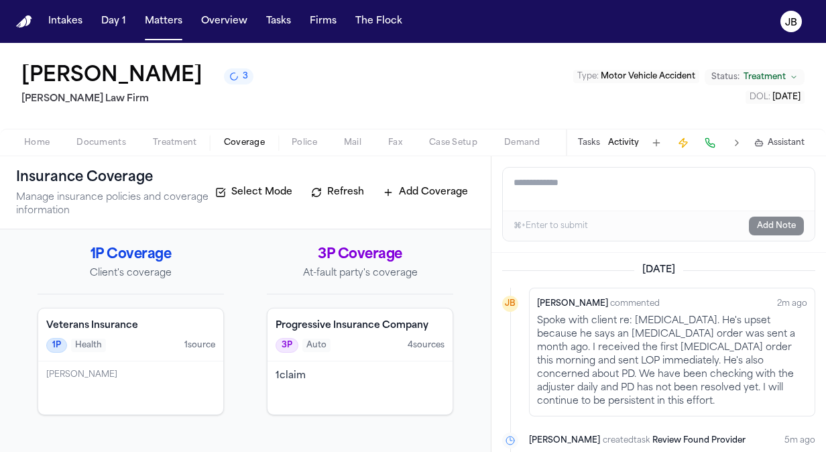
click at [590, 186] on textarea "Add a note to this matter" at bounding box center [659, 189] width 312 height 43
click at [162, 25] on button "Matters" at bounding box center [163, 21] width 48 height 24
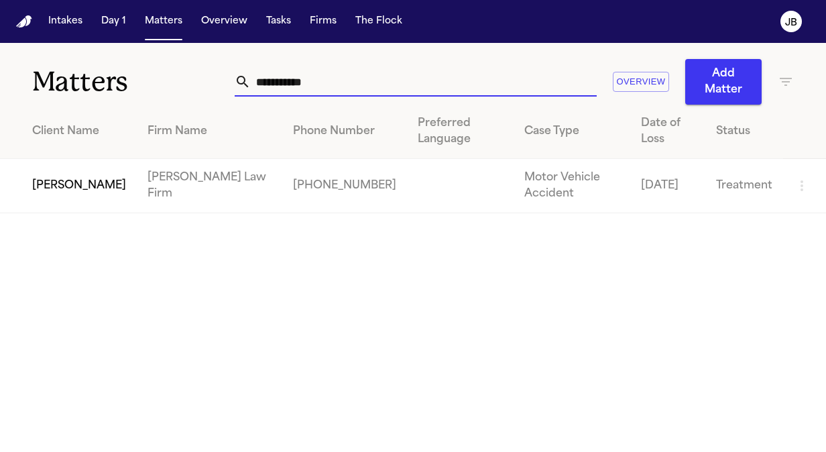
drag, startPoint x: 310, startPoint y: 80, endPoint x: 159, endPoint y: 72, distance: 150.3
click at [159, 72] on div "**********" at bounding box center [413, 74] width 826 height 62
type input "**********"
click at [49, 184] on td "Ivy Laynes" at bounding box center [68, 186] width 137 height 54
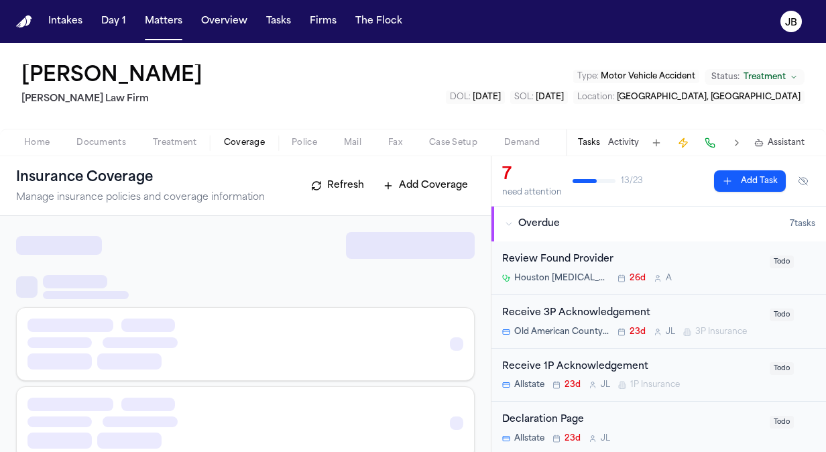
click at [241, 144] on span "Coverage" at bounding box center [244, 142] width 41 height 11
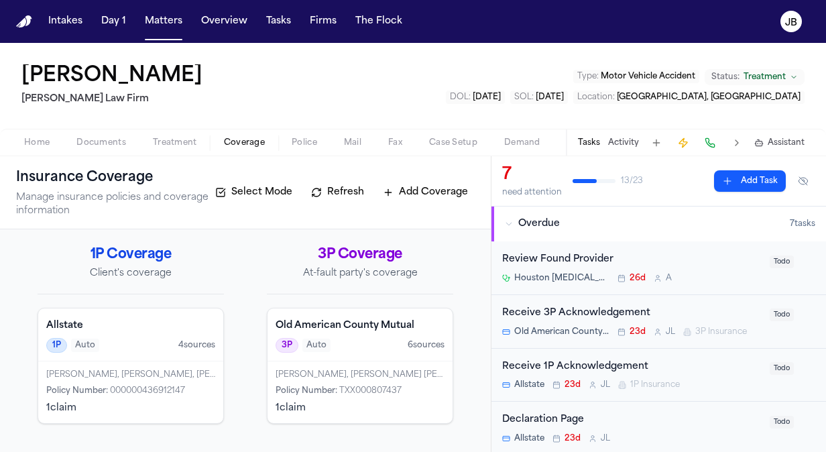
click at [370, 348] on div "3P Auto 6 source s" at bounding box center [359, 345] width 169 height 15
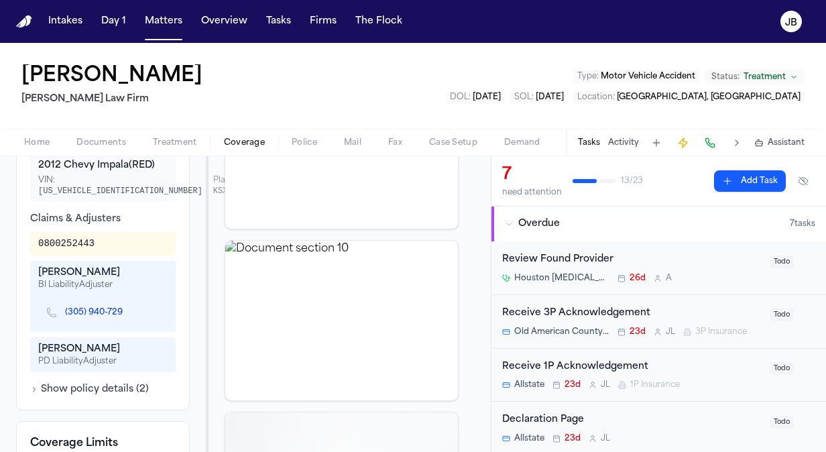
scroll to position [463, 0]
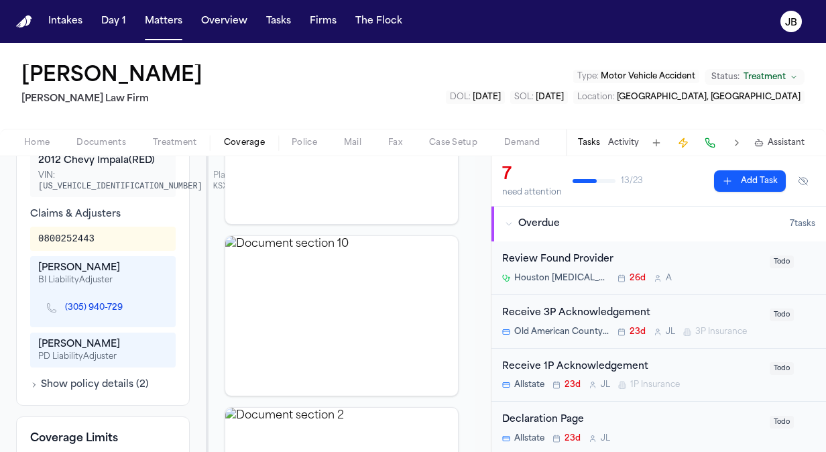
click at [70, 381] on button "Show policy details ( 2 )" at bounding box center [89, 384] width 119 height 13
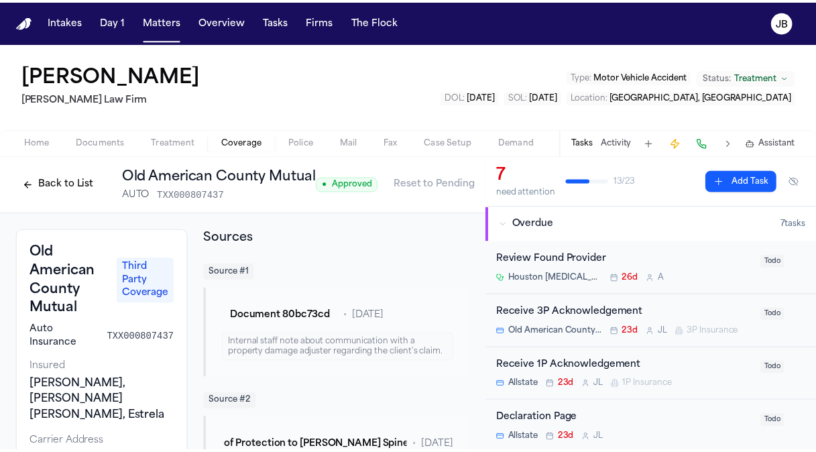
scroll to position [0, 34]
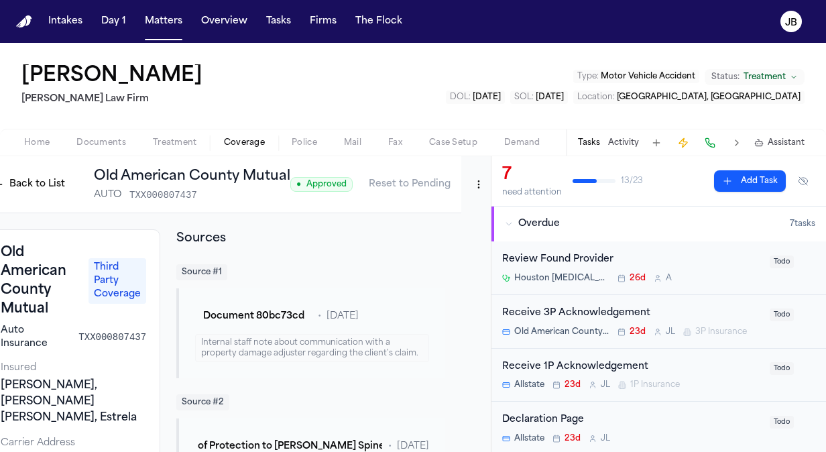
click at [465, 180] on html "Intakes Day 1 Matters Overview Tasks Firms The Flock JB Ivy Laynes Ruy Mireles …" at bounding box center [413, 226] width 826 height 452
click at [420, 212] on div "Edit Coverage" at bounding box center [422, 212] width 113 height 21
select select "**********"
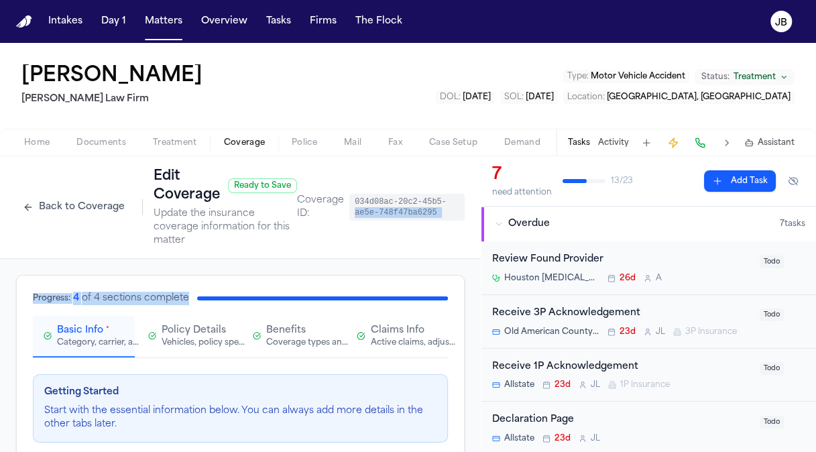
drag, startPoint x: 467, startPoint y: 206, endPoint x: 472, endPoint y: 283, distance: 77.9
click at [472, 283] on div "**********" at bounding box center [240, 304] width 481 height 296
click at [225, 311] on div "Progress: 4 of 4 sections complete Basic Info * Category, carrier, and policy h…" at bounding box center [240, 325] width 415 height 66
click at [192, 337] on div "Vehicles, policy specifics, and additional details" at bounding box center [205, 342] width 86 height 11
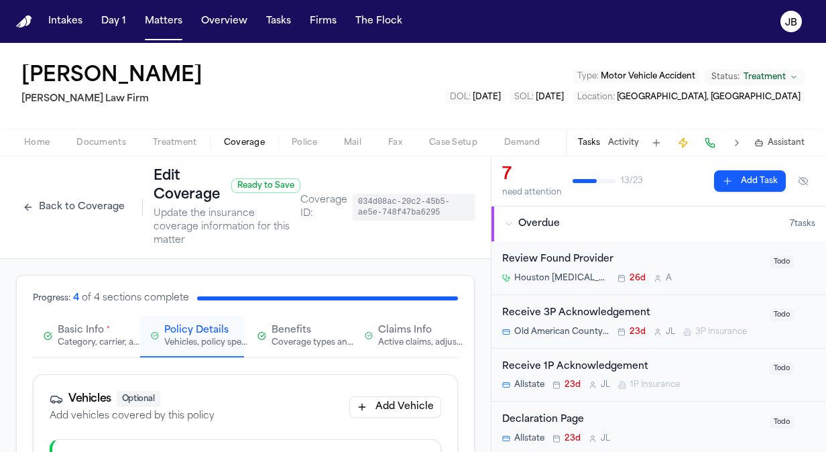
click at [390, 324] on span "Claims Info" at bounding box center [405, 330] width 54 height 13
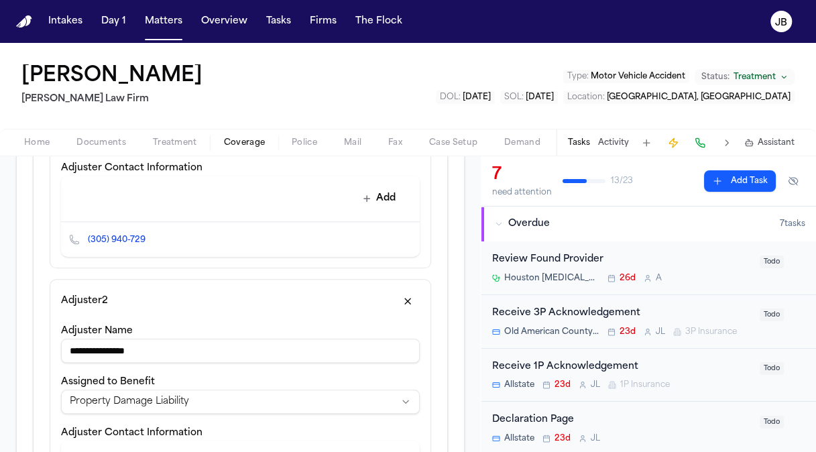
scroll to position [596, 0]
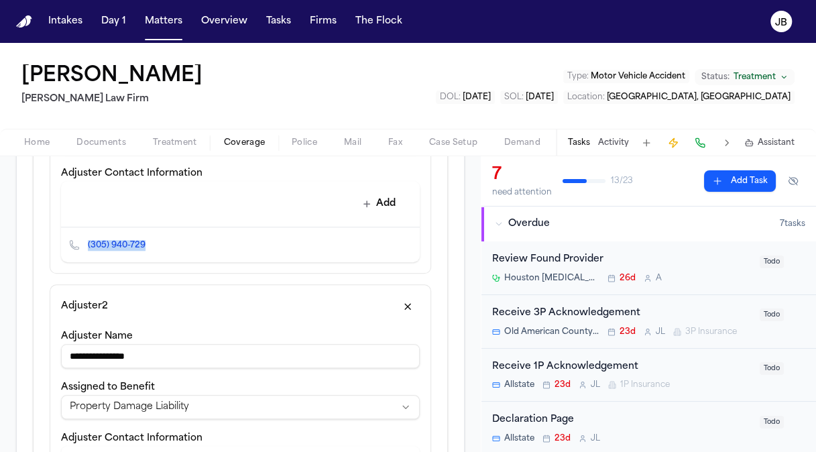
drag, startPoint x: 157, startPoint y: 251, endPoint x: 80, endPoint y: 250, distance: 76.4
click at [80, 250] on div "(305) 940-729" at bounding box center [240, 244] width 359 height 35
drag, startPoint x: 80, startPoint y: 250, endPoint x: 151, endPoint y: 239, distance: 71.9
click at [151, 241] on icon "Copy to clipboard" at bounding box center [152, 245] width 8 height 8
click at [151, 245] on icon "Copy to clipboard" at bounding box center [151, 247] width 5 height 5
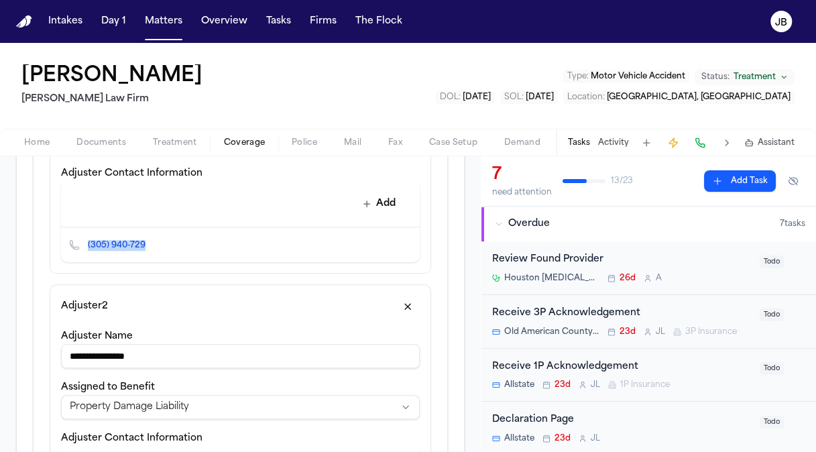
click at [151, 245] on icon "Copy to clipboard" at bounding box center [151, 247] width 5 height 5
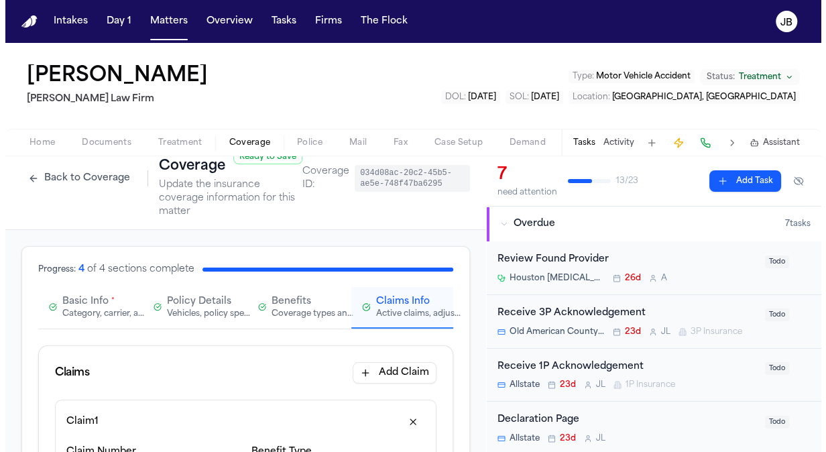
scroll to position [0, 0]
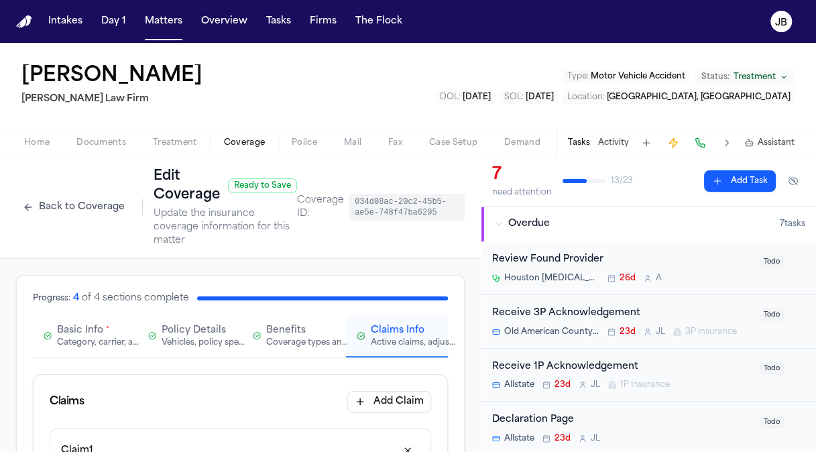
click at [66, 206] on button "Back to Coverage" at bounding box center [73, 206] width 115 height 21
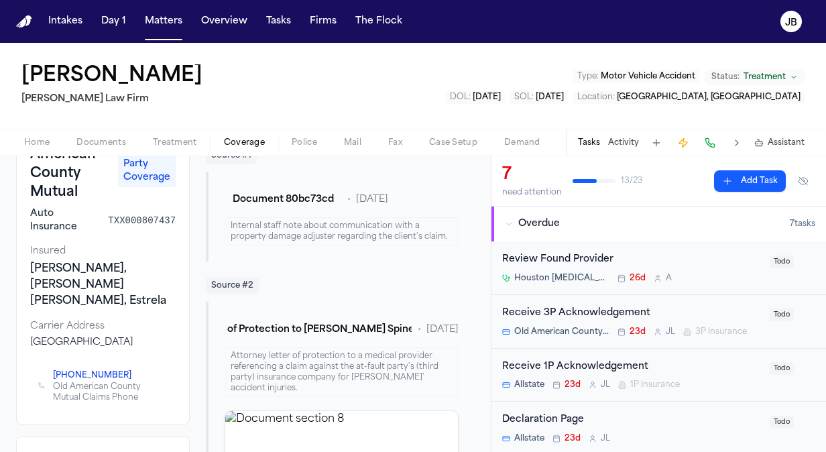
scroll to position [86, 0]
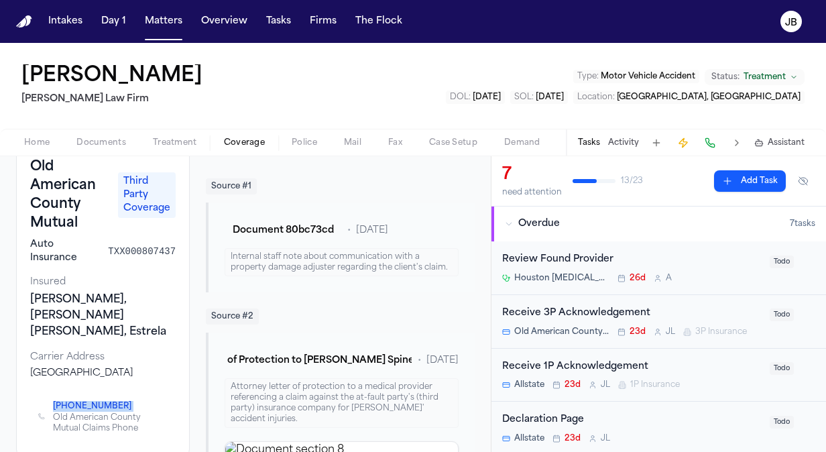
drag, startPoint x: 47, startPoint y: 395, endPoint x: 117, endPoint y: 403, distance: 70.1
click at [117, 403] on div "(800) 450-8247 Old American County Mutual Claims Phone" at bounding box center [102, 416] width 129 height 35
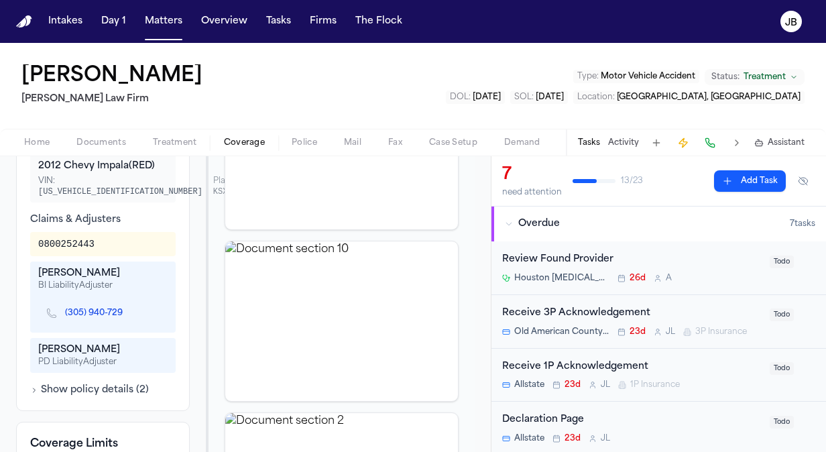
scroll to position [534, 0]
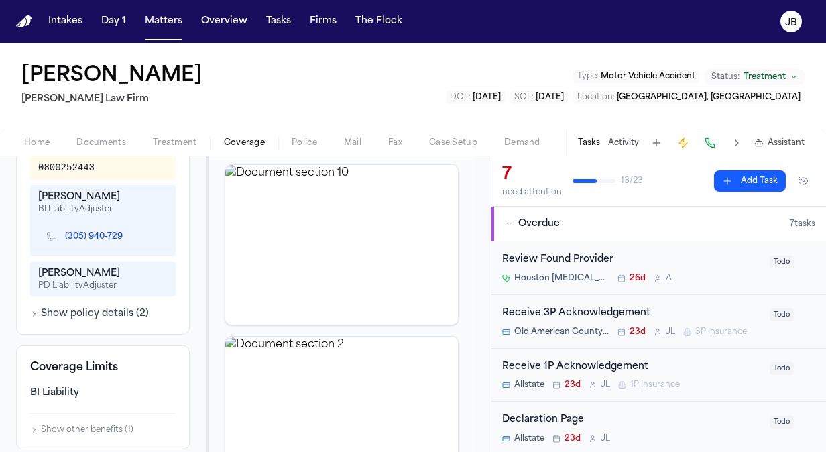
click at [67, 316] on button "Show policy details ( 2 )" at bounding box center [89, 313] width 119 height 13
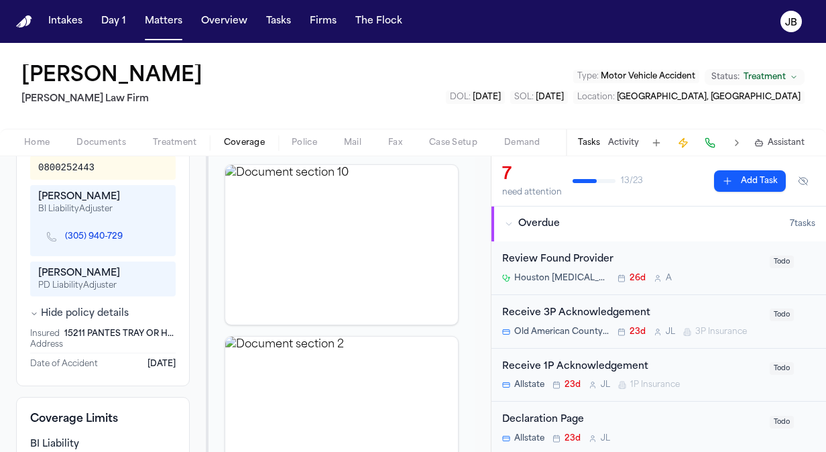
click at [627, 143] on button "Activity" at bounding box center [623, 142] width 31 height 11
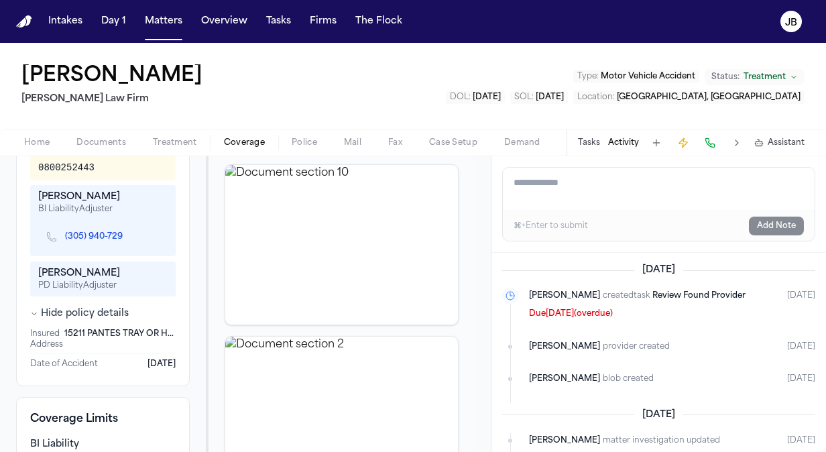
click at [592, 180] on textarea "Add a note to this matter" at bounding box center [659, 189] width 312 height 43
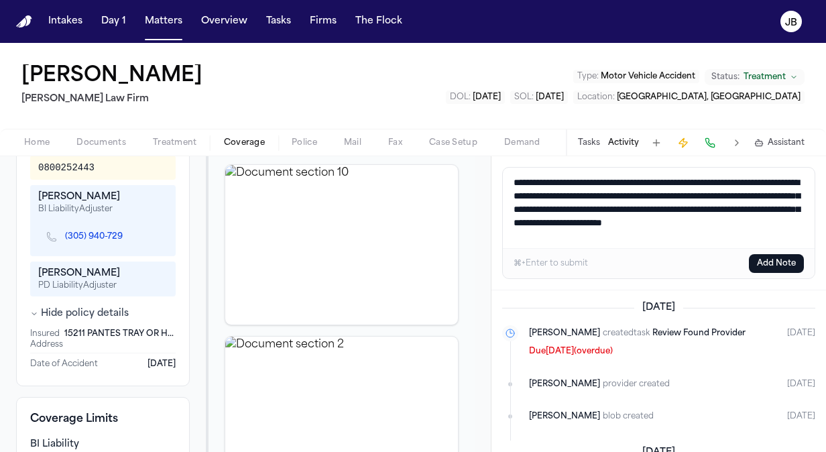
drag, startPoint x: 710, startPoint y: 235, endPoint x: 472, endPoint y: 139, distance: 256.2
click at [472, 139] on div "Ivy Laynes Ruy Mireles Law Firm Type : Motor Vehicle Accident Status: Treatment…" at bounding box center [413, 247] width 826 height 409
click at [714, 229] on textarea "**********" at bounding box center [659, 208] width 312 height 80
drag, startPoint x: 712, startPoint y: 237, endPoint x: 440, endPoint y: 151, distance: 286.1
click at [440, 151] on div "Ivy Laynes Ruy Mireles Law Firm Type : Motor Vehicle Accident Status: Treatment…" at bounding box center [413, 247] width 826 height 409
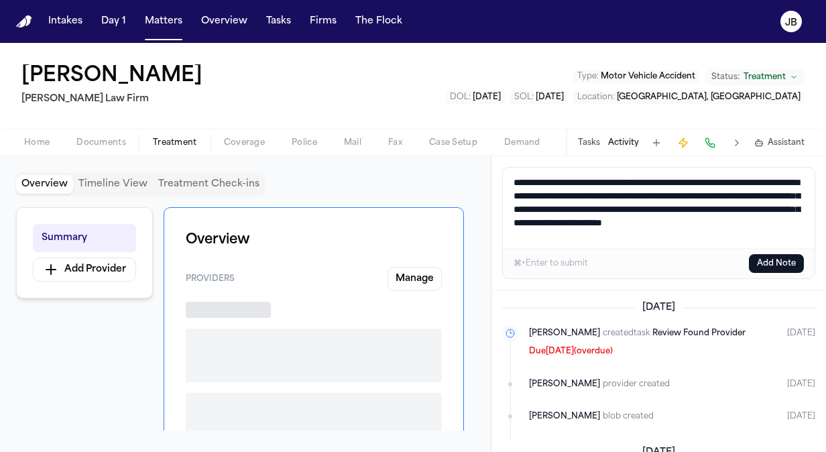
click at [176, 139] on span "Treatment" at bounding box center [175, 142] width 44 height 11
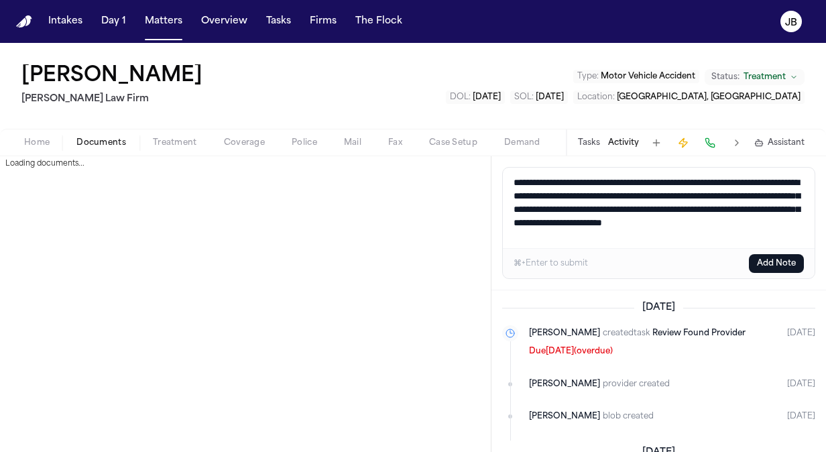
click at [117, 135] on button "Documents" at bounding box center [101, 143] width 76 height 16
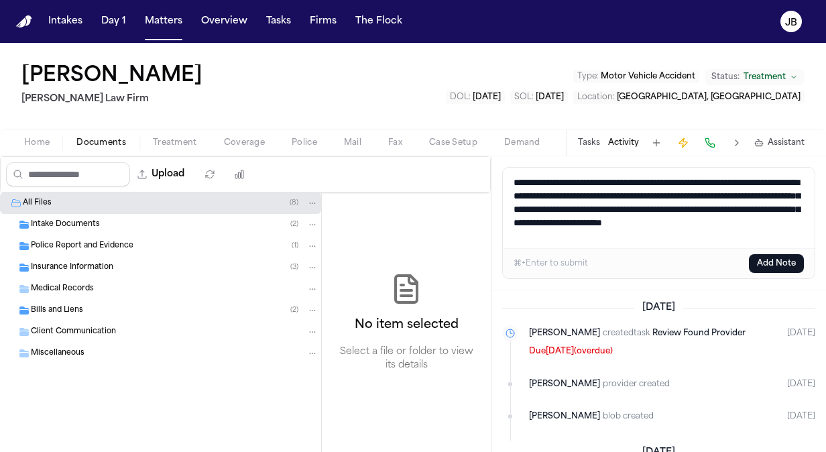
click at [257, 136] on button "Coverage" at bounding box center [244, 143] width 68 height 16
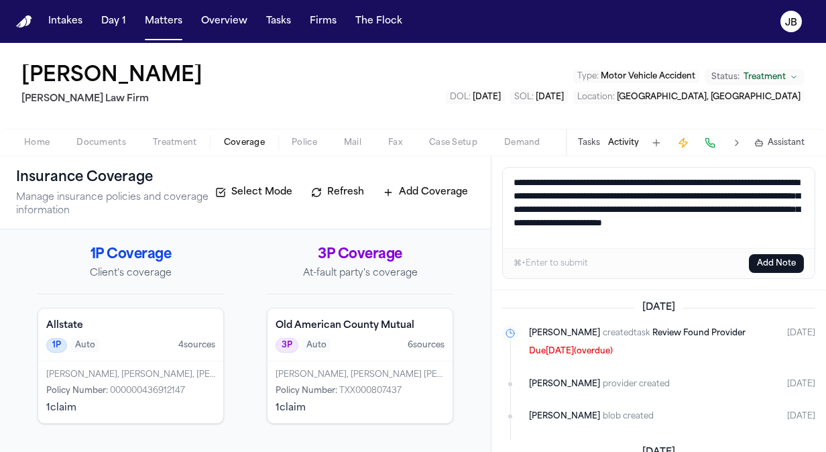
click at [100, 141] on span "Documents" at bounding box center [101, 142] width 50 height 11
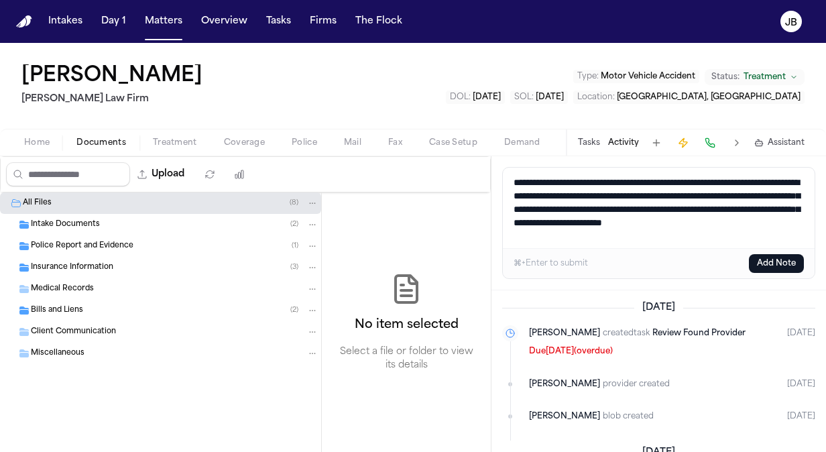
click at [74, 306] on span "Bills and Liens" at bounding box center [57, 310] width 52 height 11
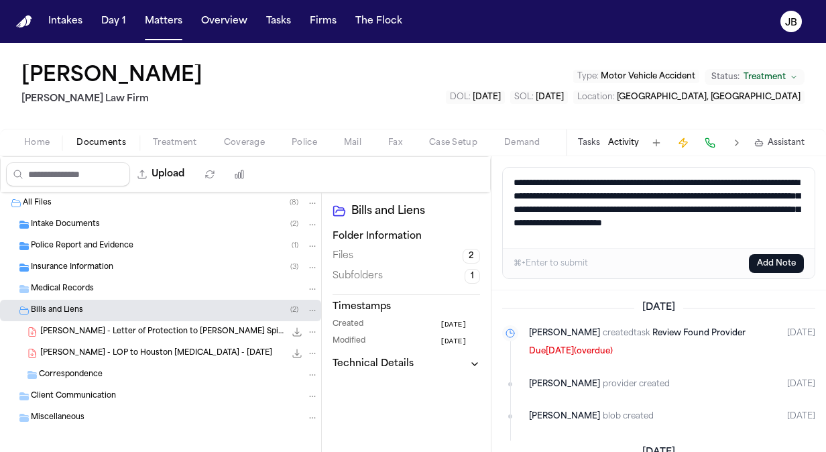
click at [82, 263] on span "Insurance Information" at bounding box center [72, 267] width 82 height 11
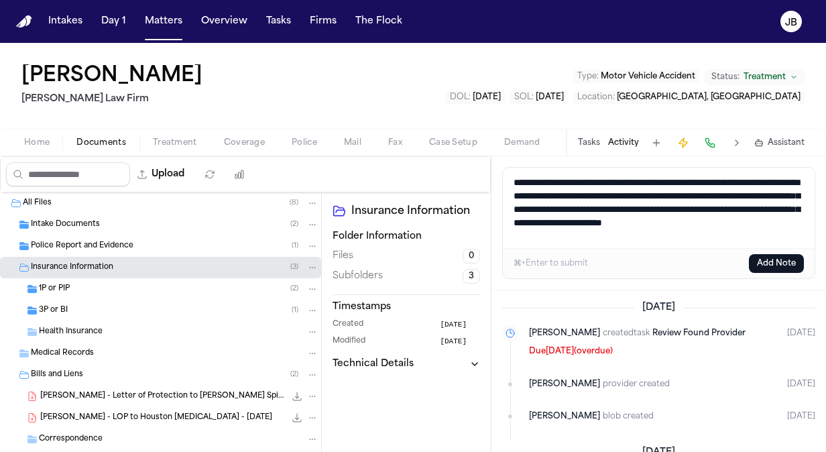
click at [103, 301] on div "3P or BI ( 1 )" at bounding box center [160, 310] width 321 height 21
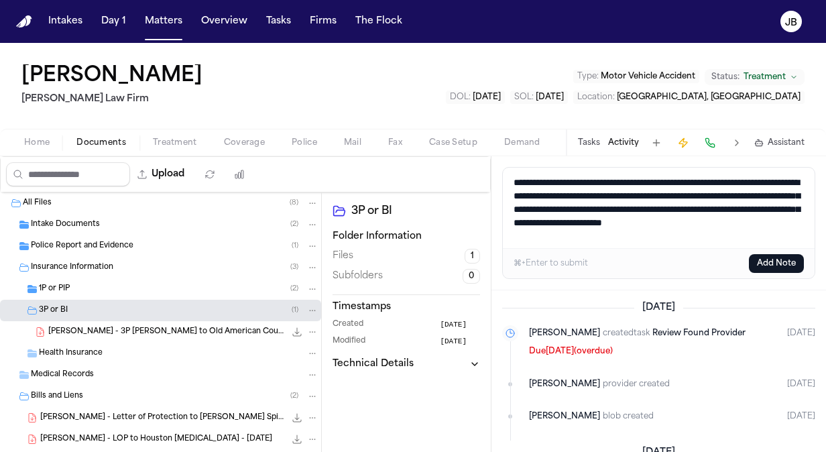
click at [210, 328] on span "I. Laynes - 3P LOR to Old American County Mutual - 7.23.25" at bounding box center [166, 331] width 237 height 11
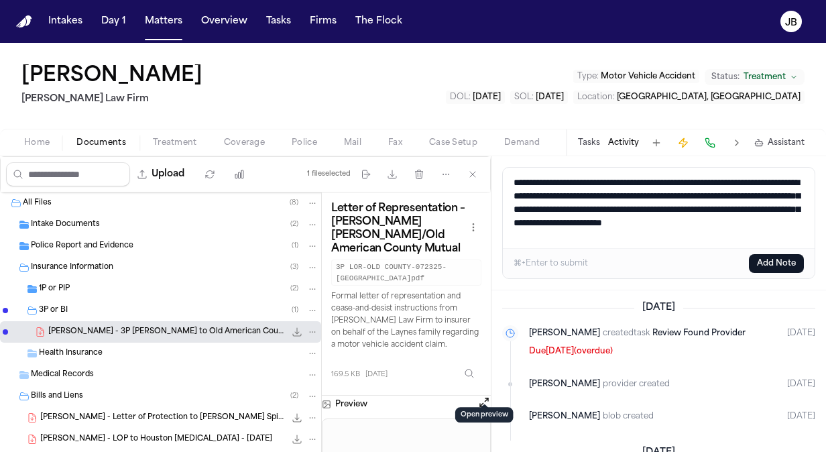
click at [481, 395] on button "Open preview" at bounding box center [483, 401] width 13 height 13
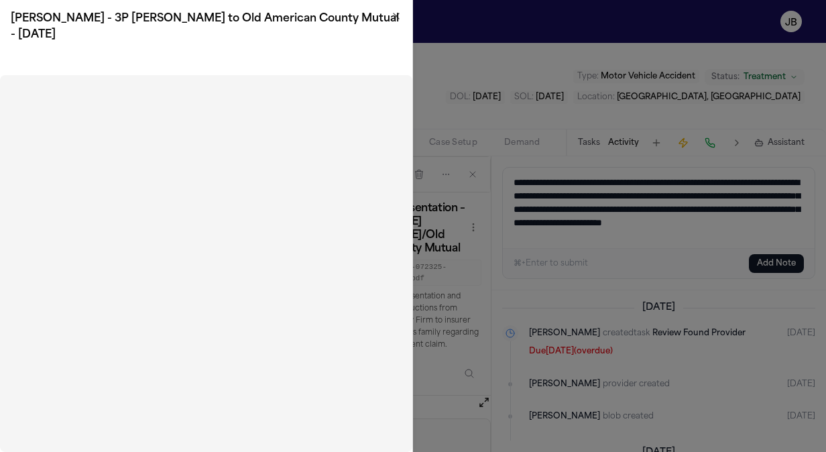
click at [393, 14] on icon "button" at bounding box center [396, 16] width 11 height 11
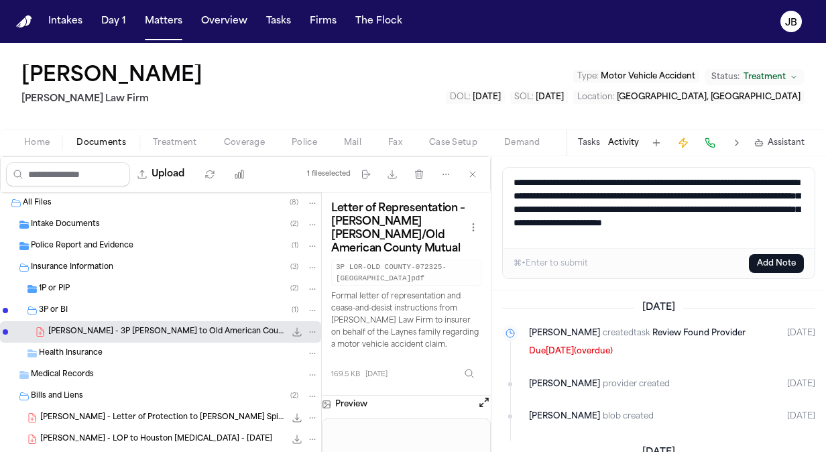
click at [292, 326] on icon "File: I. Laynes - 3P LOR to Old American County Mutual - 7.23.25" at bounding box center [297, 331] width 11 height 11
click at [251, 143] on span "Coverage" at bounding box center [244, 142] width 41 height 11
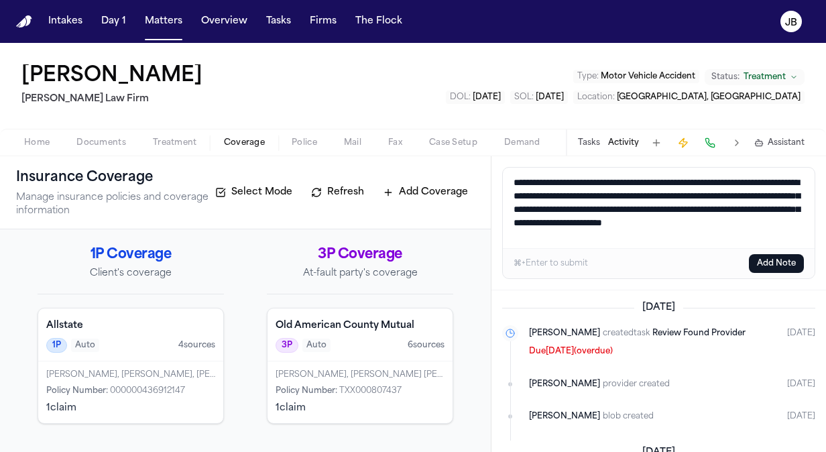
click at [349, 359] on div "Old American County Mutual 3P Auto 6 source s" at bounding box center [359, 334] width 185 height 53
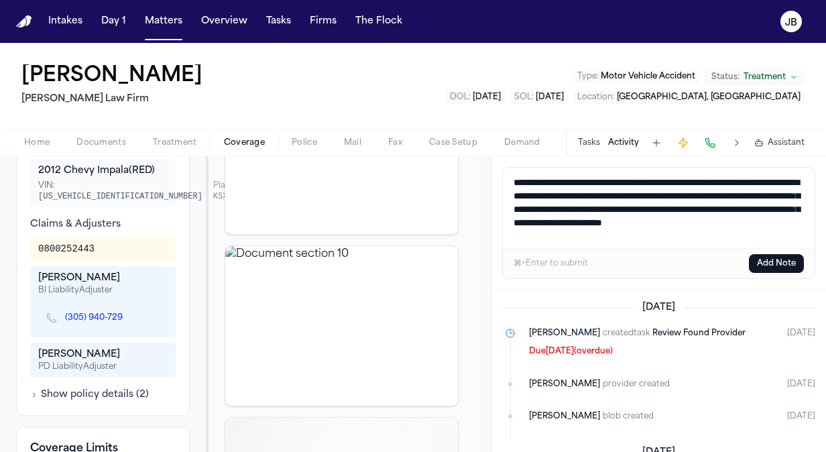
scroll to position [468, 0]
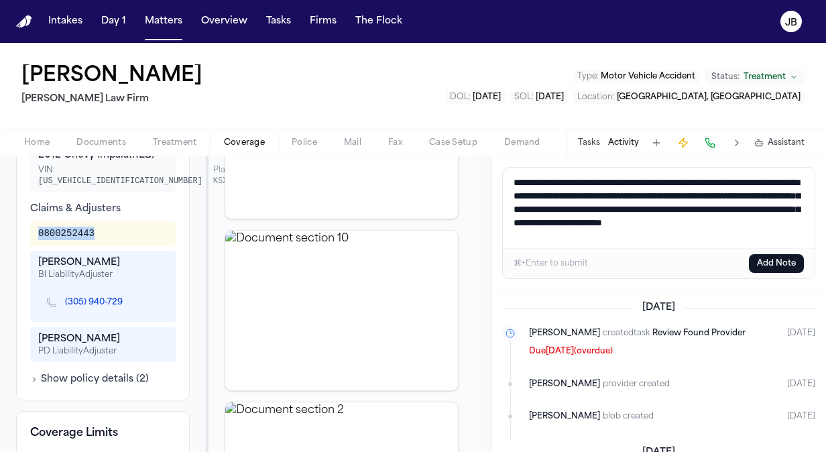
drag, startPoint x: 102, startPoint y: 232, endPoint x: 11, endPoint y: 231, distance: 91.2
click at [236, 135] on button "Coverage" at bounding box center [244, 143] width 68 height 16
click at [245, 138] on span "Coverage" at bounding box center [244, 142] width 41 height 11
click at [32, 139] on span "Home" at bounding box center [36, 142] width 25 height 11
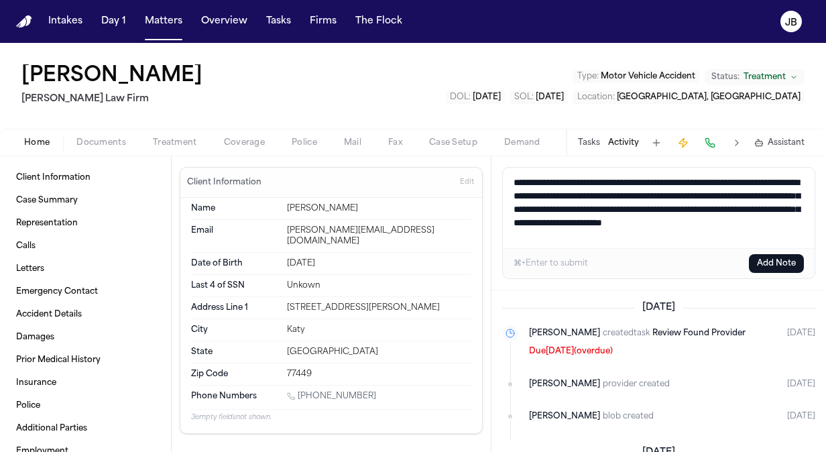
click at [235, 143] on span "Coverage" at bounding box center [244, 142] width 41 height 11
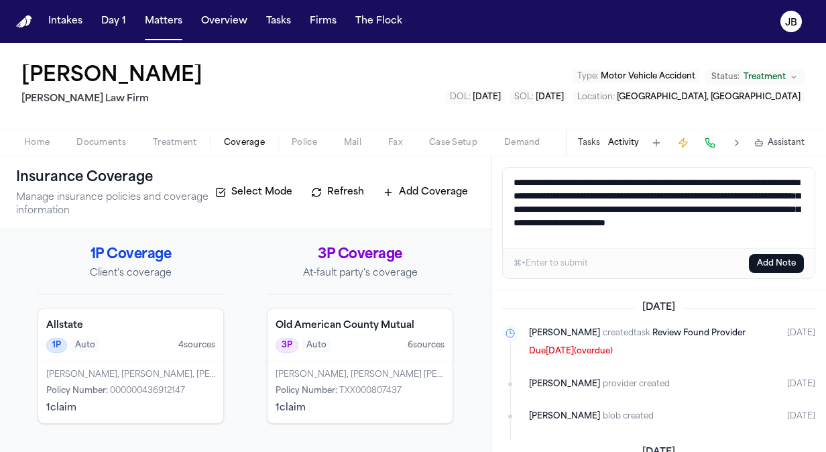
click at [709, 233] on textarea "**********" at bounding box center [659, 208] width 312 height 80
type textarea "**********"
click at [20, 135] on button "Home" at bounding box center [37, 143] width 52 height 16
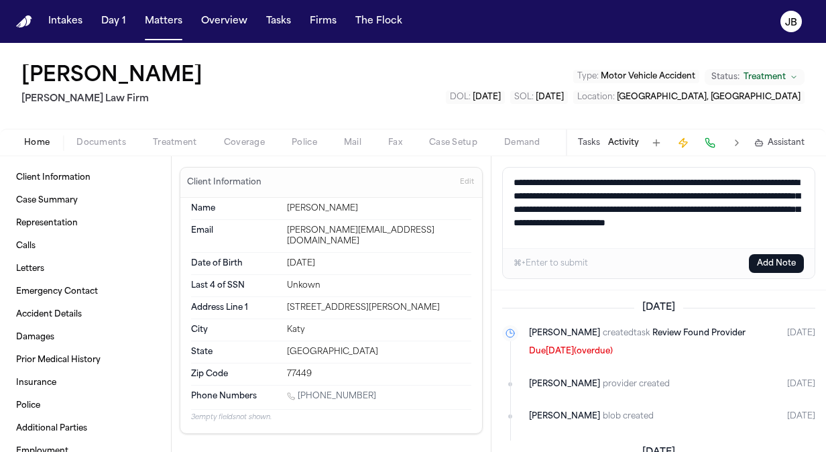
drag, startPoint x: 375, startPoint y: 384, endPoint x: 299, endPoint y: 386, distance: 76.4
click at [299, 391] on div "1 (832) 499-5588" at bounding box center [379, 397] width 184 height 13
click at [777, 261] on button "Add Note" at bounding box center [776, 263] width 55 height 19
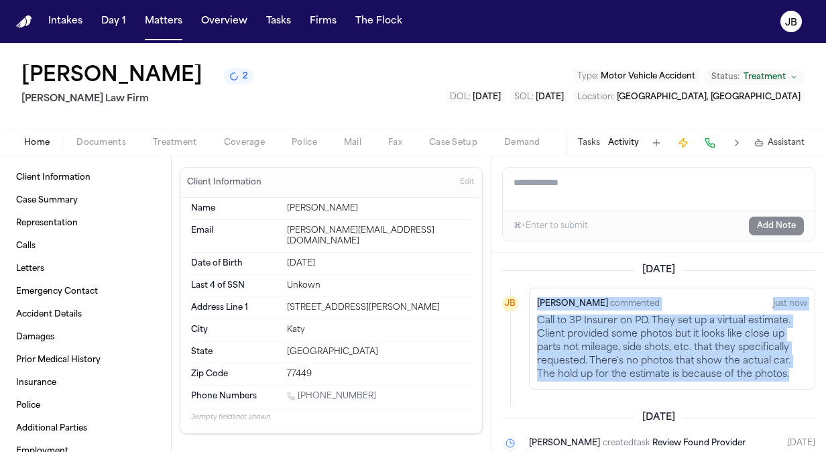
drag, startPoint x: 793, startPoint y: 370, endPoint x: 523, endPoint y: 308, distance: 277.0
click at [523, 308] on li "JB Jessica Barrett commented just now Call to 3P Insurer on PD. They set up a v…" at bounding box center [658, 338] width 313 height 102
click at [617, 344] on p "Call to 3P Insurer on PD. They set up a virtual estimate. Client provided some …" at bounding box center [672, 347] width 270 height 67
drag, startPoint x: 536, startPoint y: 316, endPoint x: 802, endPoint y: 381, distance: 273.2
click at [802, 381] on div "Jessica Barrett commented just now Call to 3P Insurer on PD. They set up a virt…" at bounding box center [672, 338] width 286 height 102
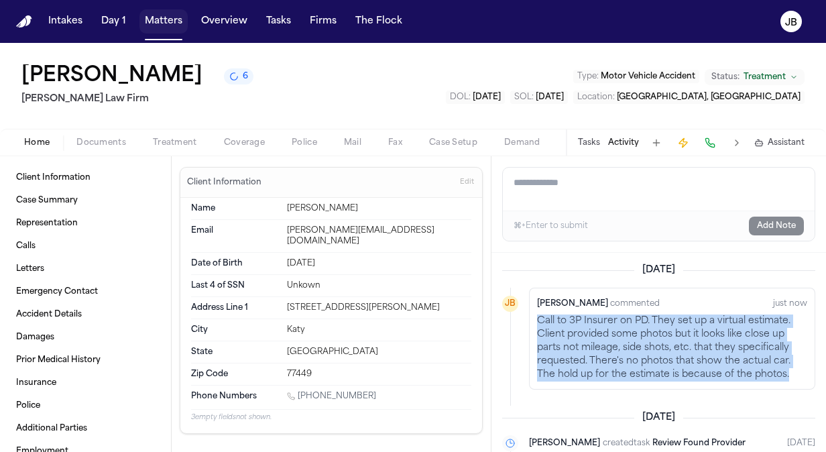
click at [155, 14] on button "Matters" at bounding box center [163, 21] width 48 height 24
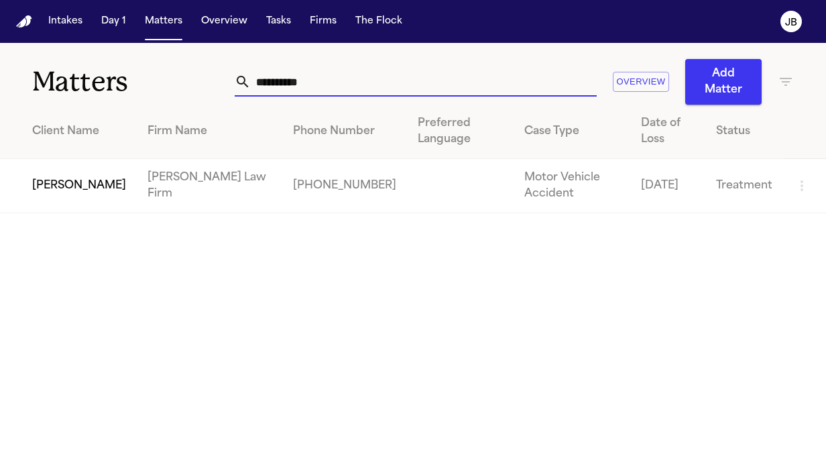
drag, startPoint x: 285, startPoint y: 80, endPoint x: 80, endPoint y: 89, distance: 205.3
click at [80, 89] on div "**********" at bounding box center [413, 74] width 826 height 62
type input "**********"
click at [44, 188] on td "Linda Parson" at bounding box center [68, 186] width 137 height 54
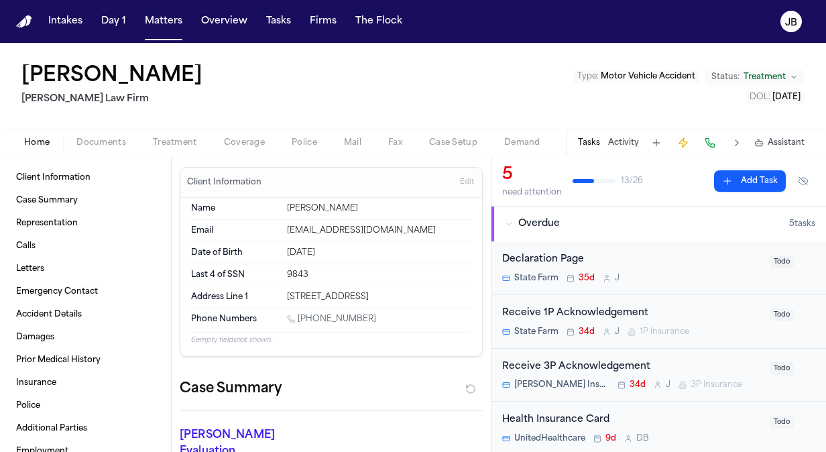
click at [95, 143] on span "Documents" at bounding box center [101, 142] width 50 height 11
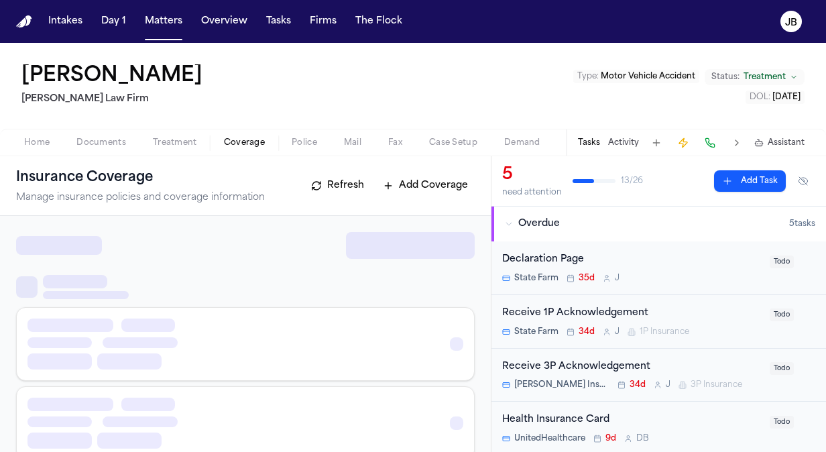
click at [243, 145] on span "Coverage" at bounding box center [244, 142] width 41 height 11
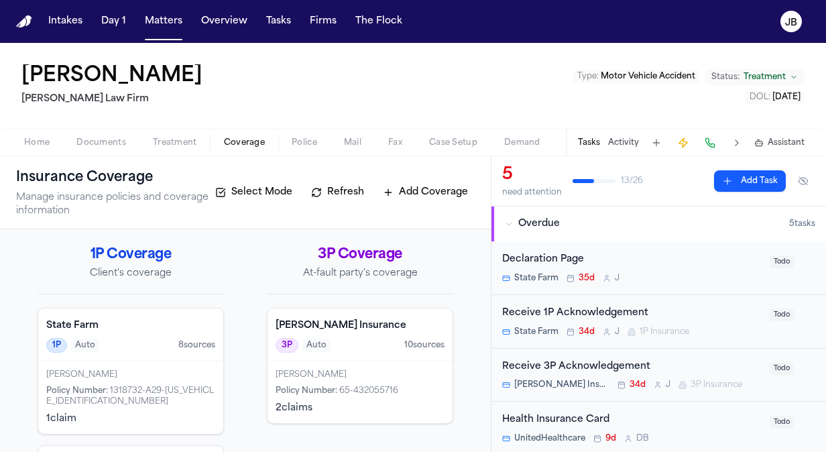
click at [172, 363] on div "Linda Parson Policy Number : 1318732-A29-43KSFPP1072632208 1 claim" at bounding box center [130, 397] width 185 height 72
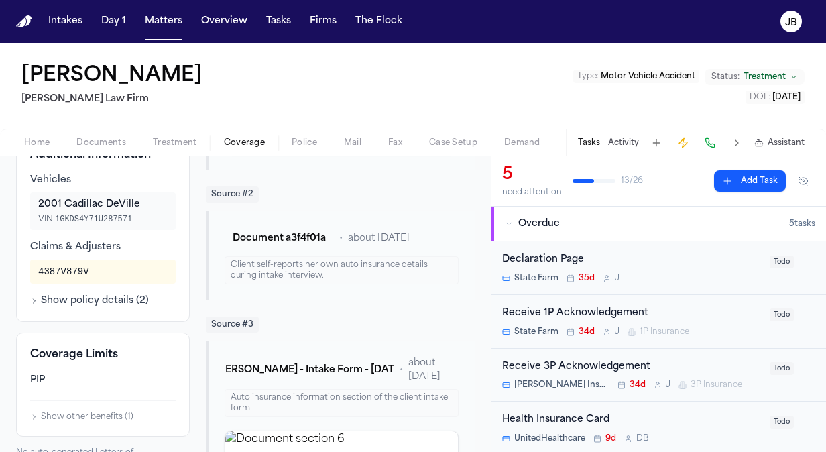
scroll to position [379, 0]
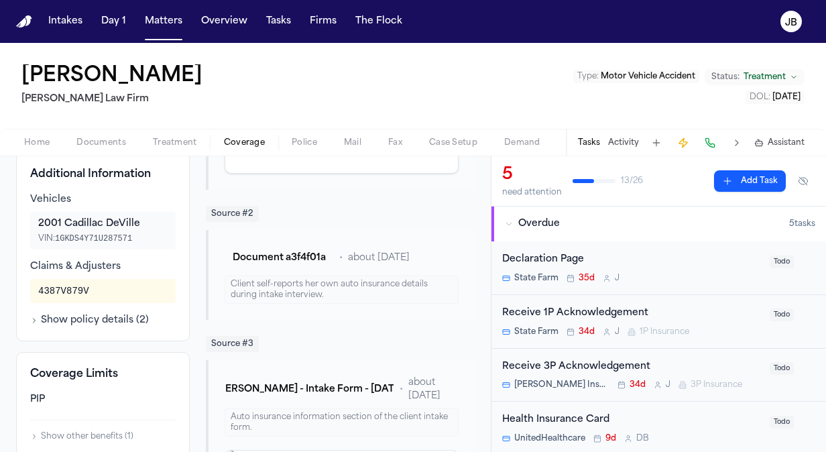
click at [243, 147] on span "Coverage" at bounding box center [244, 142] width 41 height 11
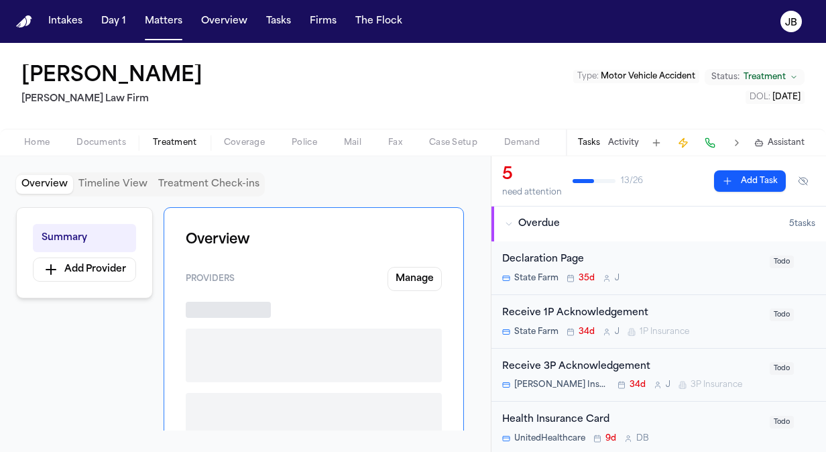
click at [147, 140] on button "Treatment" at bounding box center [174, 143] width 71 height 16
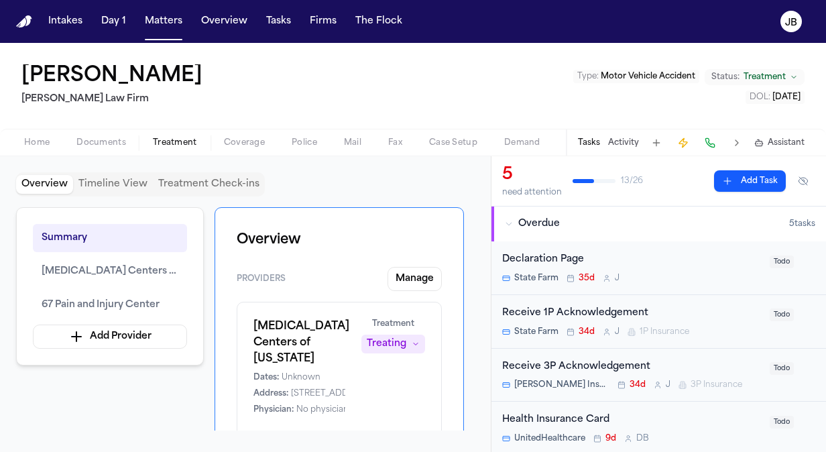
click at [260, 150] on div "Home Documents Treatment Coverage Police Mail Fax Case Setup Demand Workspaces …" at bounding box center [413, 142] width 826 height 27
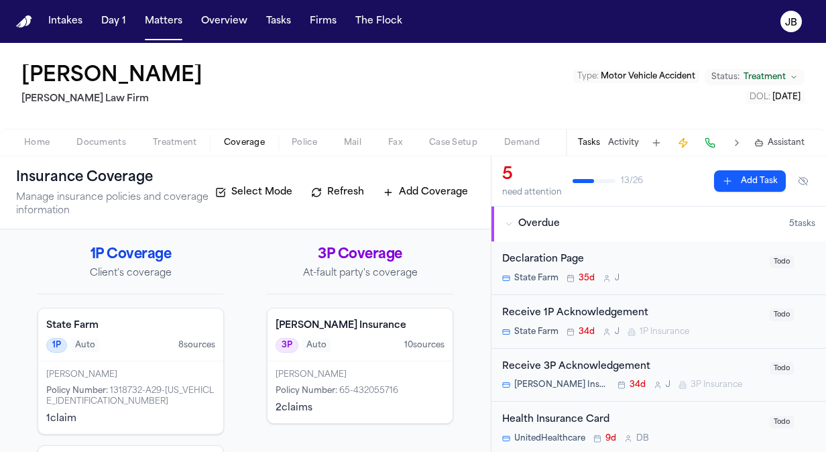
click at [257, 140] on span "Coverage" at bounding box center [244, 142] width 41 height 11
click at [138, 346] on div "1P Auto 8 source s" at bounding box center [130, 345] width 169 height 15
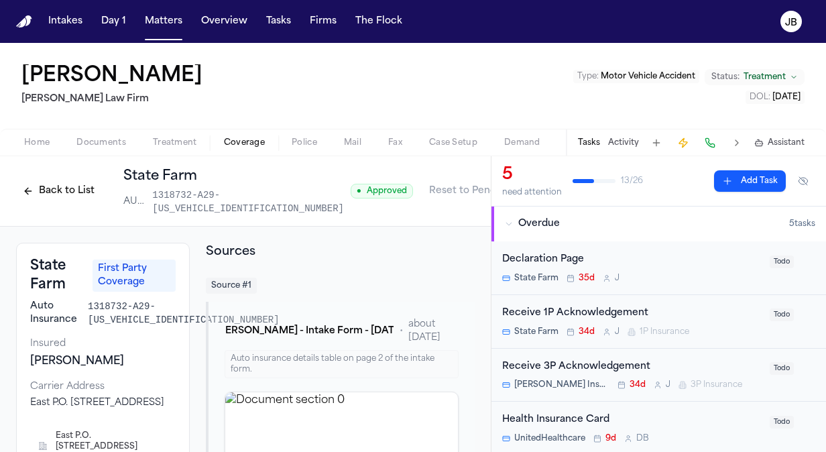
click at [55, 194] on button "Back to List" at bounding box center [58, 190] width 85 height 21
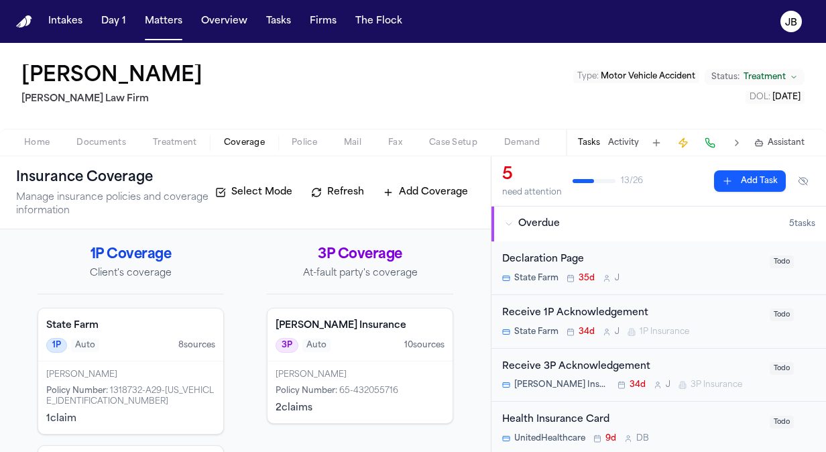
click at [350, 339] on div "3P Auto 10 source s" at bounding box center [359, 345] width 169 height 15
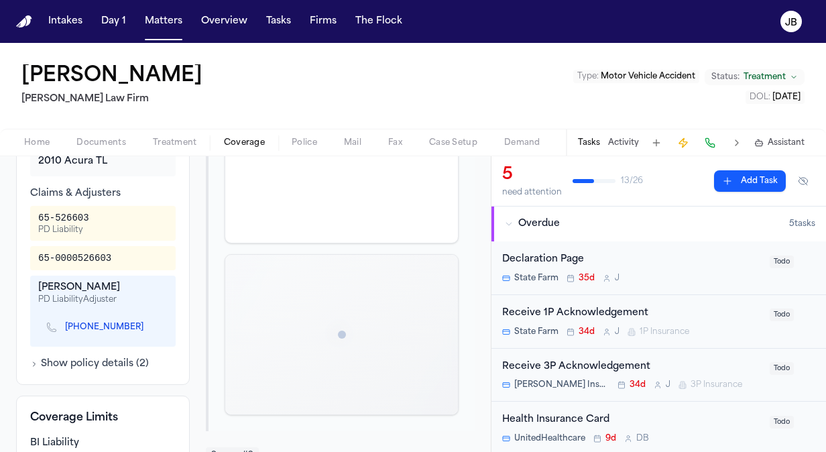
scroll to position [434, 0]
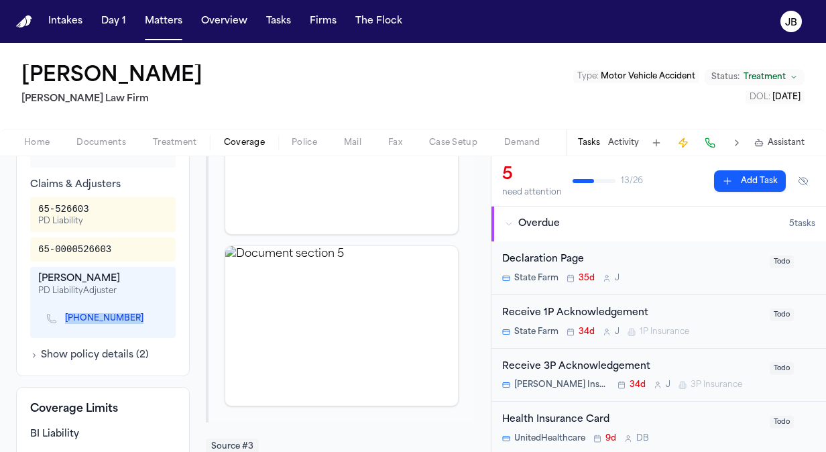
drag, startPoint x: 125, startPoint y: 328, endPoint x: 62, endPoint y: 334, distance: 63.3
click at [62, 324] on div "(915) 516-6029" at bounding box center [100, 318] width 108 height 12
click at [639, 143] on div "Tasks Activity Assistant" at bounding box center [690, 142] width 249 height 26
click at [628, 144] on button "Activity" at bounding box center [623, 142] width 31 height 11
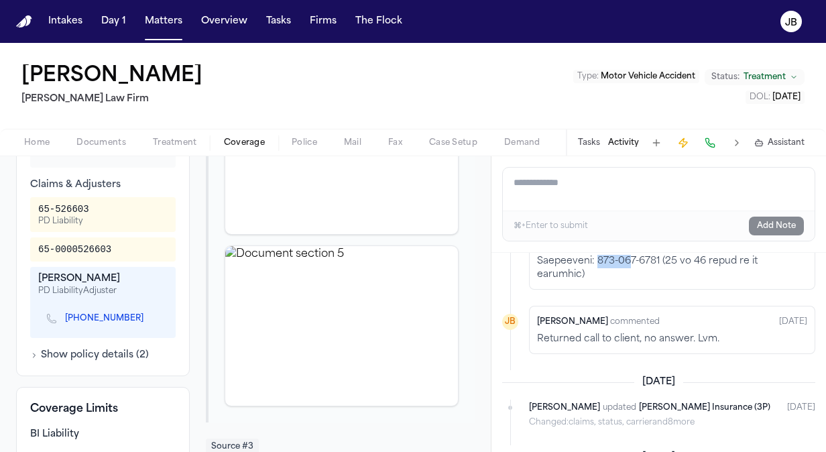
scroll to position [418, 0]
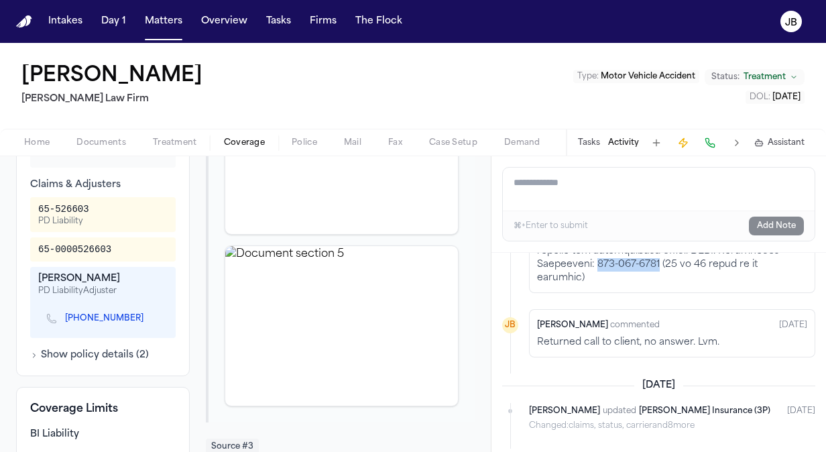
drag, startPoint x: 658, startPoint y: 257, endPoint x: 718, endPoint y: 265, distance: 60.8
click at [718, 265] on p at bounding box center [672, 90] width 270 height 389
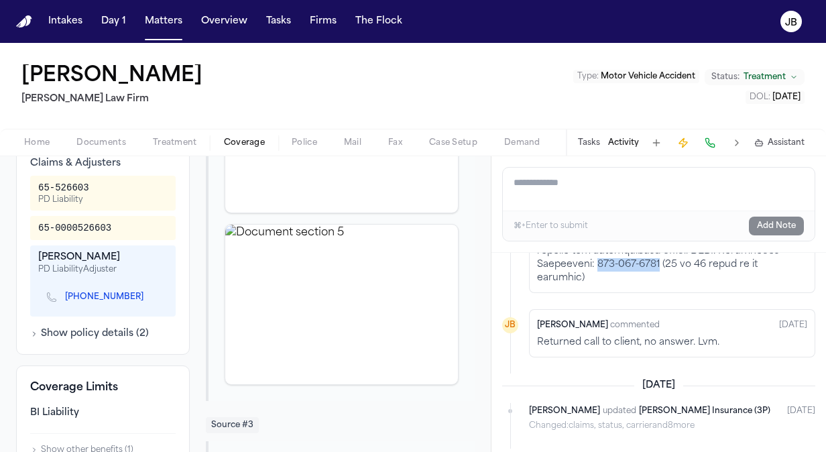
scroll to position [468, 0]
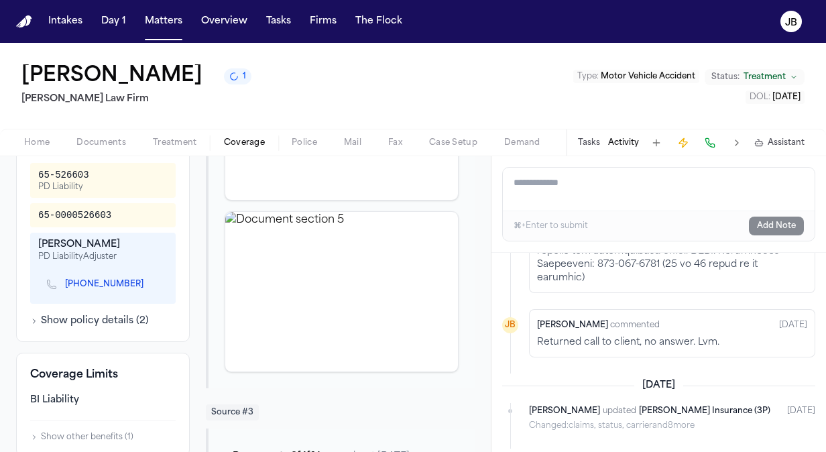
click at [637, 280] on p at bounding box center [672, 90] width 270 height 389
click at [4, 62] on div "Linda Parson 1 Ruy Mireles Law Firm Type : Motor Vehicle Accident Status: Treat…" at bounding box center [413, 86] width 826 height 86
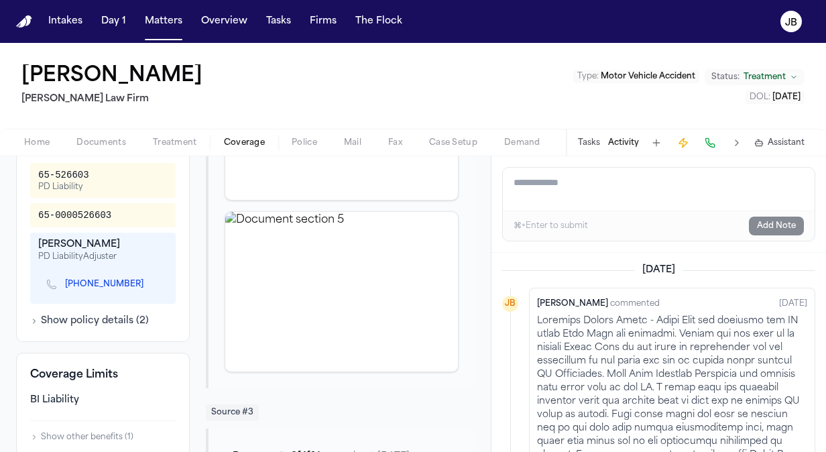
click at [547, 172] on textarea "Add a note to this matter" at bounding box center [659, 189] width 312 height 43
paste textarea "**********"
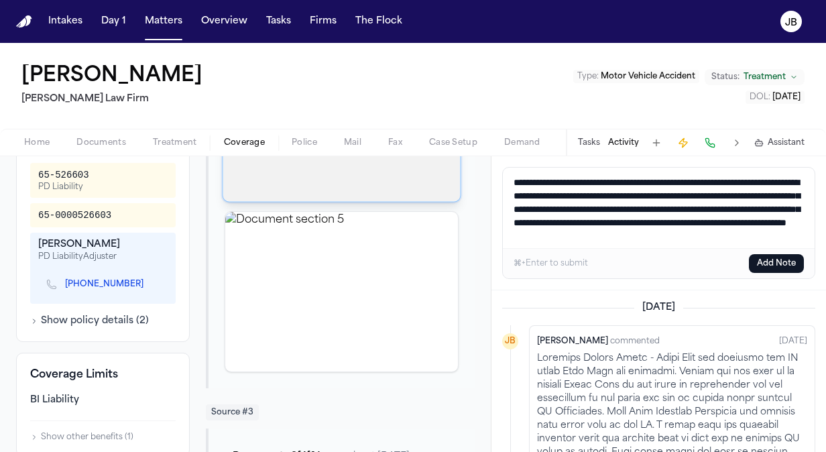
drag, startPoint x: 732, startPoint y: 174, endPoint x: 325, endPoint y: 168, distance: 407.5
click at [325, 168] on div "Back to List Fred Loya Insurance AUTO 65-432055716 ● Approved Reset to Pending …" at bounding box center [413, 304] width 826 height 296
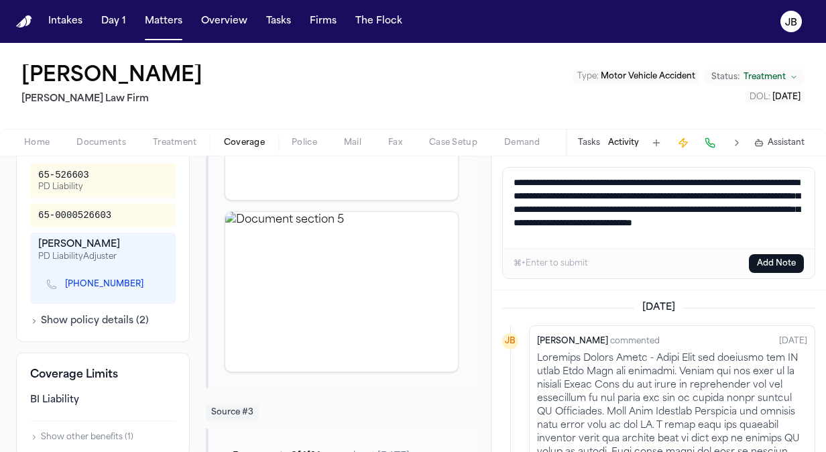
scroll to position [3, 0]
drag, startPoint x: 744, startPoint y: 236, endPoint x: 533, endPoint y: 243, distance: 211.2
click at [533, 243] on textarea "**********" at bounding box center [659, 208] width 312 height 80
drag, startPoint x: 775, startPoint y: 232, endPoint x: 310, endPoint y: 147, distance: 472.8
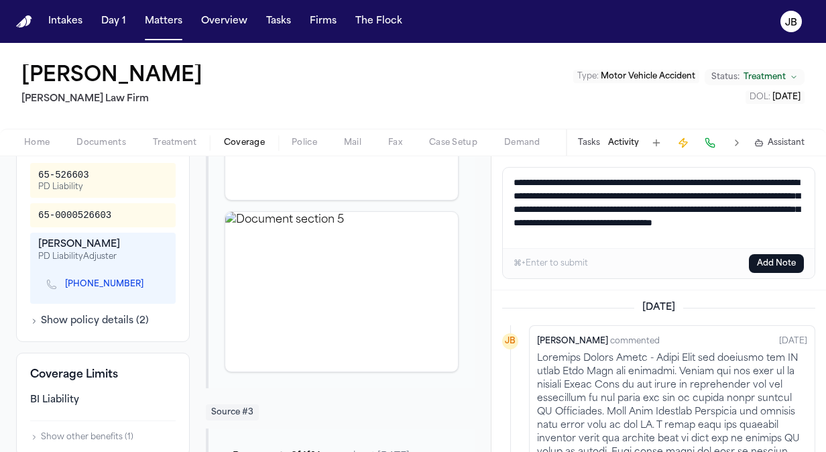
click at [310, 147] on div "Linda Parson Ruy Mireles Law Firm Type : Motor Vehicle Accident Status: Treatme…" at bounding box center [413, 247] width 826 height 409
type textarea "**********"
click at [774, 261] on button "Add Note" at bounding box center [776, 263] width 55 height 19
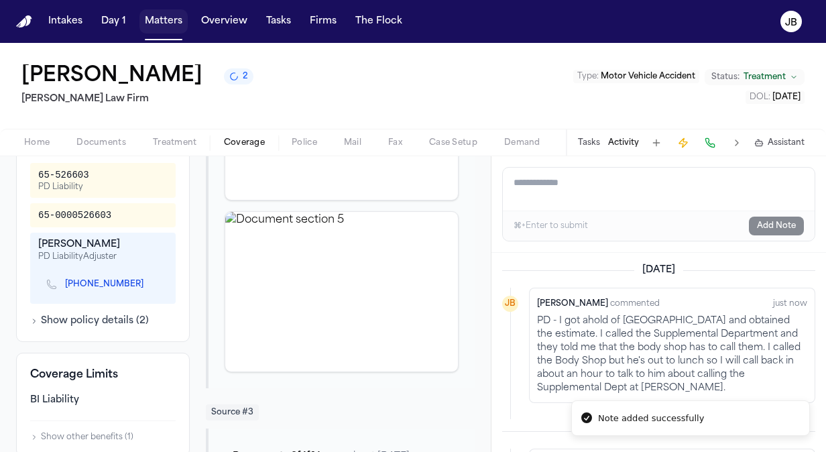
click at [168, 22] on button "Matters" at bounding box center [163, 21] width 48 height 24
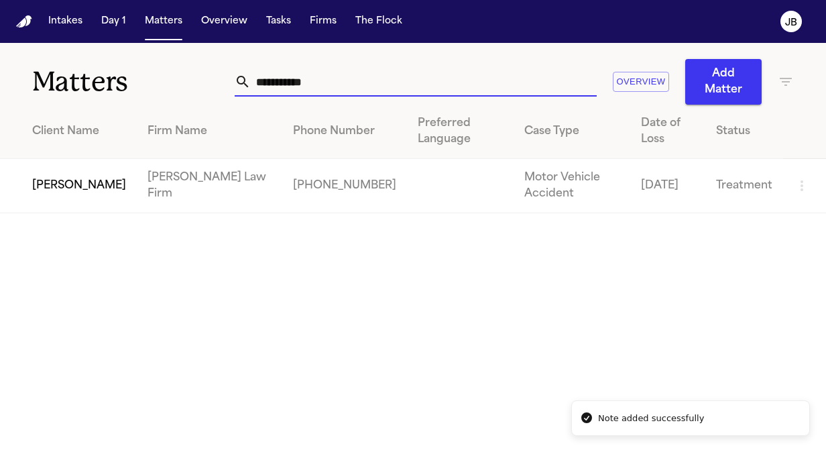
drag, startPoint x: 300, startPoint y: 78, endPoint x: 13, endPoint y: 103, distance: 287.3
click at [13, 103] on div "**********" at bounding box center [413, 74] width 826 height 62
type input "*********"
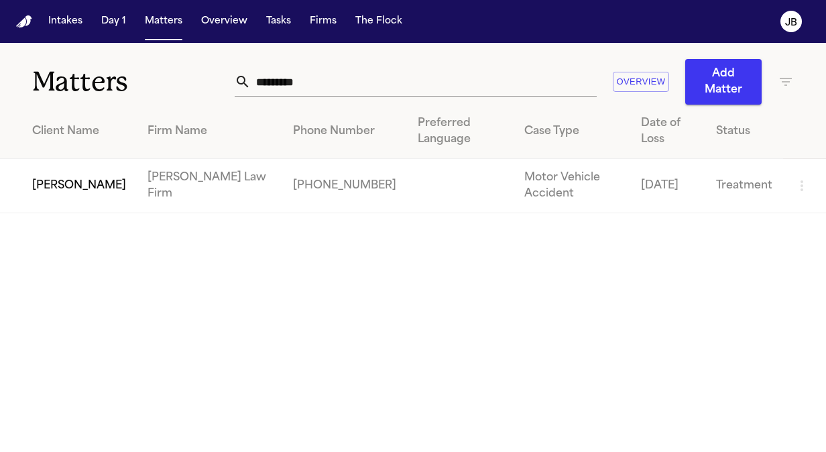
click at [52, 183] on td "Jeffrey Pickering" at bounding box center [68, 186] width 137 height 54
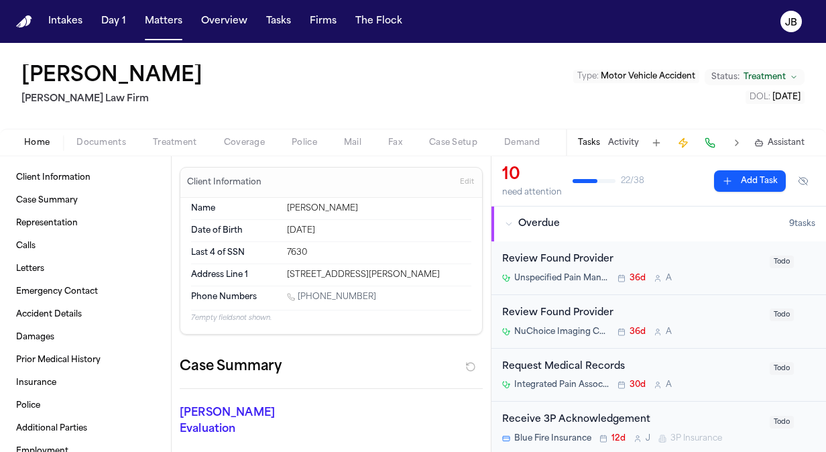
click at [241, 138] on span "Coverage" at bounding box center [244, 142] width 41 height 11
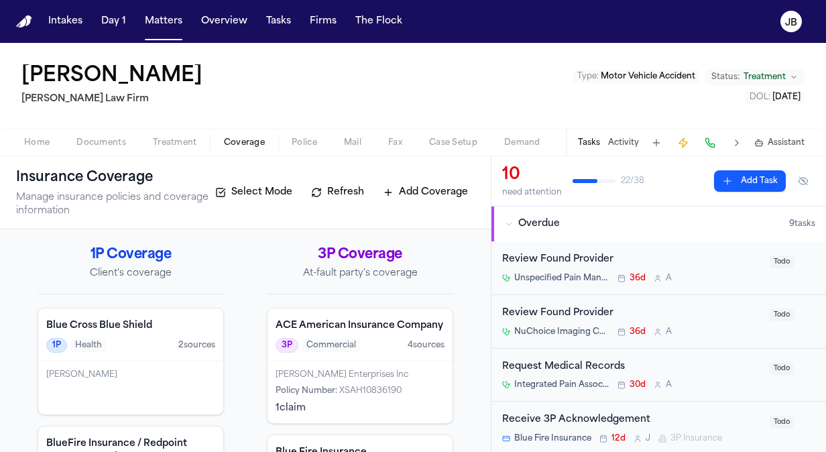
click at [330, 380] on div "Werner Enterprises Inc" at bounding box center [359, 374] width 169 height 11
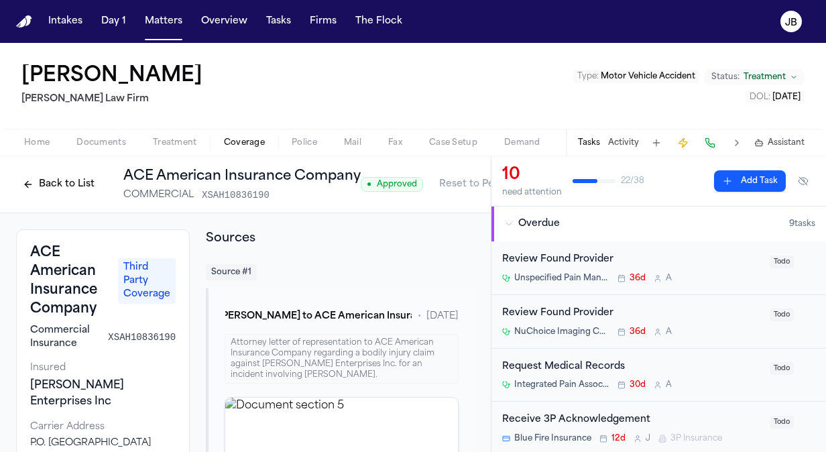
click at [26, 180] on button "Back to List" at bounding box center [58, 184] width 85 height 21
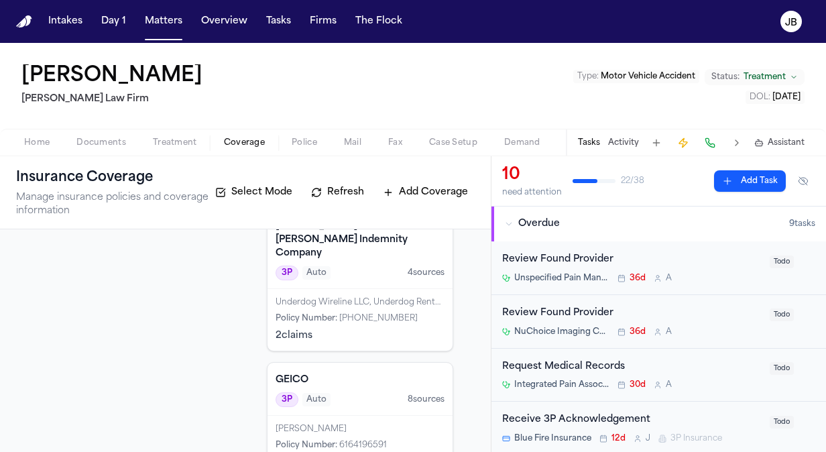
scroll to position [382, 0]
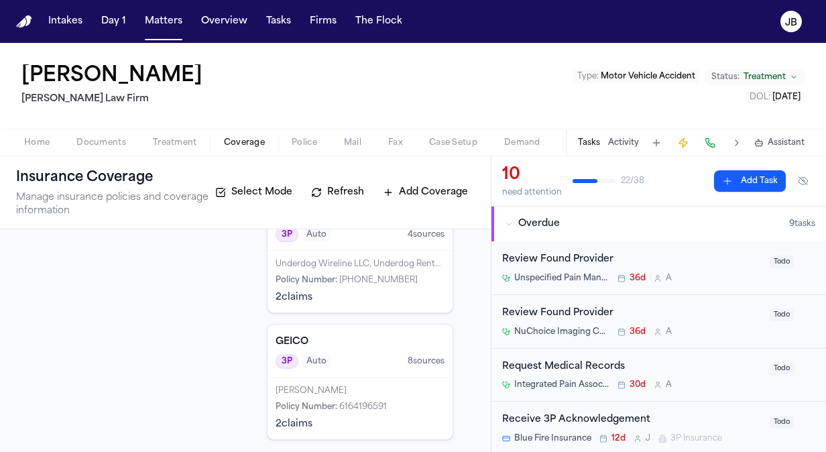
click at [341, 359] on div "3P Auto 8 source s" at bounding box center [359, 361] width 169 height 15
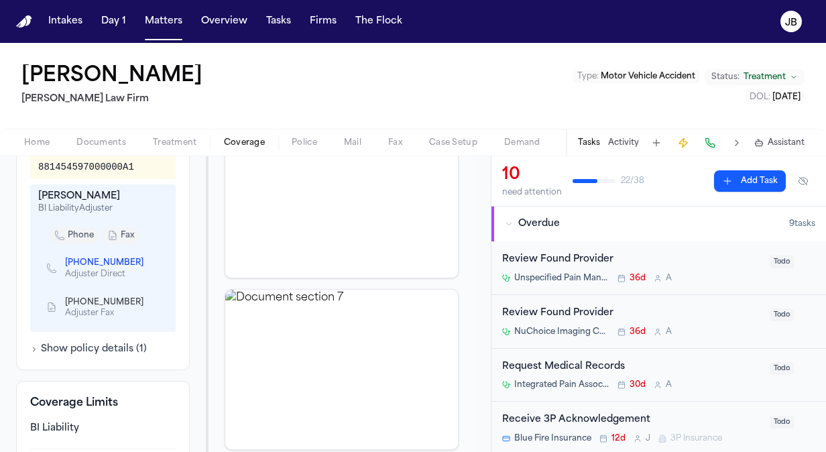
scroll to position [572, 0]
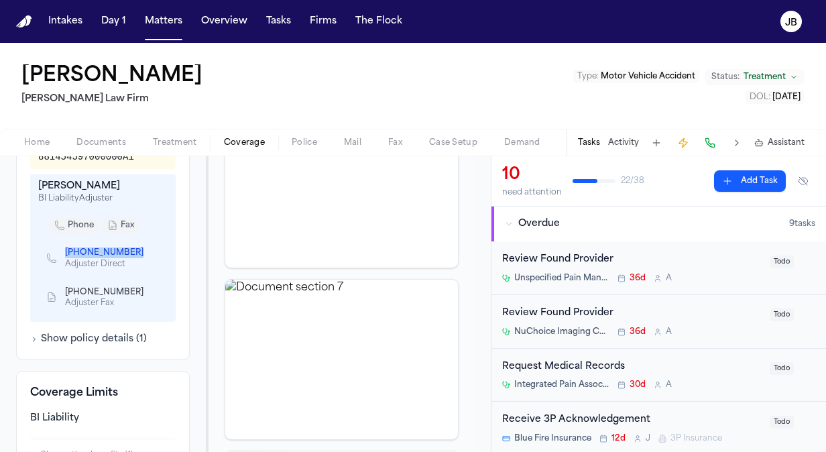
drag, startPoint x: 58, startPoint y: 269, endPoint x: 153, endPoint y: 278, distance: 96.2
click at [153, 277] on div "(832) 500-2623 Adjuster Direct" at bounding box center [102, 258] width 129 height 39
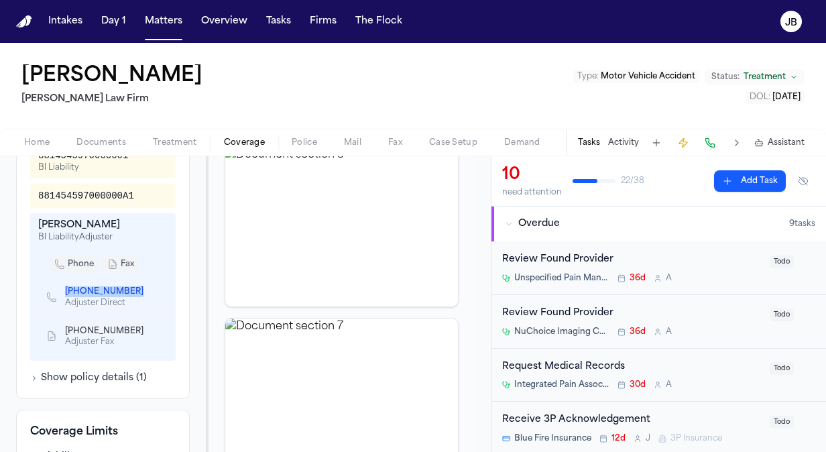
scroll to position [527, 0]
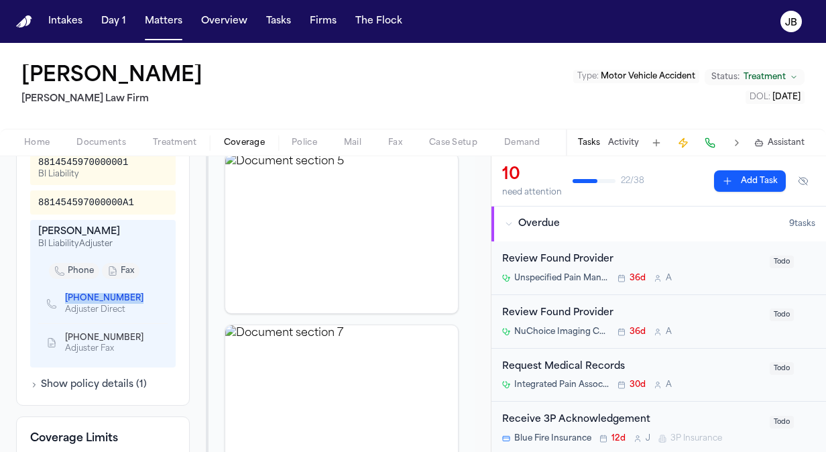
click at [248, 141] on span "Coverage" at bounding box center [244, 142] width 41 height 11
click at [171, 138] on span "Treatment" at bounding box center [175, 142] width 44 height 11
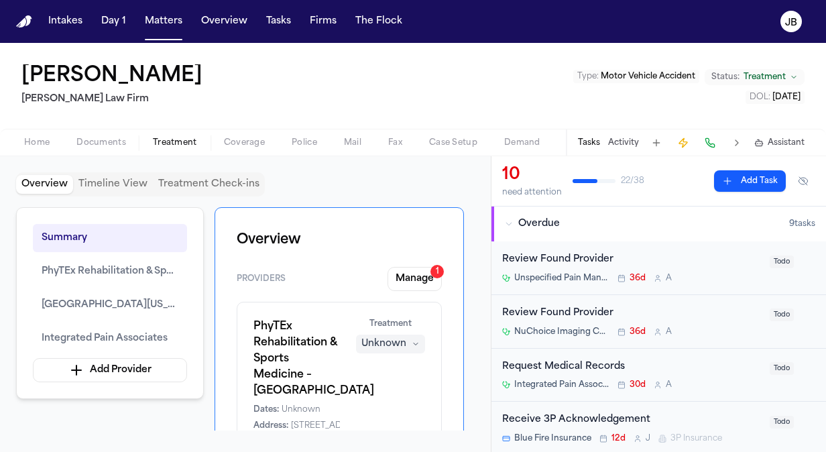
click at [231, 141] on span "Coverage" at bounding box center [244, 142] width 41 height 11
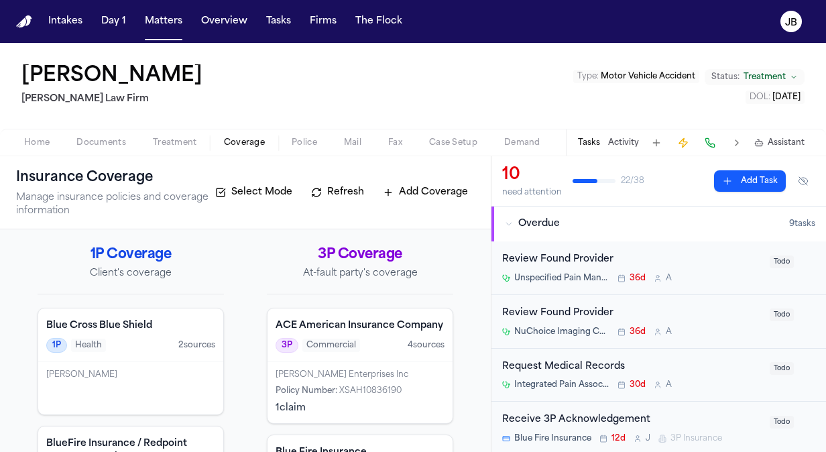
click at [293, 97] on div "Jeffrey Pickering Hecht Law Firm Type : Motor Vehicle Accident Status: Treatmen…" at bounding box center [413, 86] width 826 height 86
click at [631, 143] on button "Activity" at bounding box center [623, 142] width 31 height 11
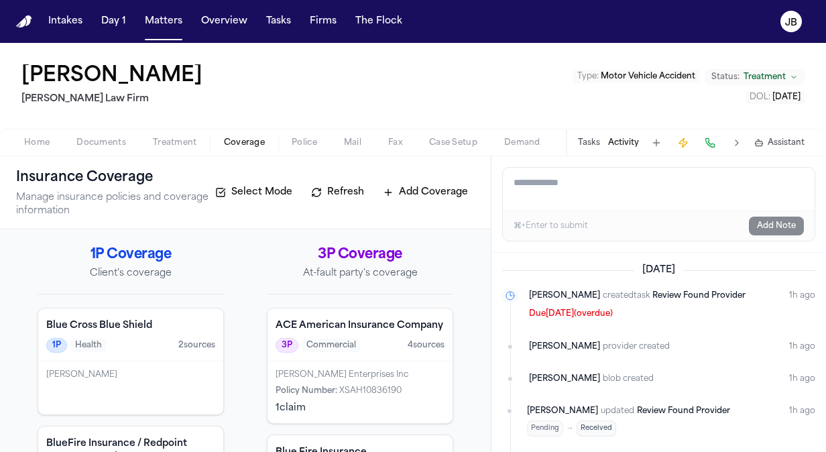
click at [579, 194] on textarea "Add a note to this matter" at bounding box center [659, 189] width 312 height 43
paste textarea "**********"
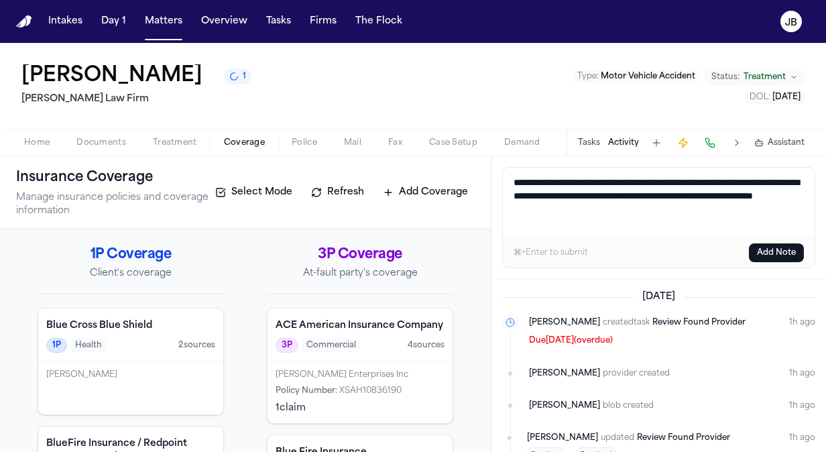
click at [767, 178] on textarea "**********" at bounding box center [659, 203] width 312 height 70
click at [604, 210] on textarea "**********" at bounding box center [659, 203] width 312 height 70
click at [663, 208] on textarea "**********" at bounding box center [659, 203] width 312 height 70
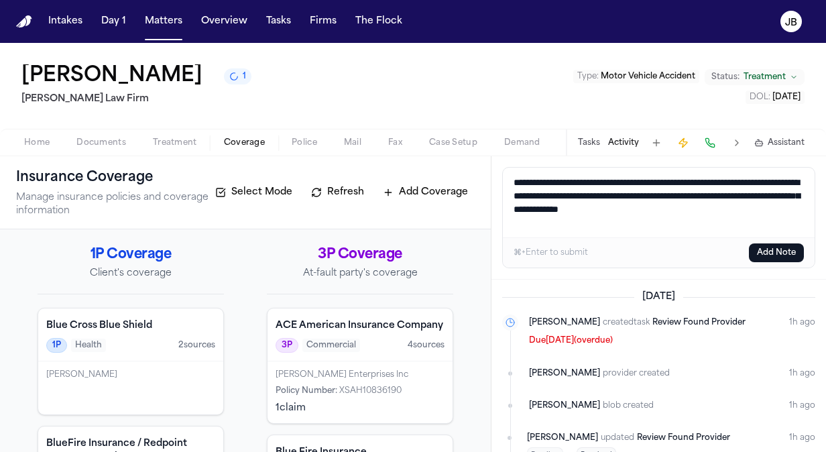
type textarea "**********"
click at [768, 257] on button "Add Note" at bounding box center [776, 252] width 55 height 19
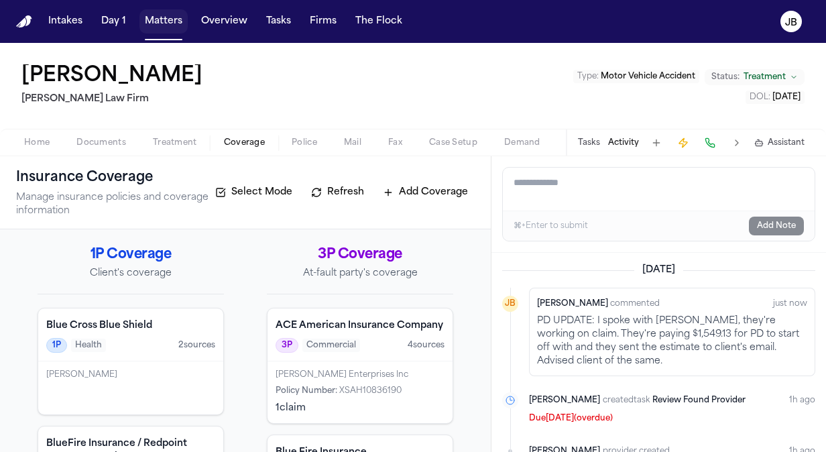
click at [184, 16] on button "Matters" at bounding box center [163, 21] width 48 height 24
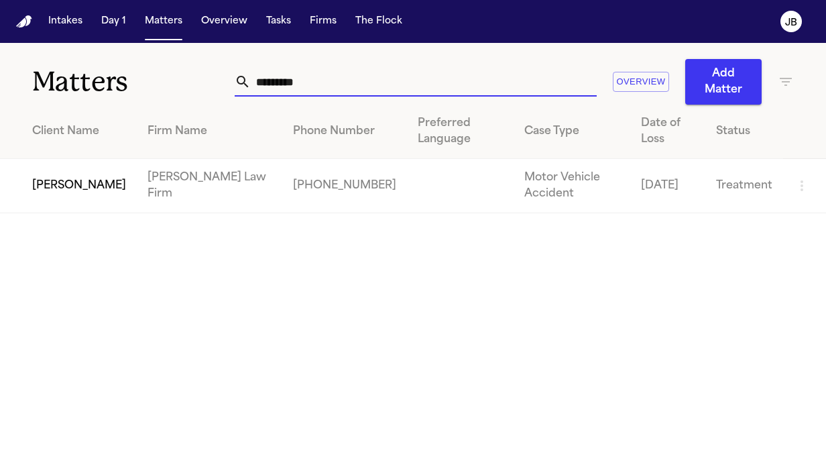
drag, startPoint x: 298, startPoint y: 84, endPoint x: 105, endPoint y: 91, distance: 193.1
click at [105, 91] on div "Matters ********* Overview Add Matter" at bounding box center [413, 74] width 826 height 62
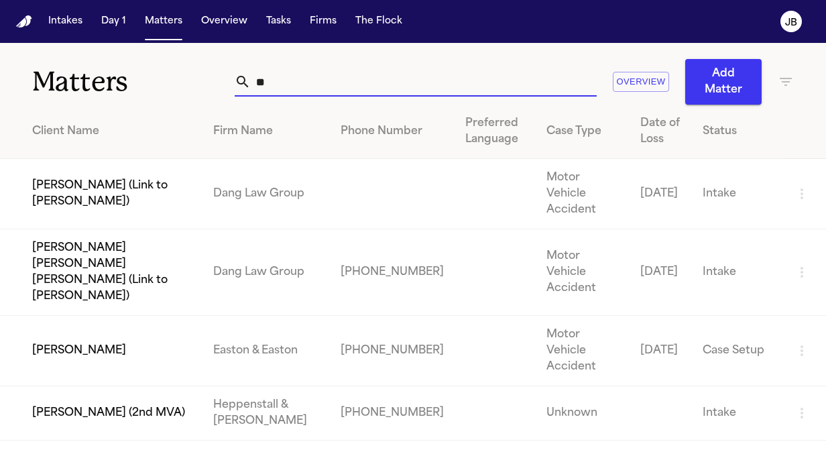
type input "*"
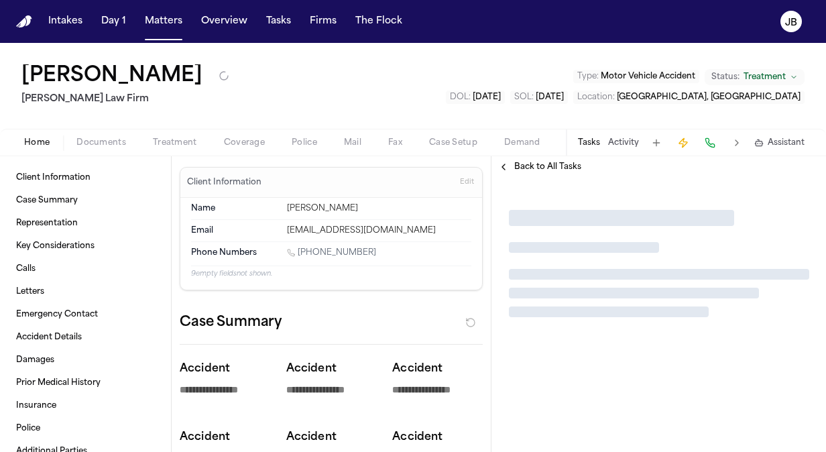
type textarea "*"
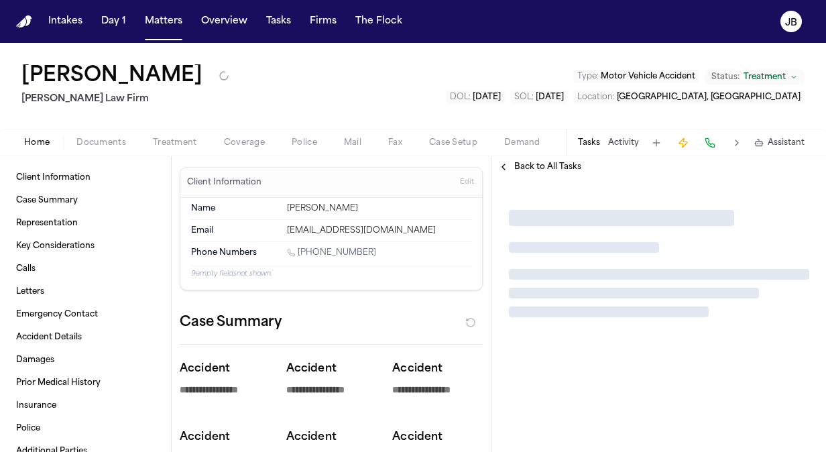
type textarea "*"
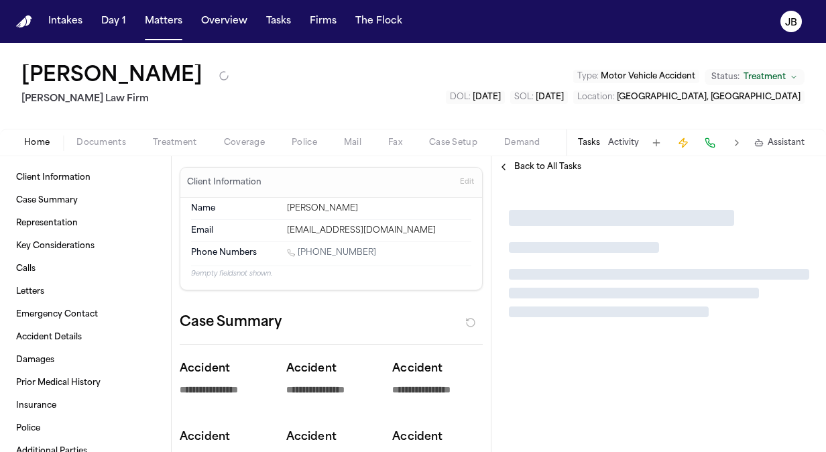
type textarea "*"
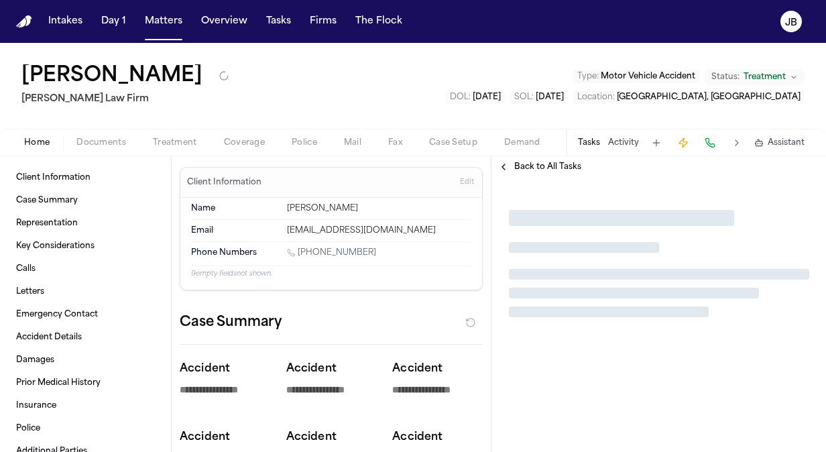
type textarea "*"
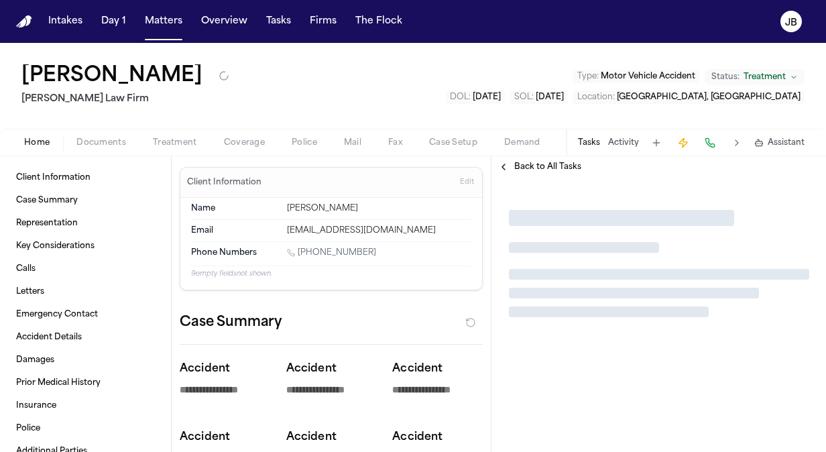
type textarea "*"
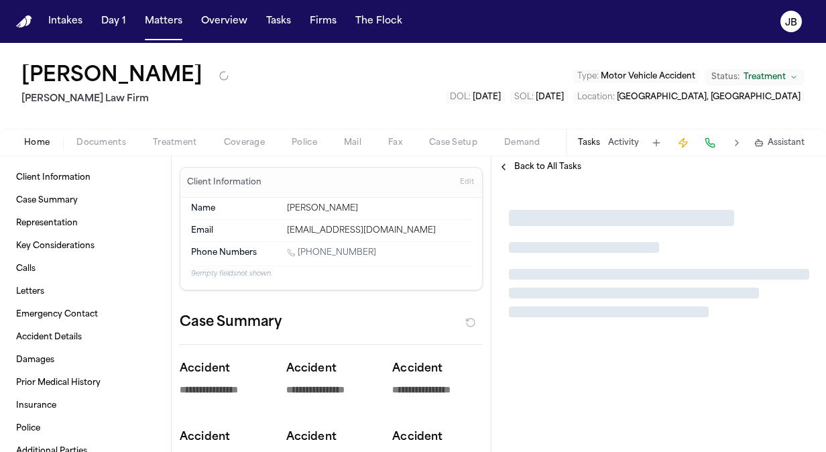
type textarea "*"
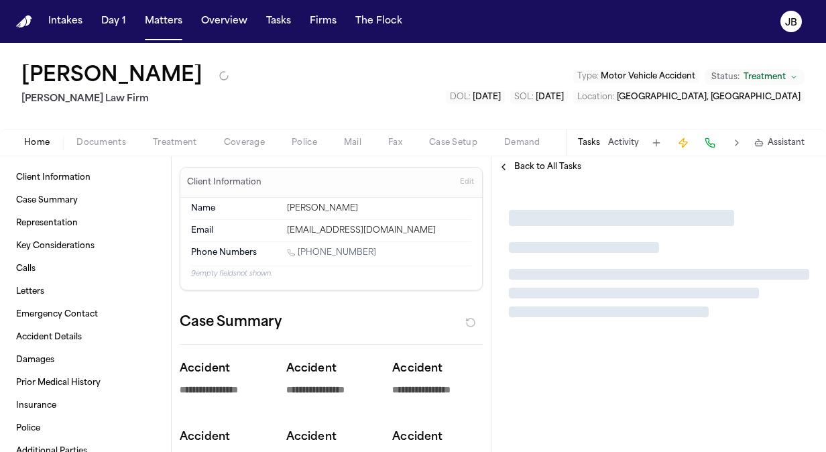
type textarea "*"
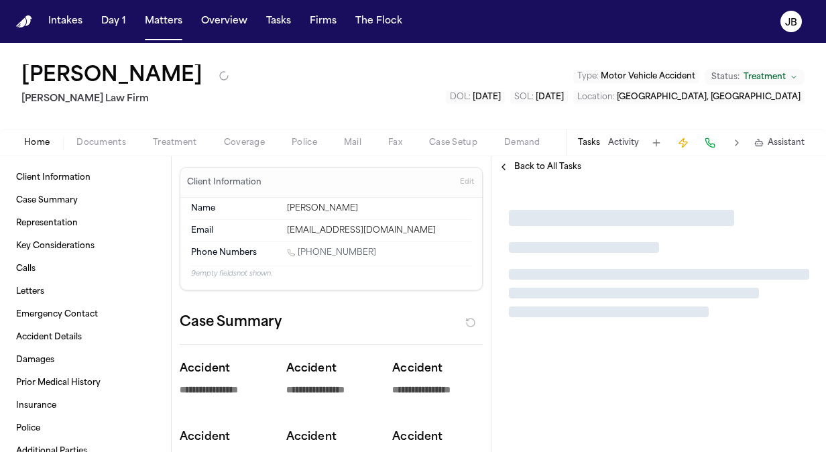
type textarea "*"
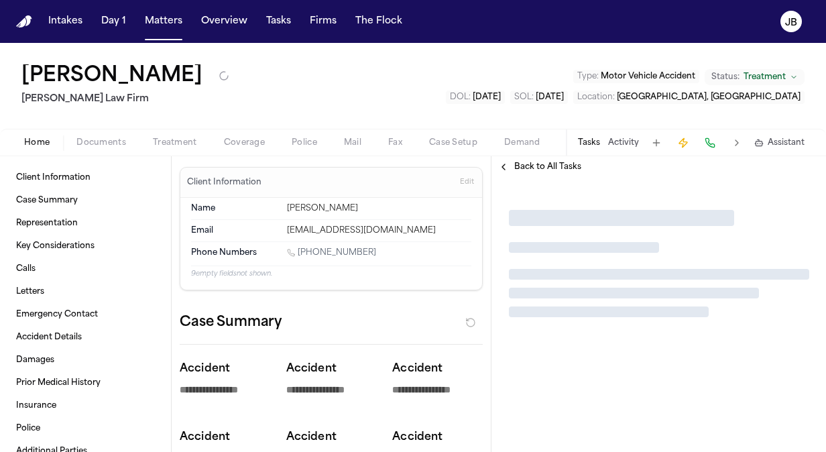
type textarea "*"
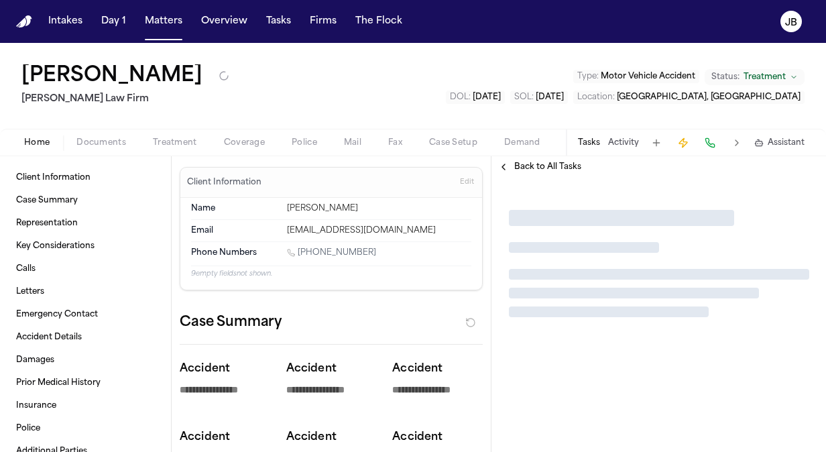
type textarea "*"
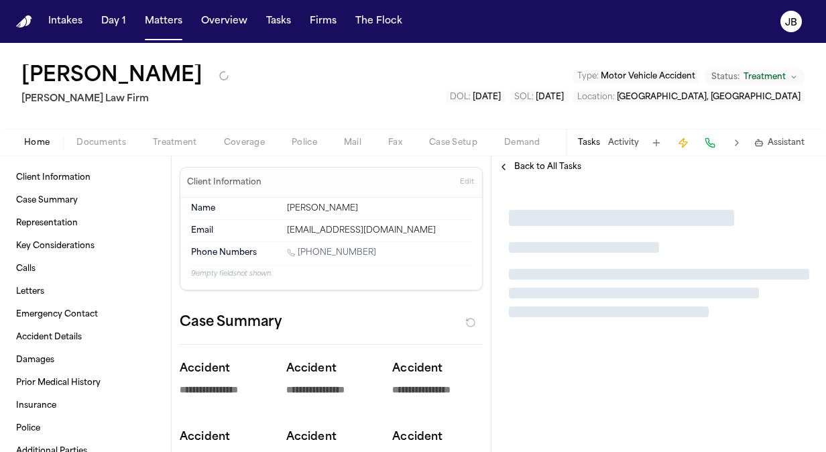
type textarea "*"
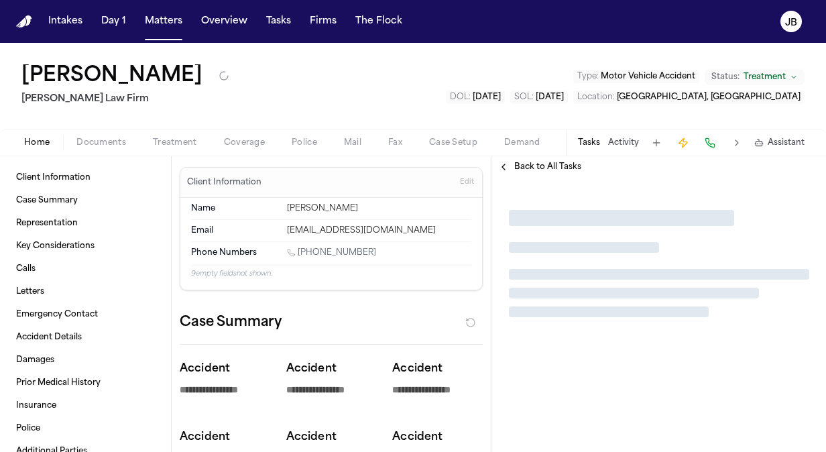
type textarea "*"
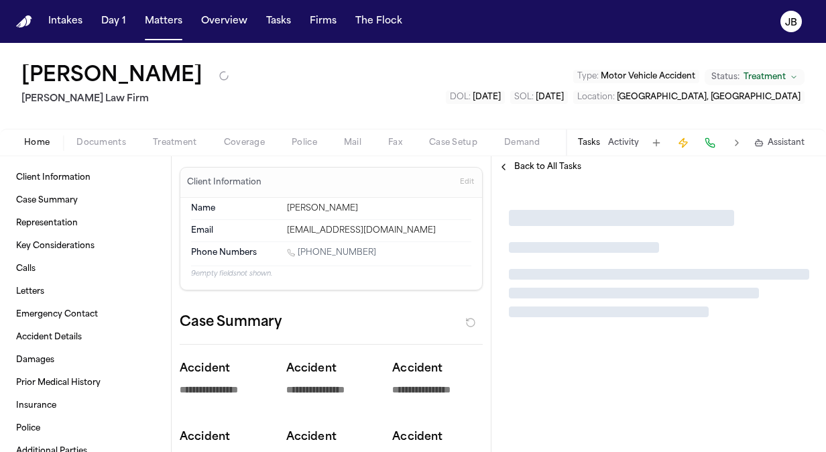
type textarea "*"
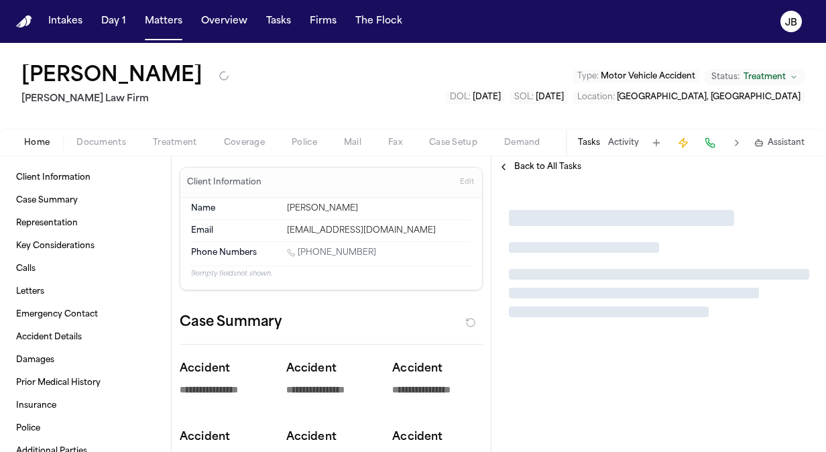
type textarea "*"
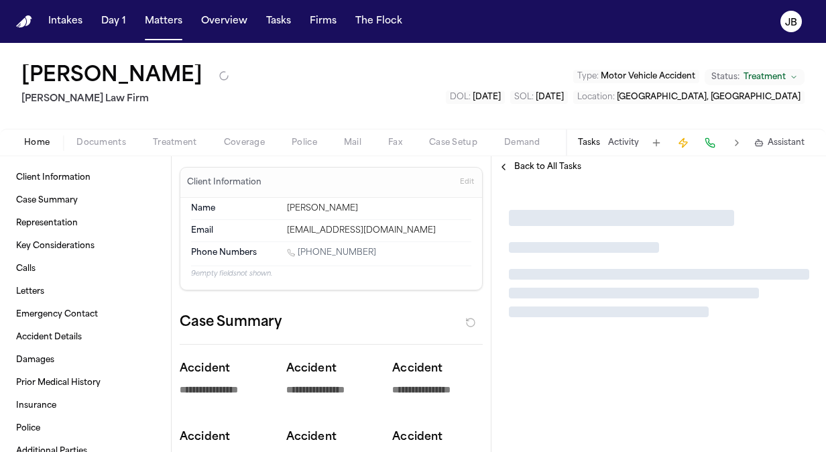
type textarea "*"
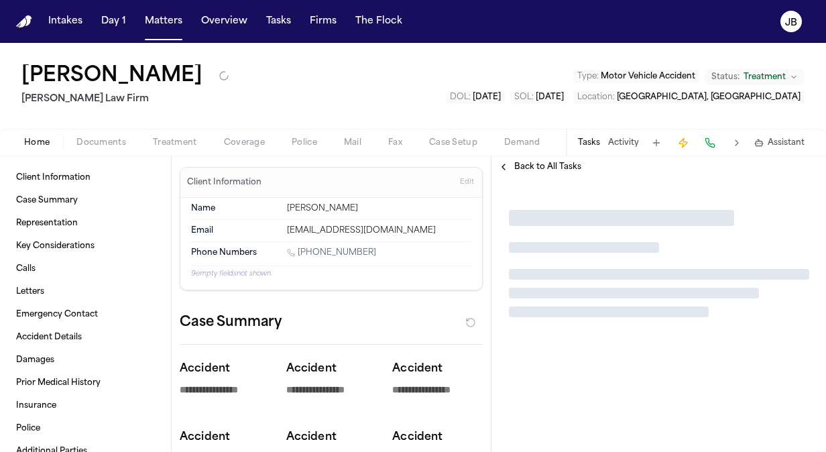
type textarea "*"
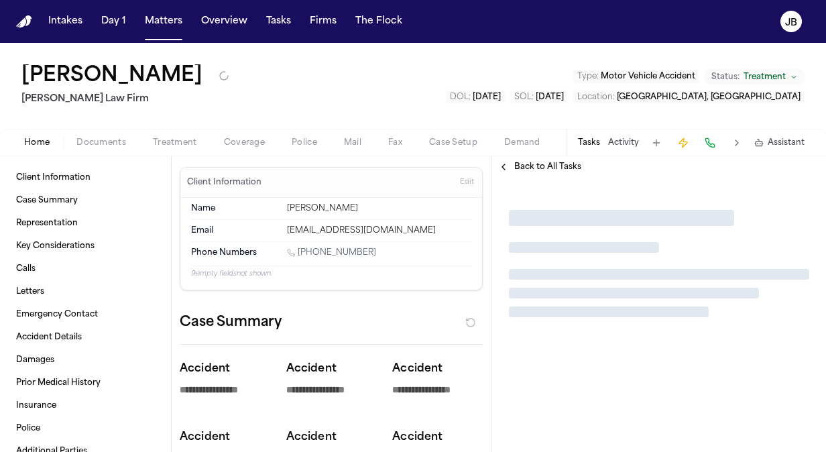
type textarea "*"
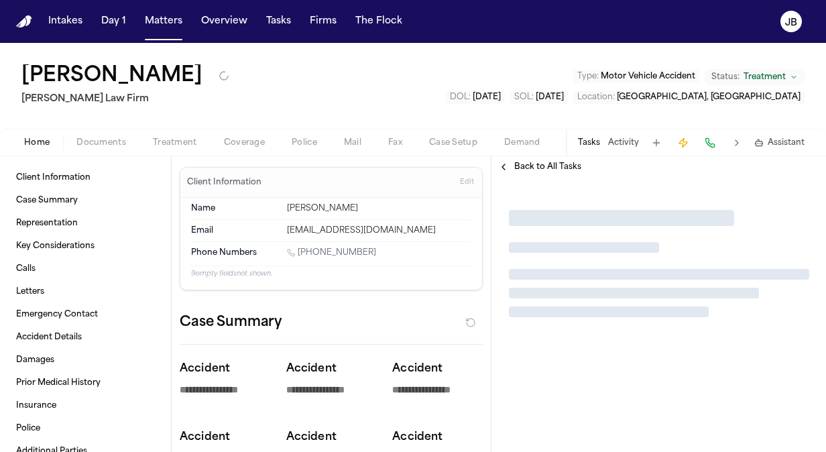
type textarea "*"
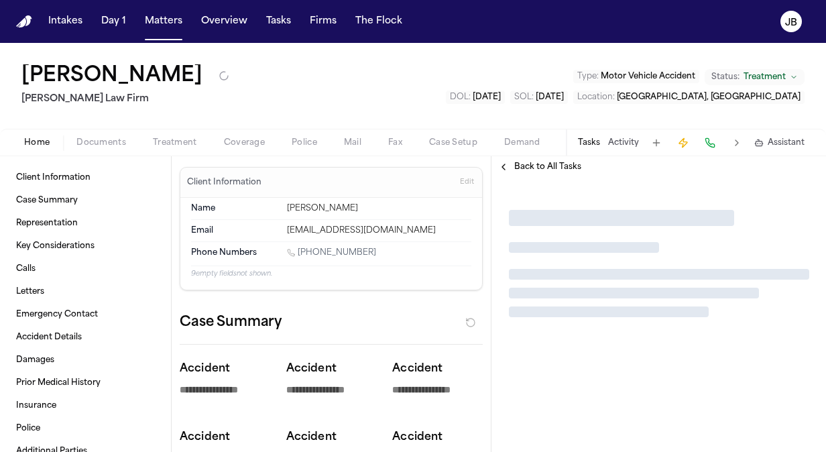
type textarea "*"
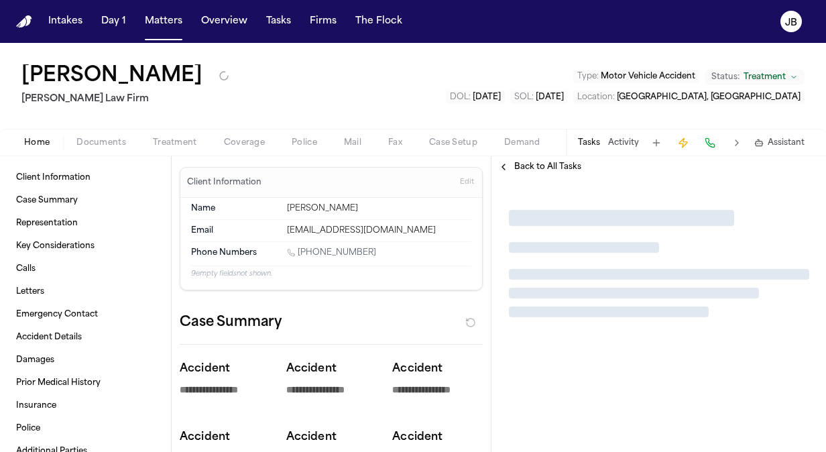
type textarea "*"
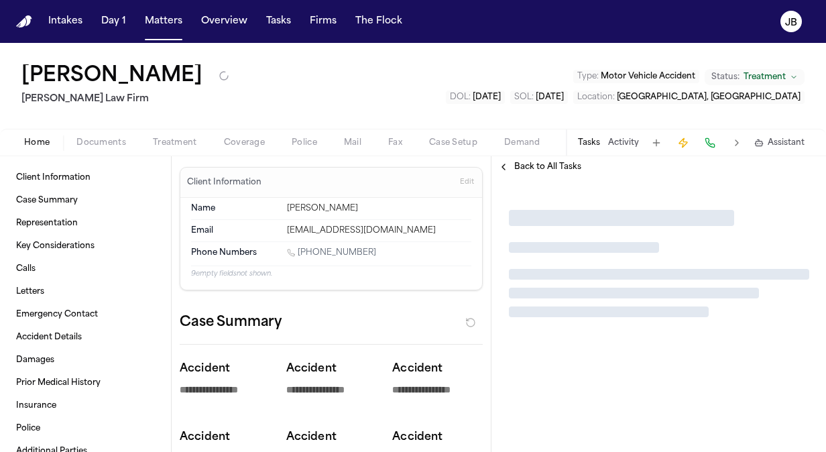
type textarea "*"
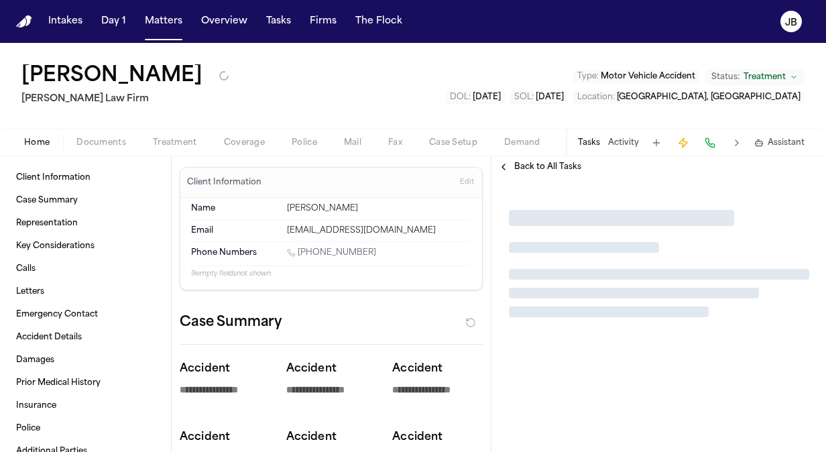
type textarea "*"
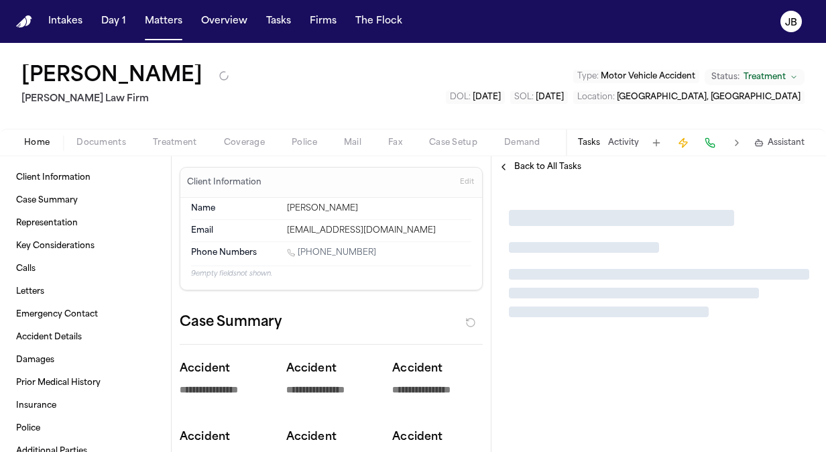
type textarea "*"
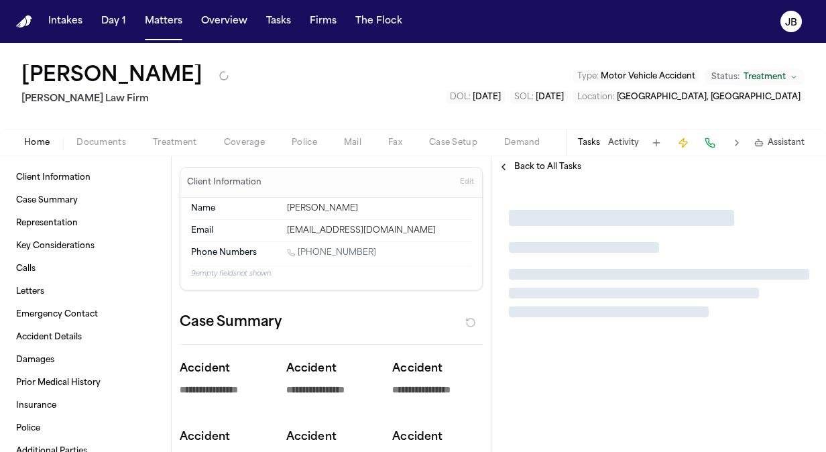
type textarea "*"
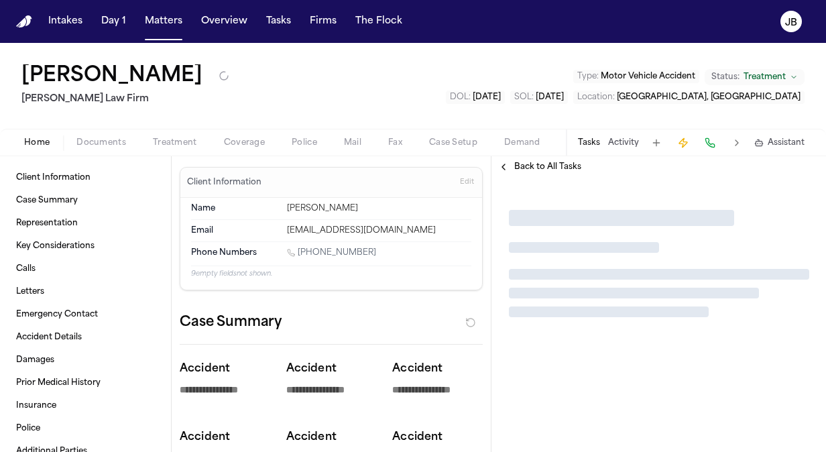
type textarea "*"
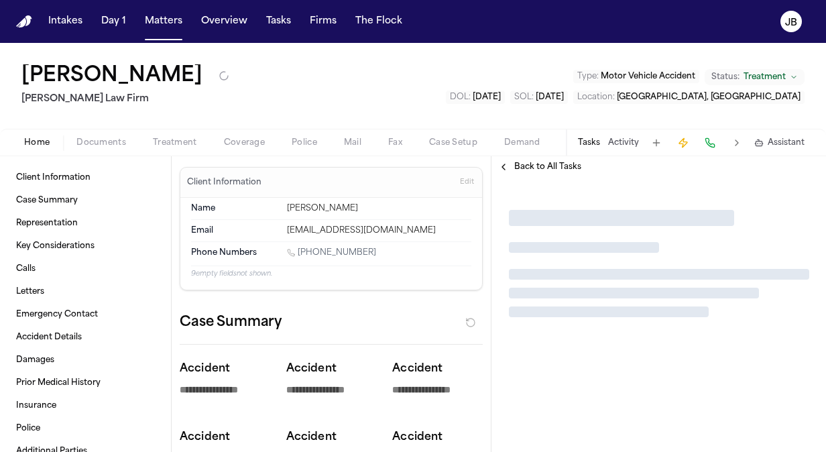
type textarea "*"
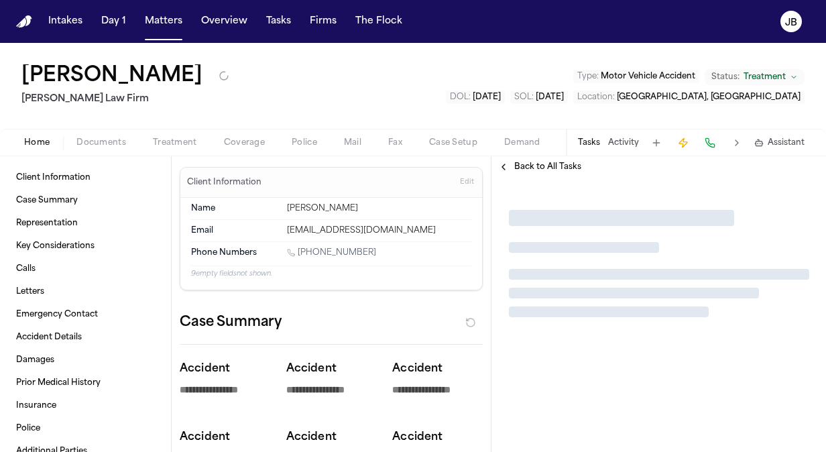
type textarea "*"
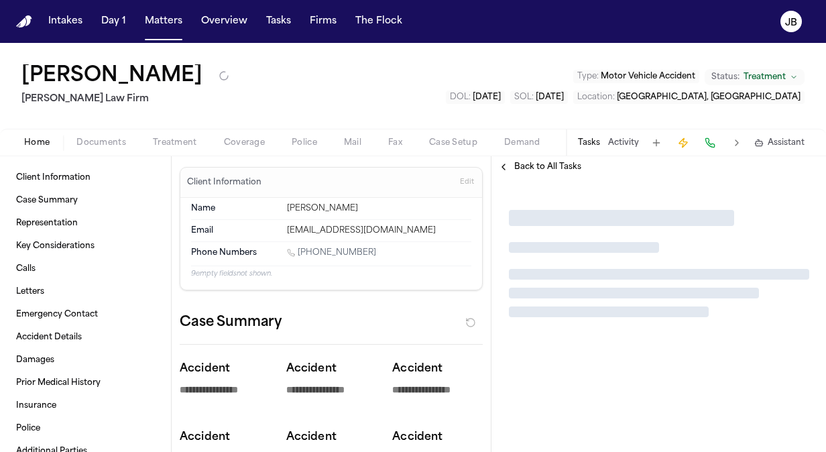
type textarea "*"
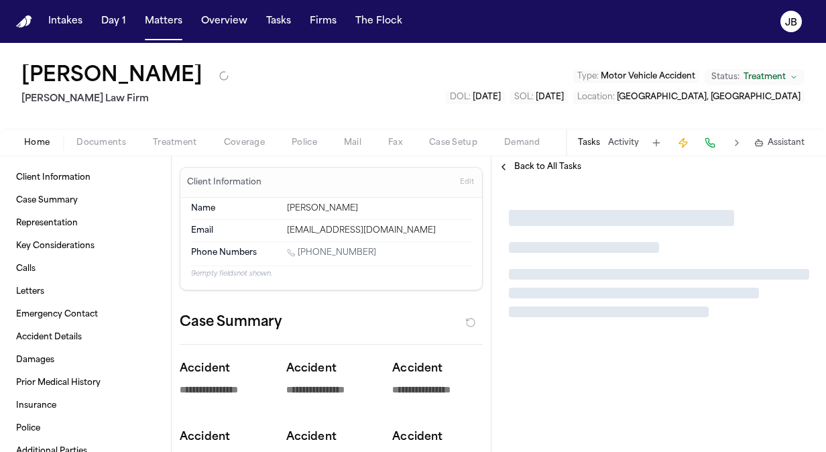
type textarea "*"
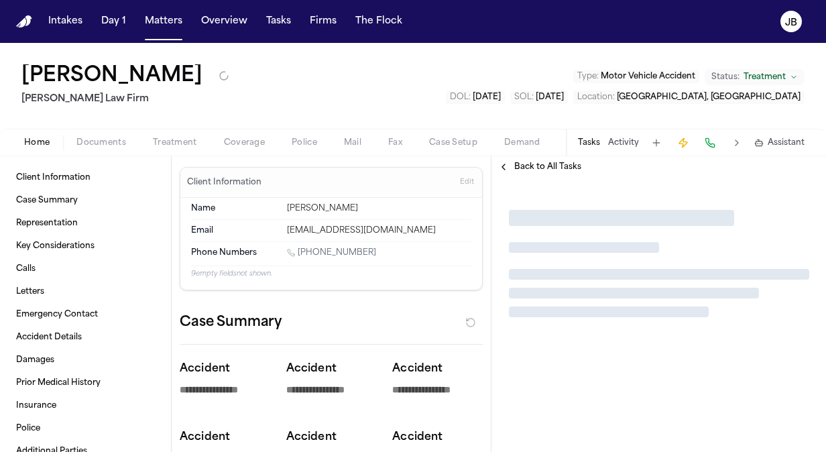
type textarea "*"
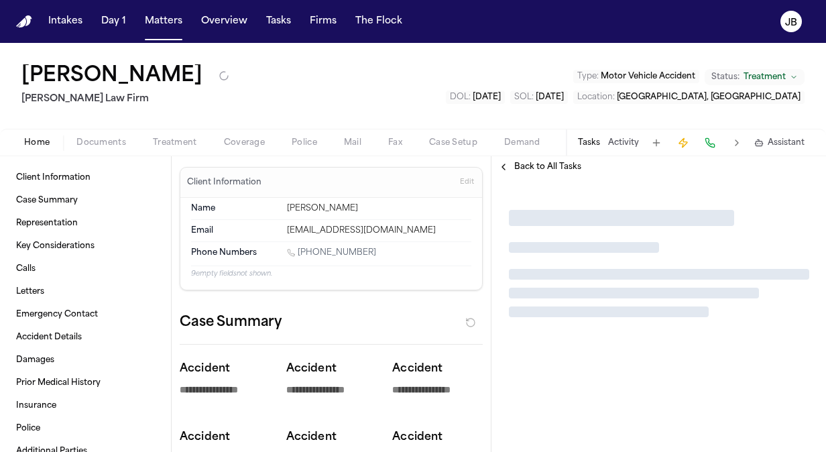
type textarea "*"
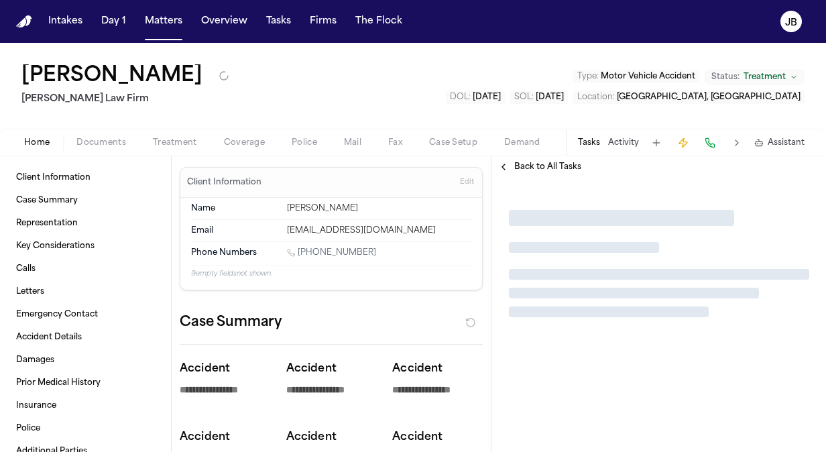
type textarea "*"
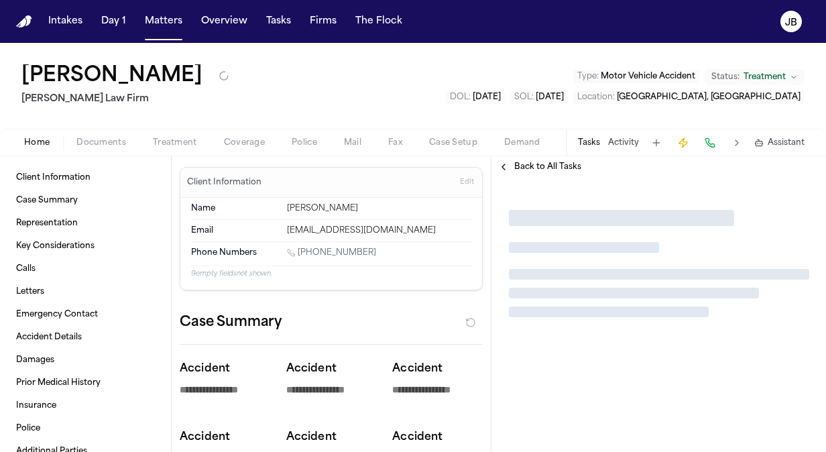
type textarea "*"
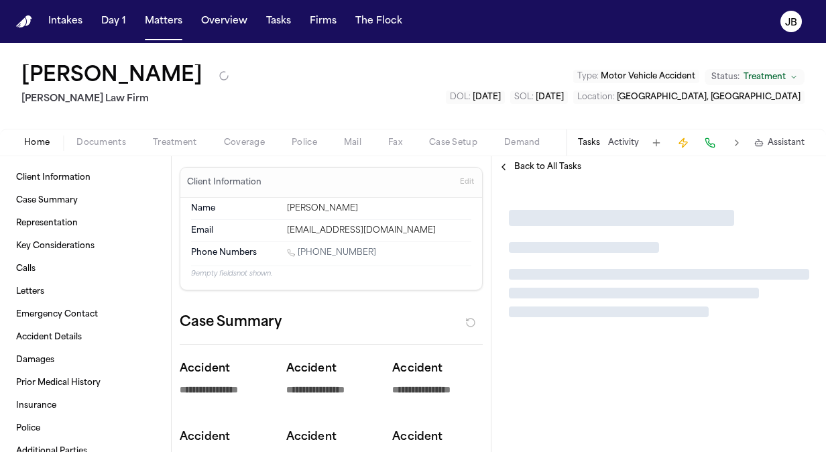
type textarea "*"
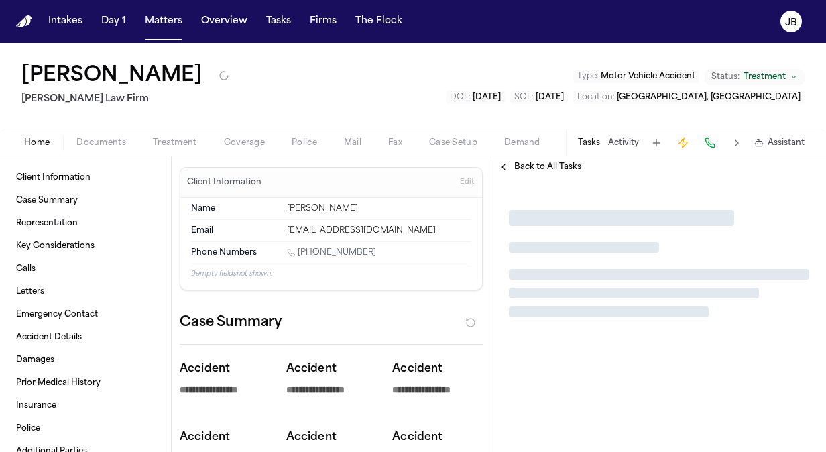
type textarea "*"
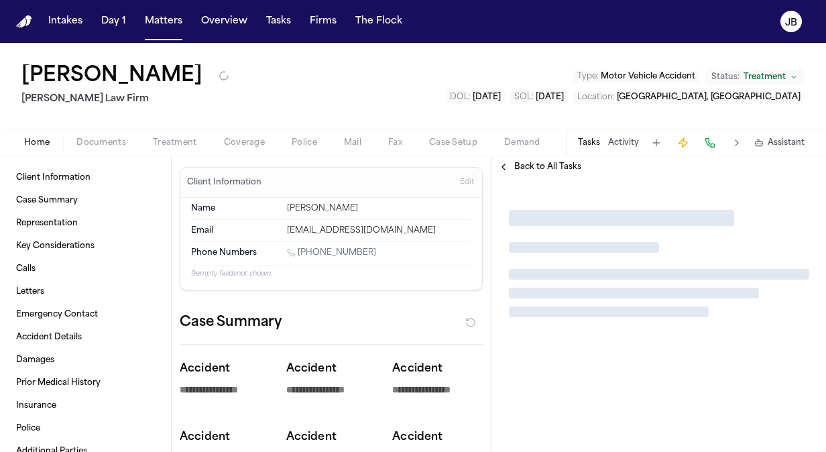
type textarea "*"
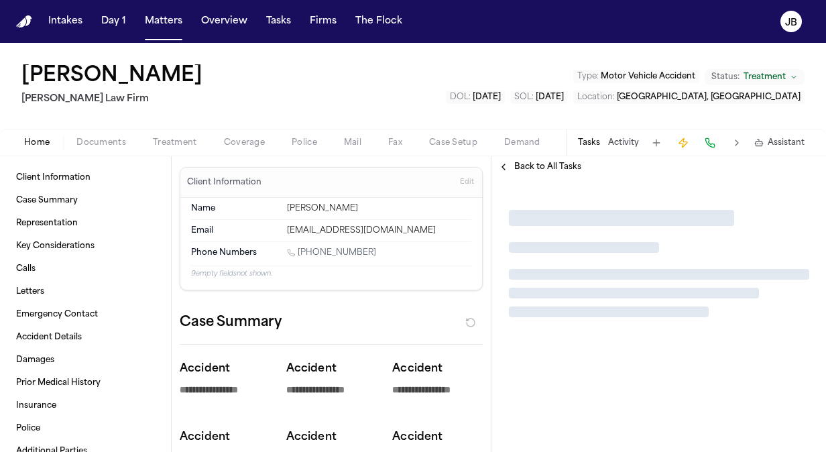
type textarea "*"
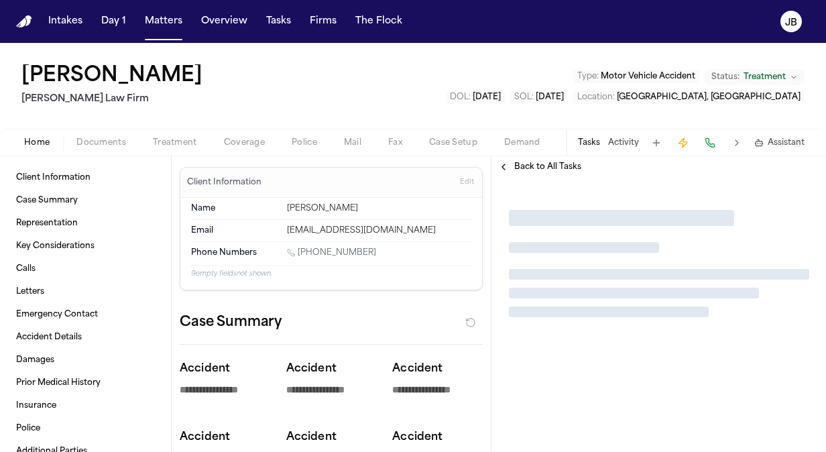
type textarea "*"
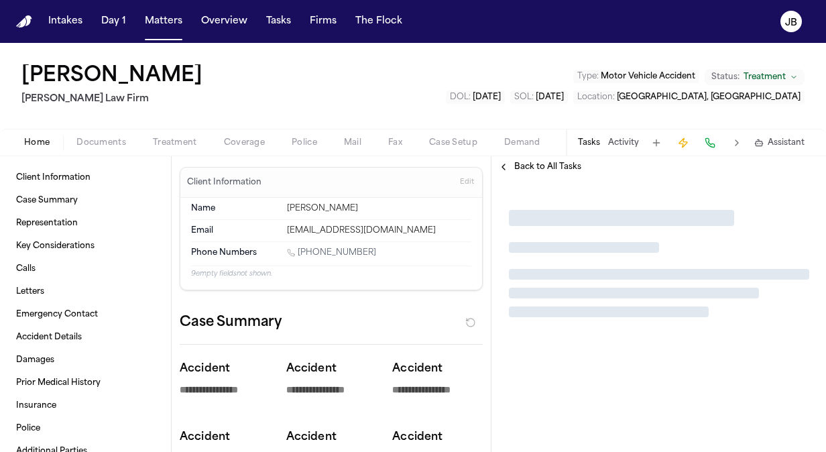
type textarea "*"
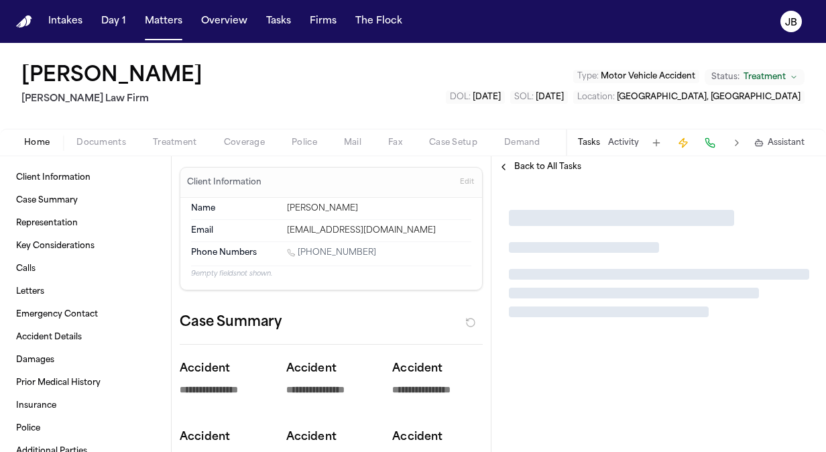
type textarea "*"
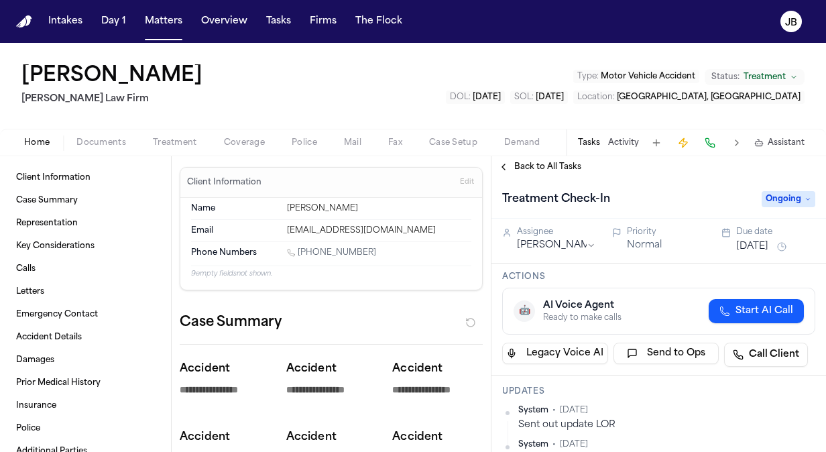
click at [617, 139] on button "Activity" at bounding box center [623, 142] width 31 height 11
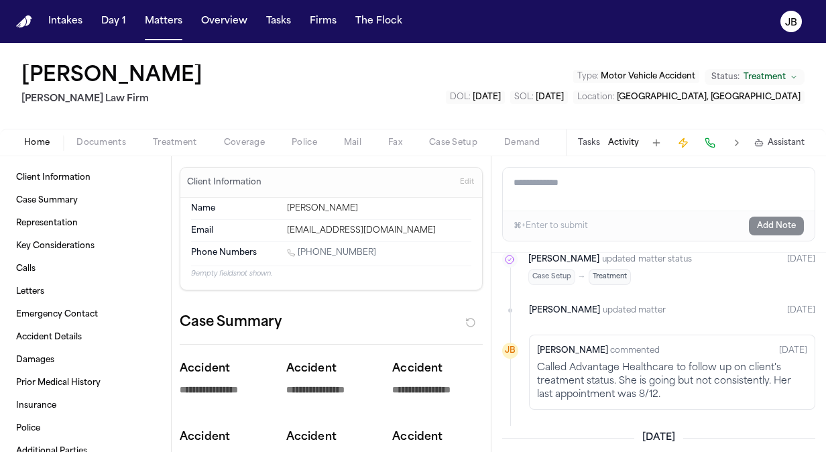
scroll to position [119, 0]
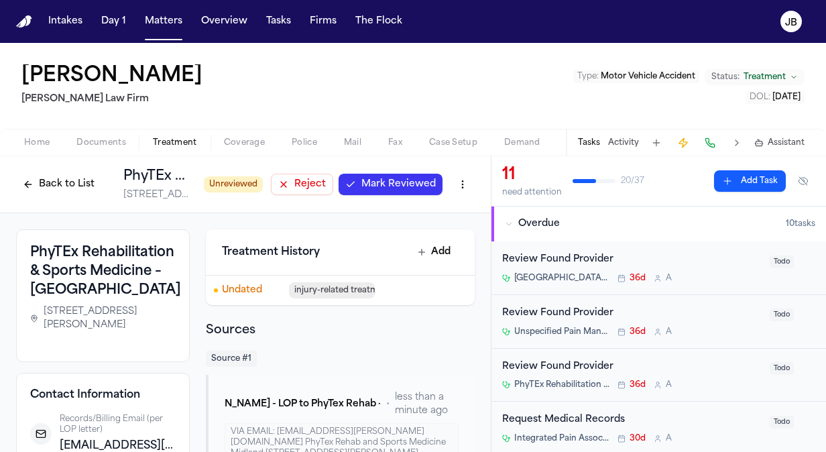
click at [403, 183] on span "Mark Reviewed" at bounding box center [398, 184] width 74 height 13
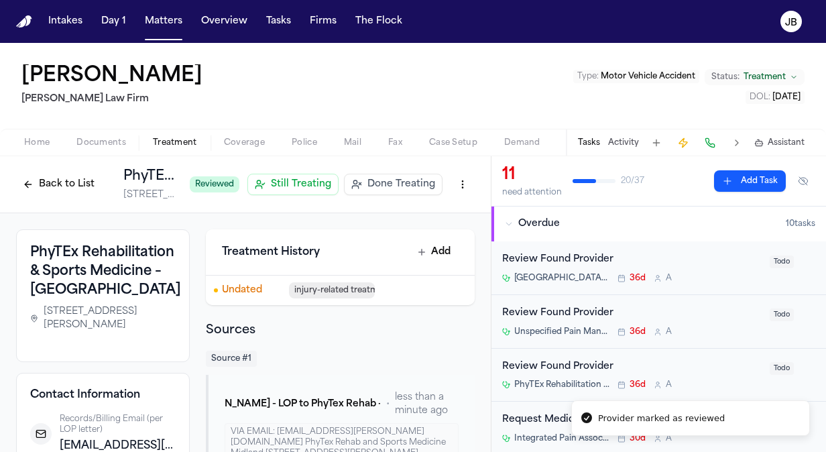
click at [48, 189] on button "Back to List" at bounding box center [58, 184] width 85 height 21
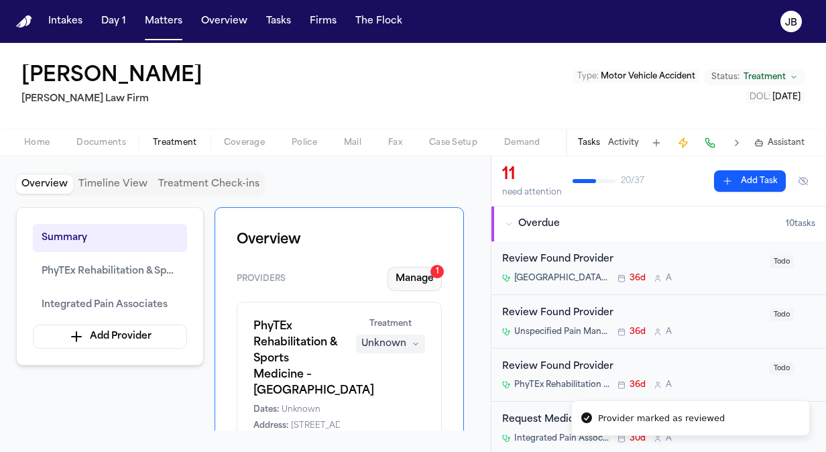
click at [425, 276] on button "Manage 1" at bounding box center [414, 279] width 54 height 24
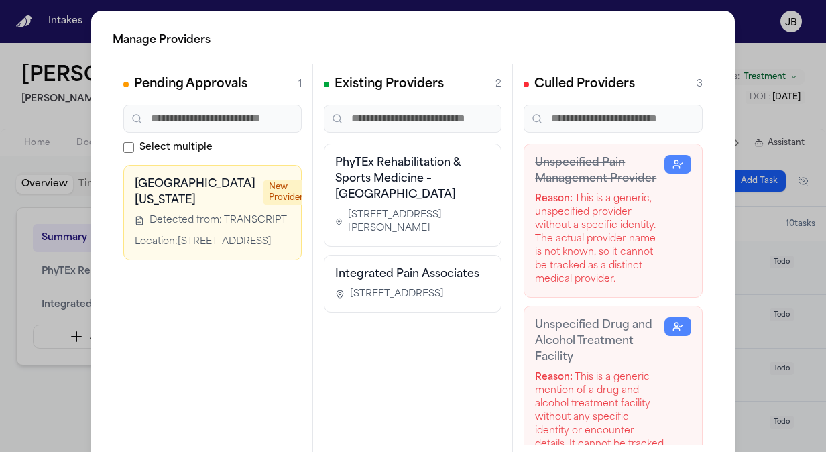
click at [308, 178] on link at bounding box center [321, 185] width 27 height 19
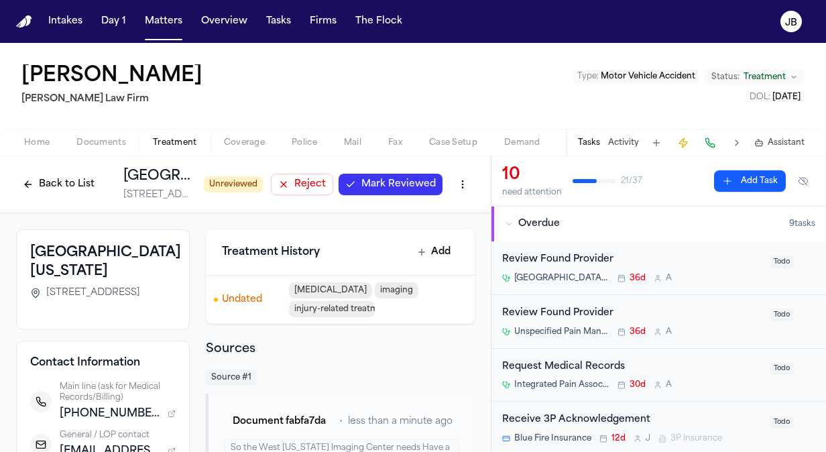
click at [385, 186] on span "Mark Reviewed" at bounding box center [398, 184] width 74 height 13
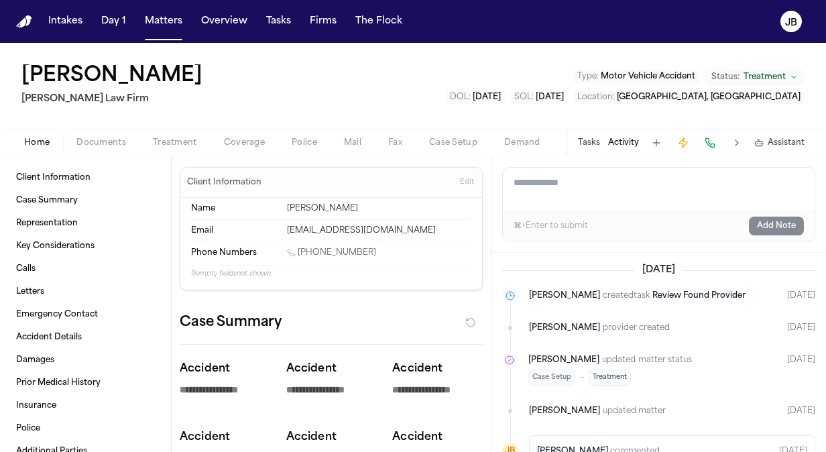
scroll to position [119, 0]
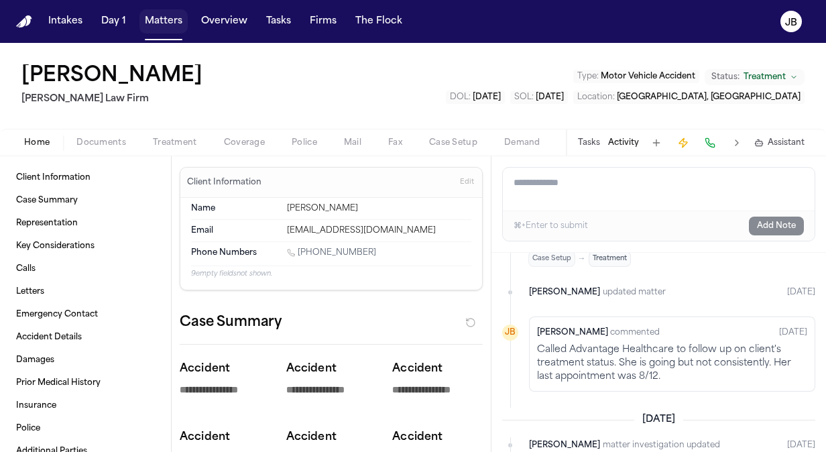
click at [168, 24] on button "Matters" at bounding box center [163, 21] width 48 height 24
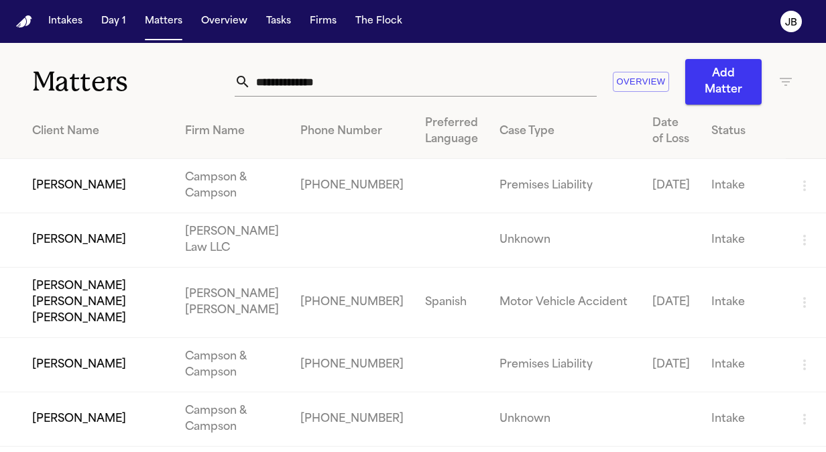
click at [340, 82] on input "text" at bounding box center [424, 81] width 346 height 29
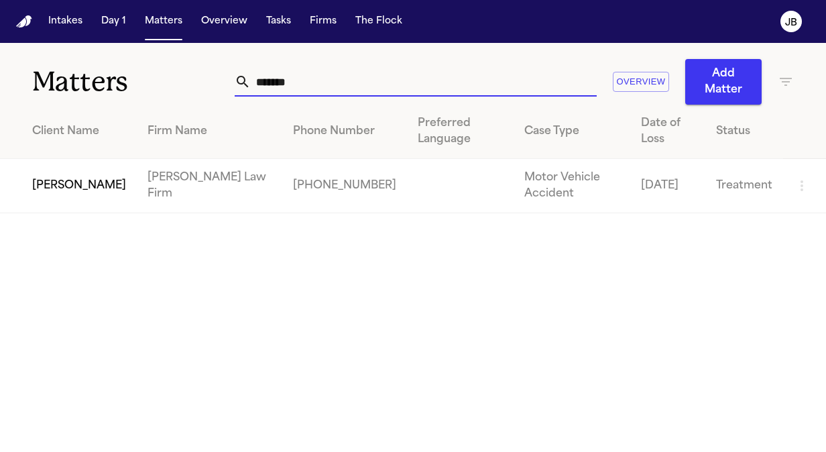
type input "*******"
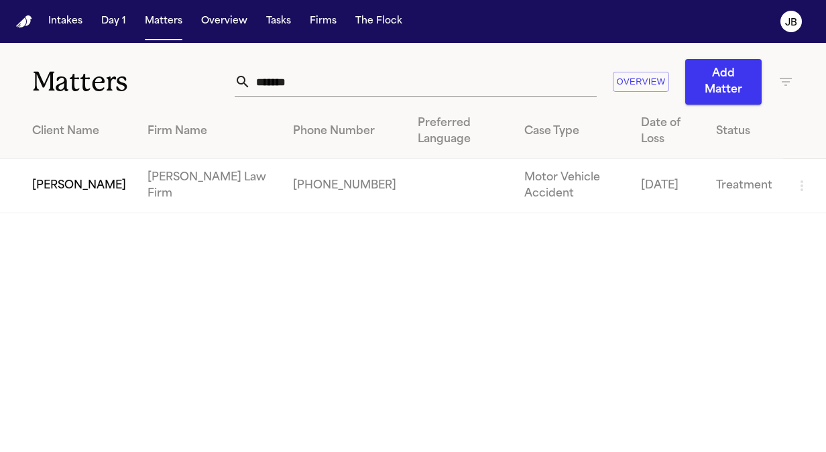
click at [46, 190] on td "[PERSON_NAME]" at bounding box center [68, 186] width 137 height 54
